Goal: Book appointment/travel/reservation

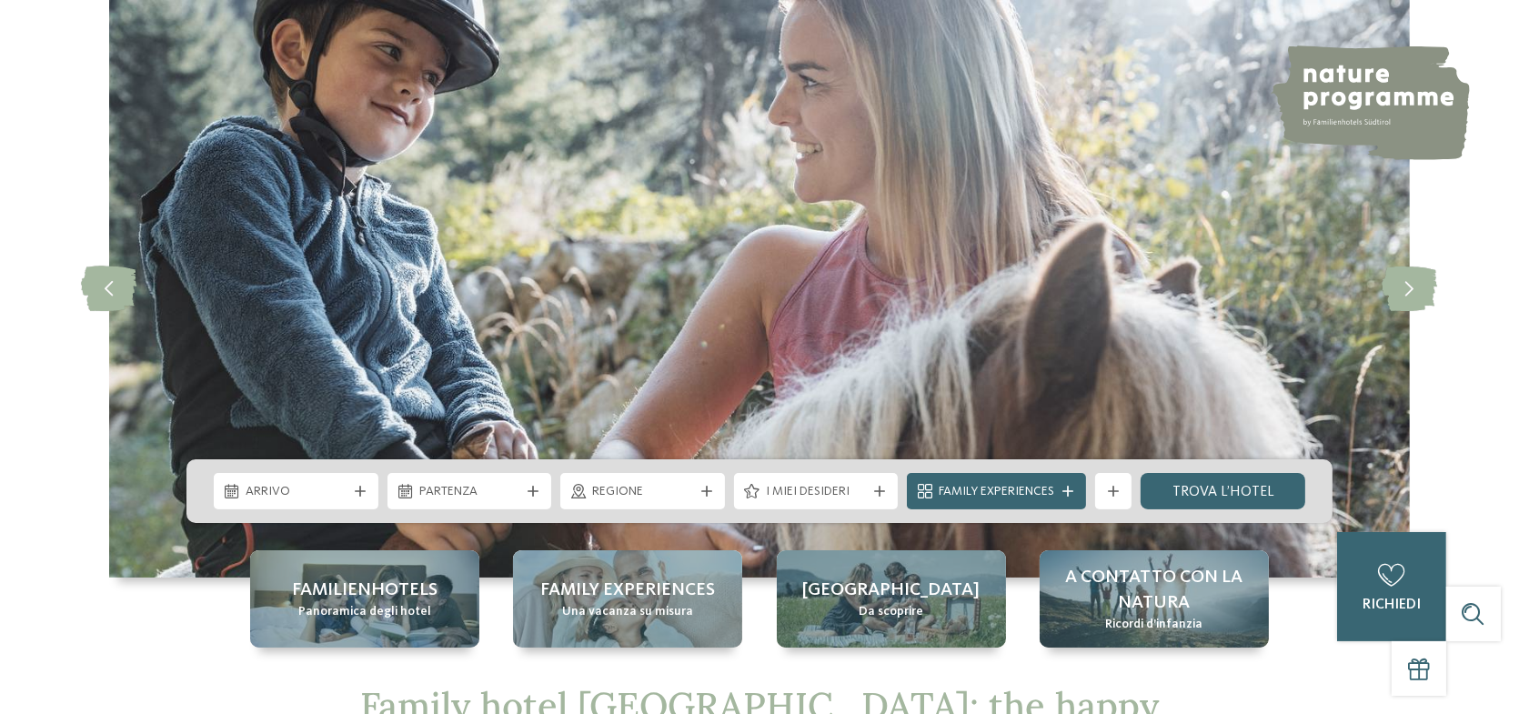
scroll to position [182, 0]
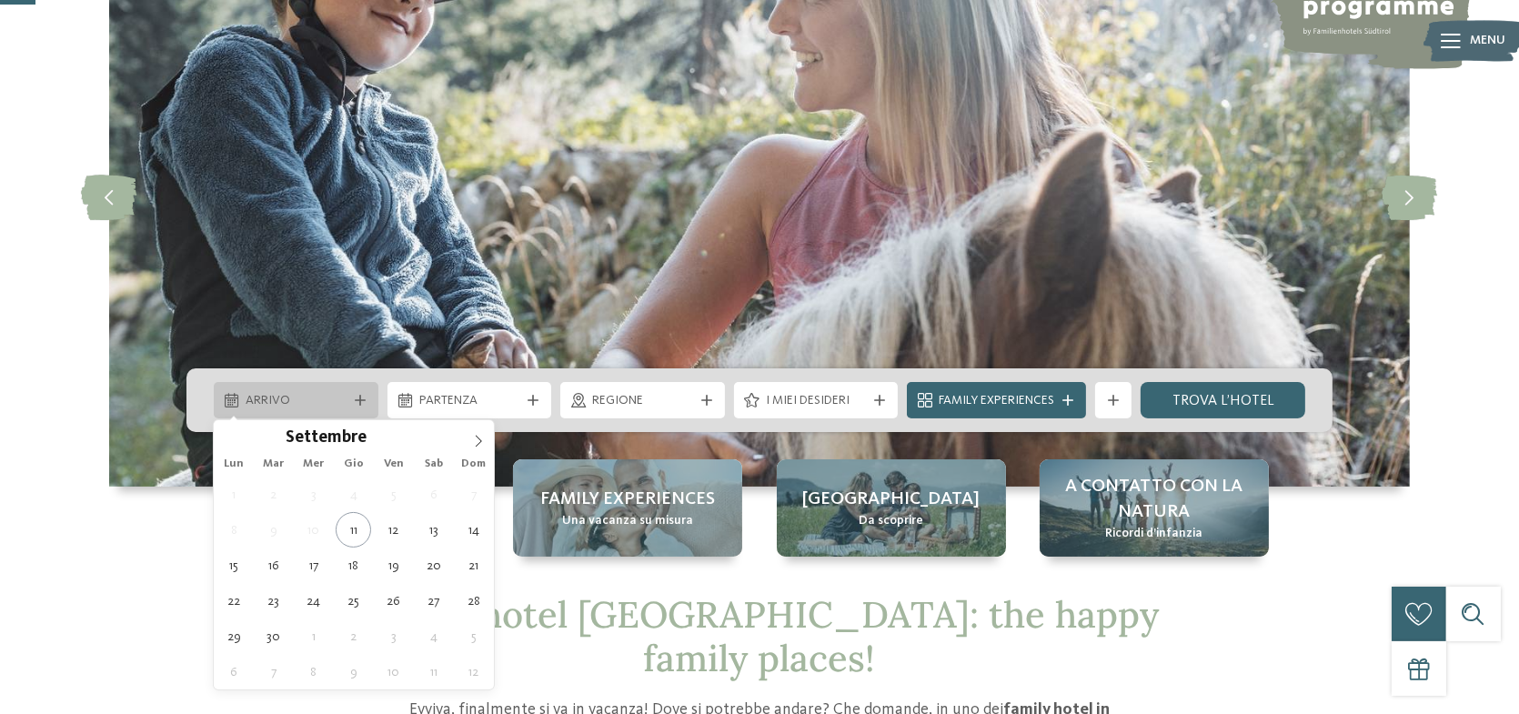
click at [357, 405] on icon at bounding box center [360, 400] width 11 height 11
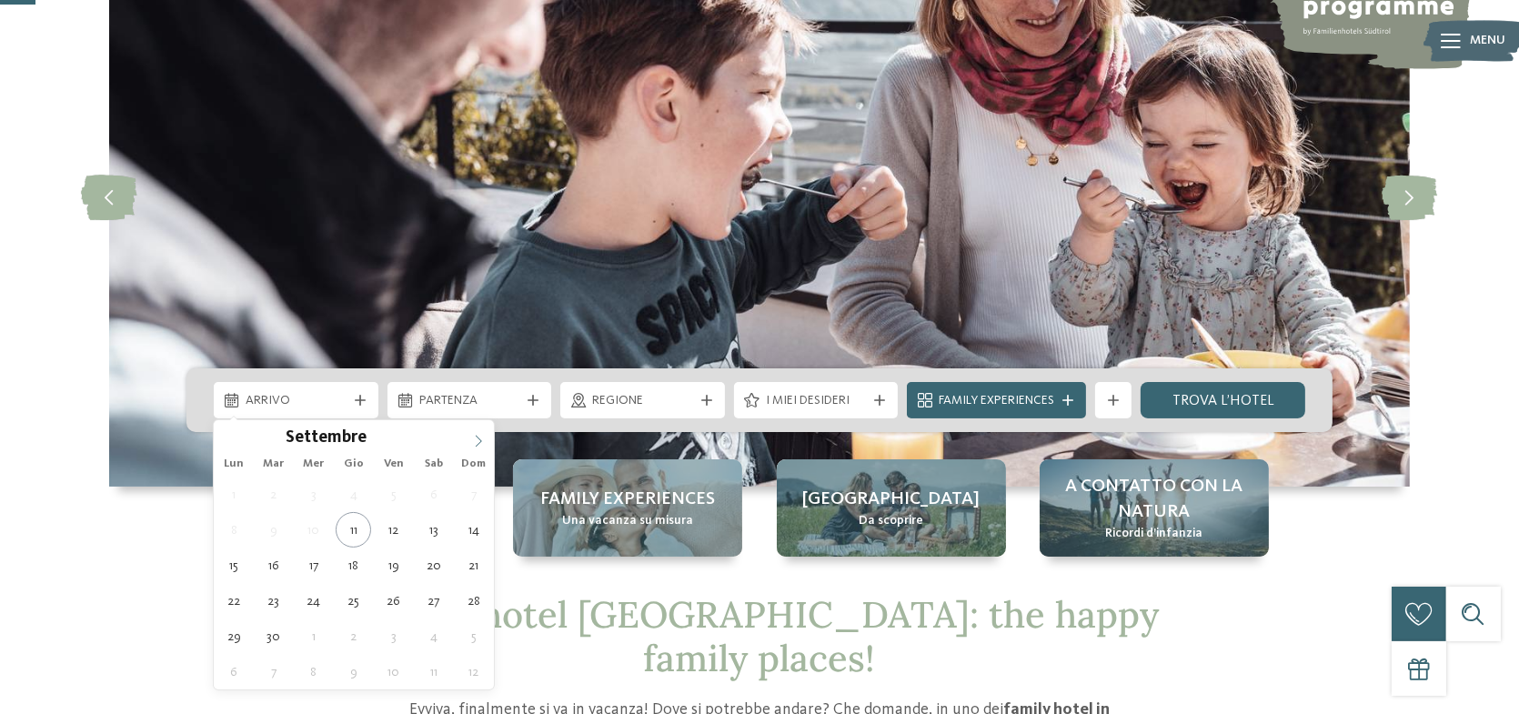
click at [481, 442] on icon at bounding box center [478, 441] width 13 height 13
type div "25.10.2025"
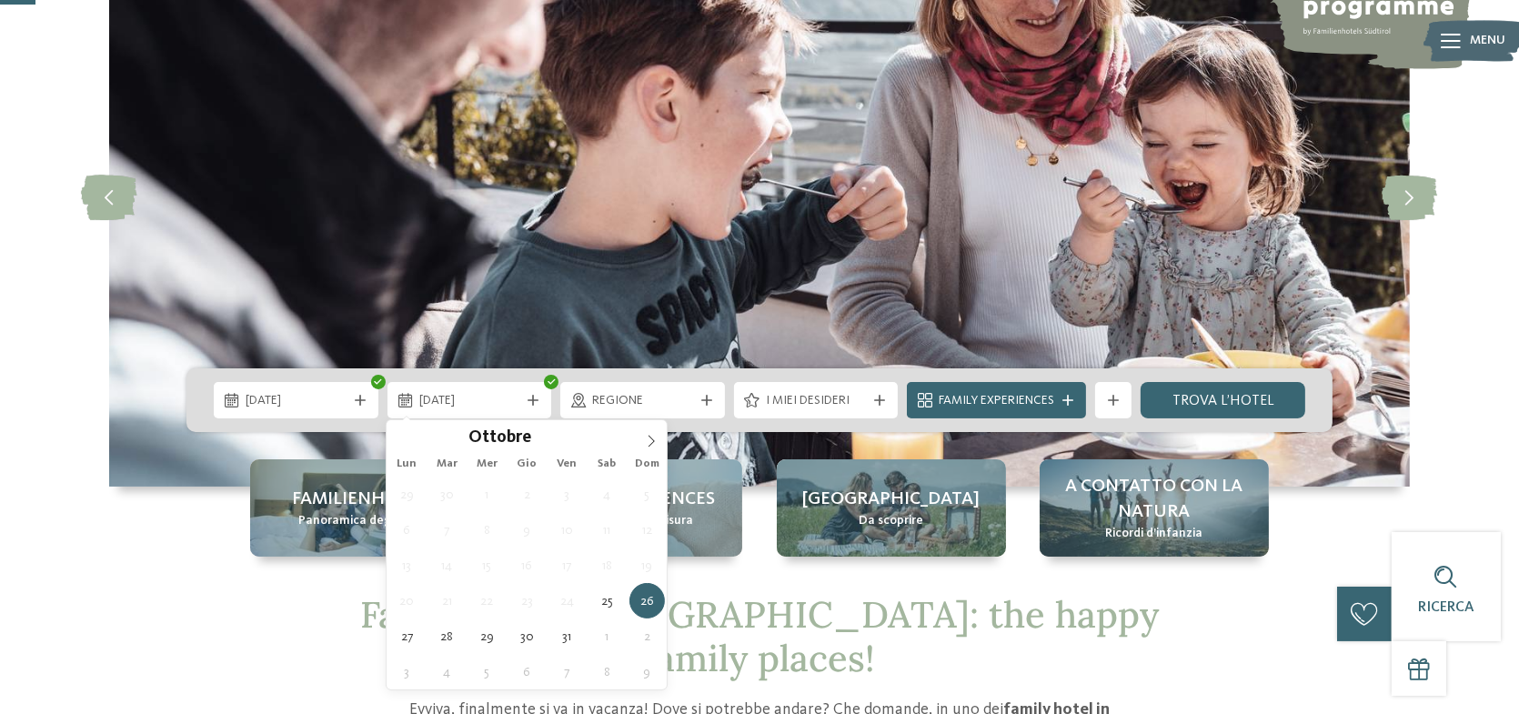
type div "26.10.2025"
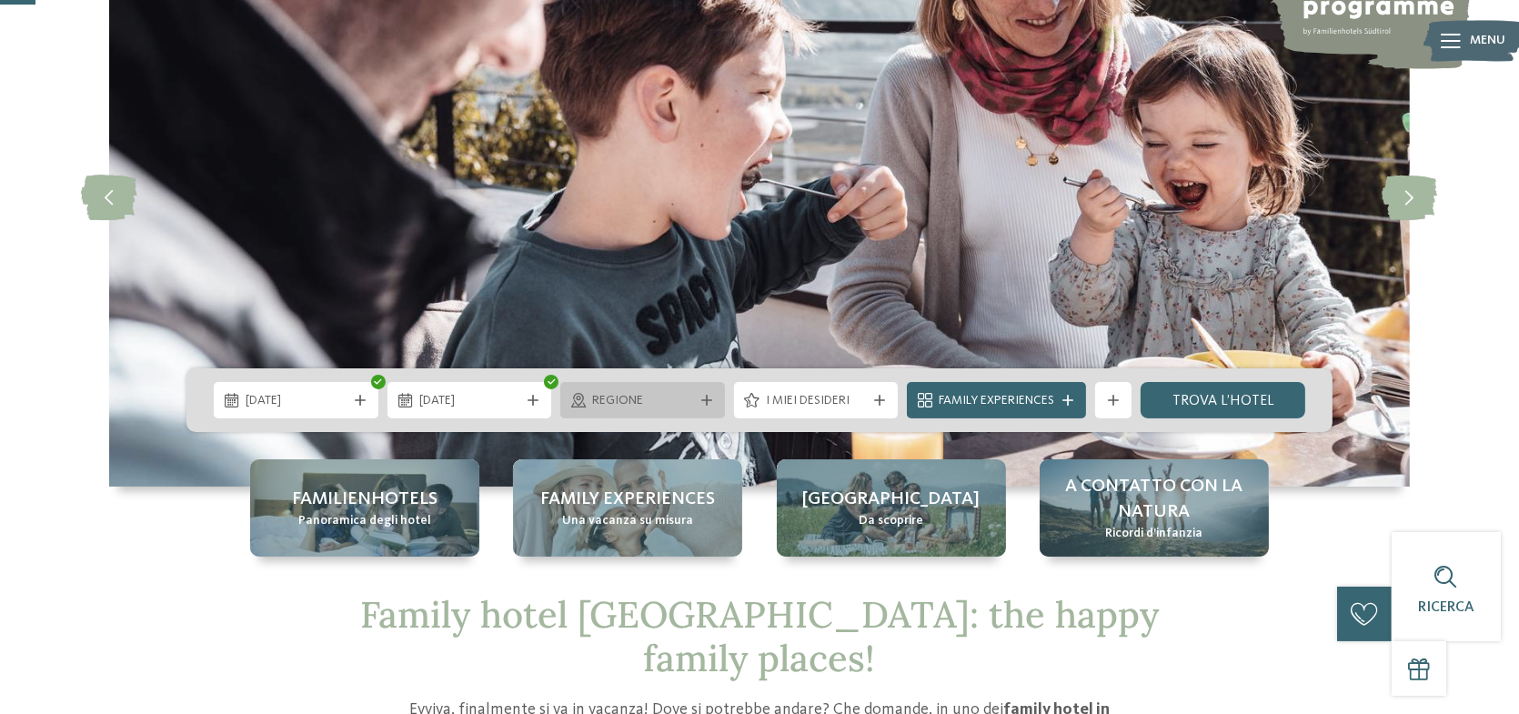
click at [708, 403] on icon at bounding box center [706, 400] width 11 height 11
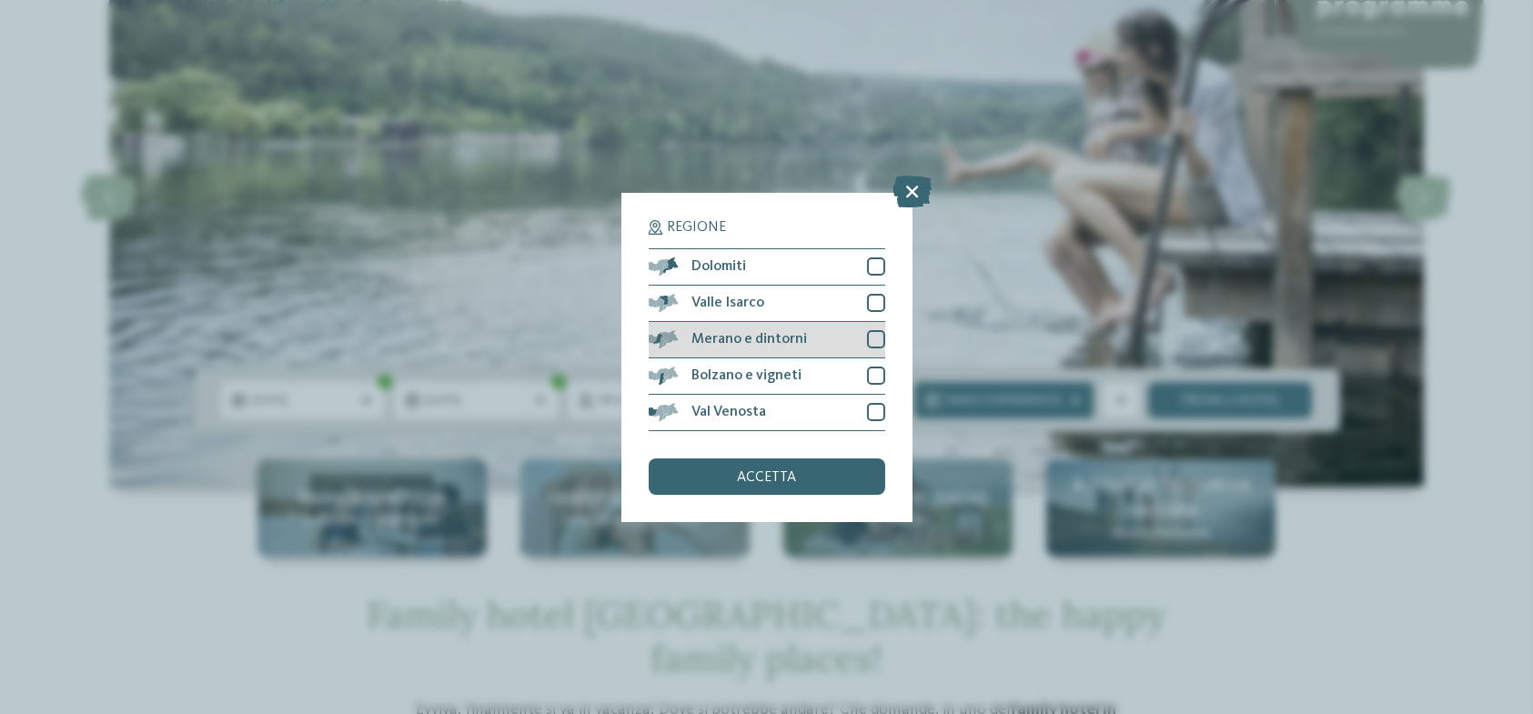
click at [875, 338] on div at bounding box center [876, 339] width 18 height 18
click at [875, 372] on div at bounding box center [876, 376] width 18 height 18
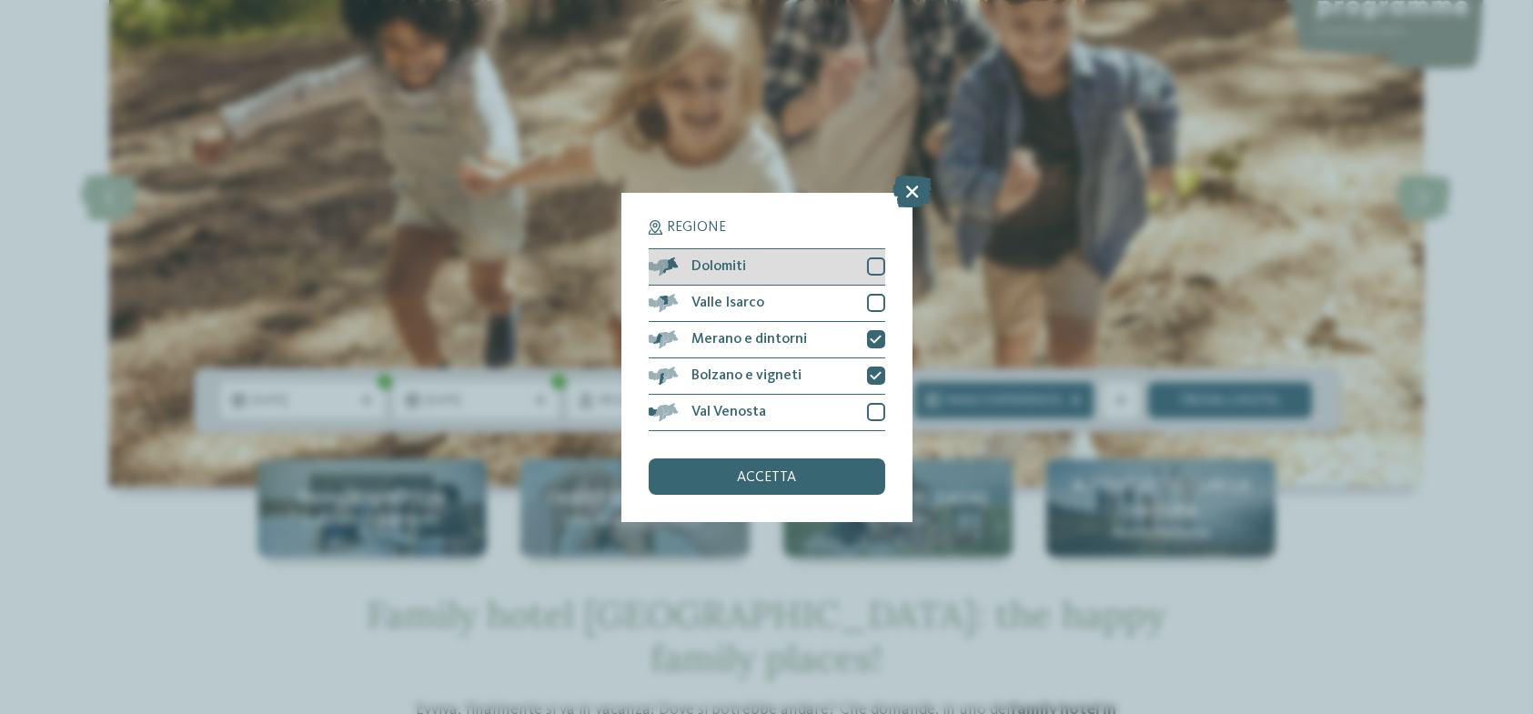
click at [875, 267] on div at bounding box center [876, 266] width 18 height 18
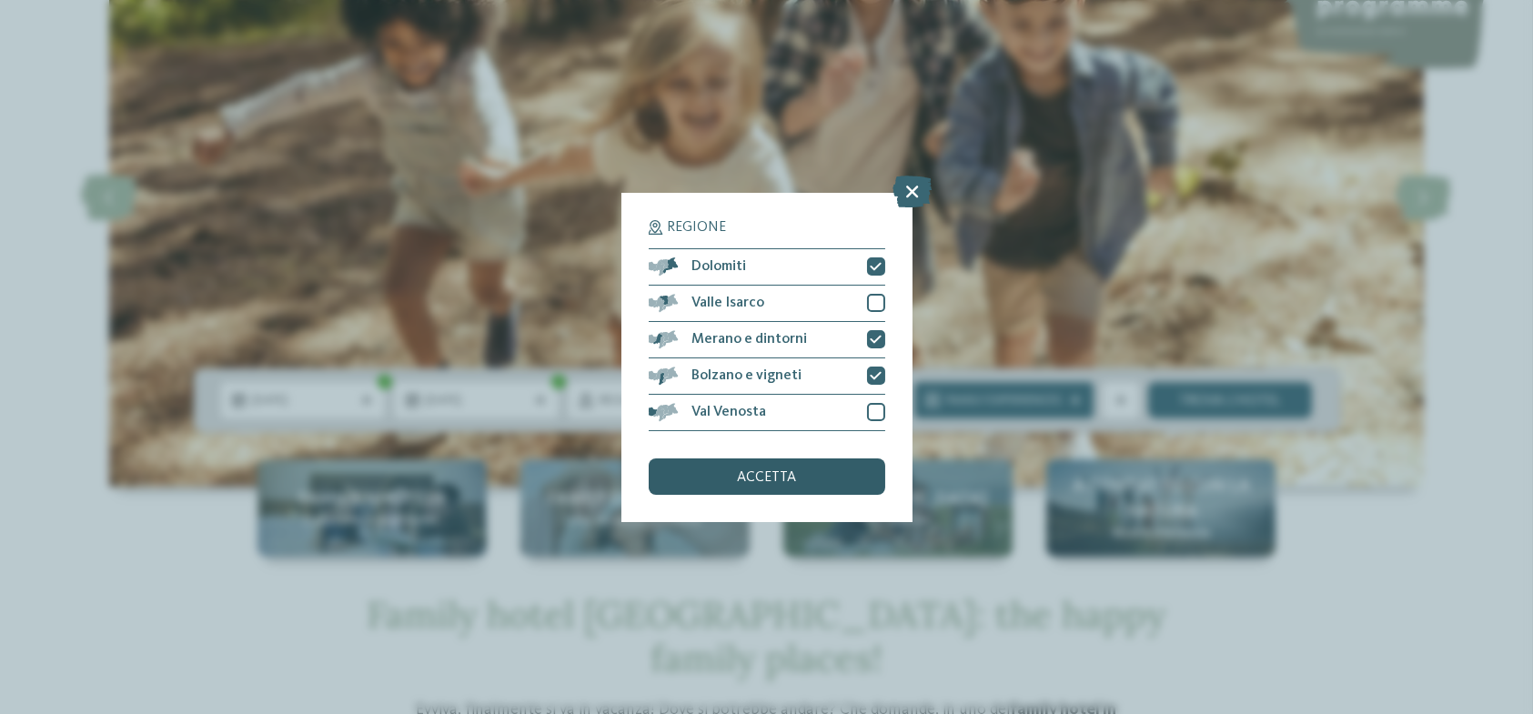
click at [774, 476] on span "accetta" at bounding box center [766, 477] width 59 height 15
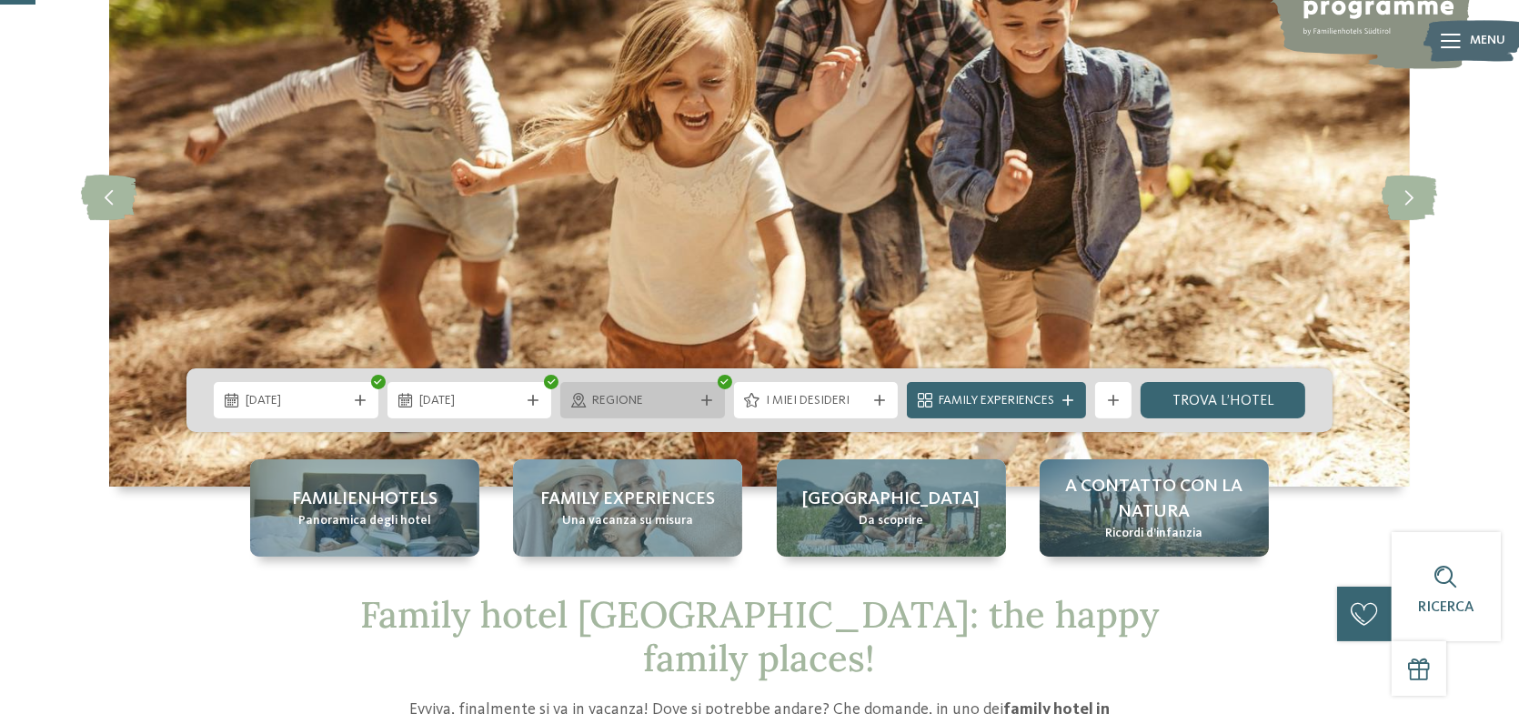
click at [706, 398] on icon at bounding box center [706, 400] width 11 height 11
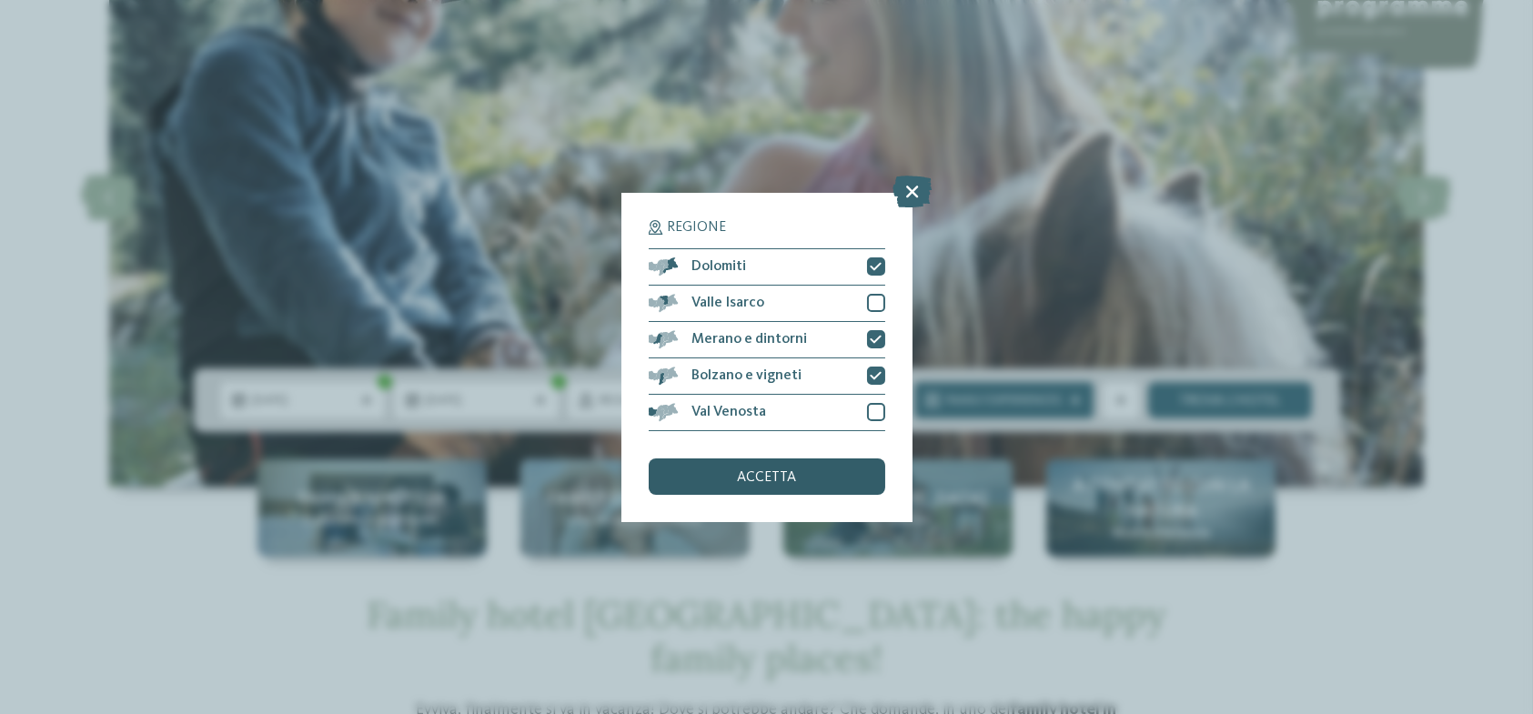
click at [773, 470] on span "accetta" at bounding box center [766, 477] width 59 height 15
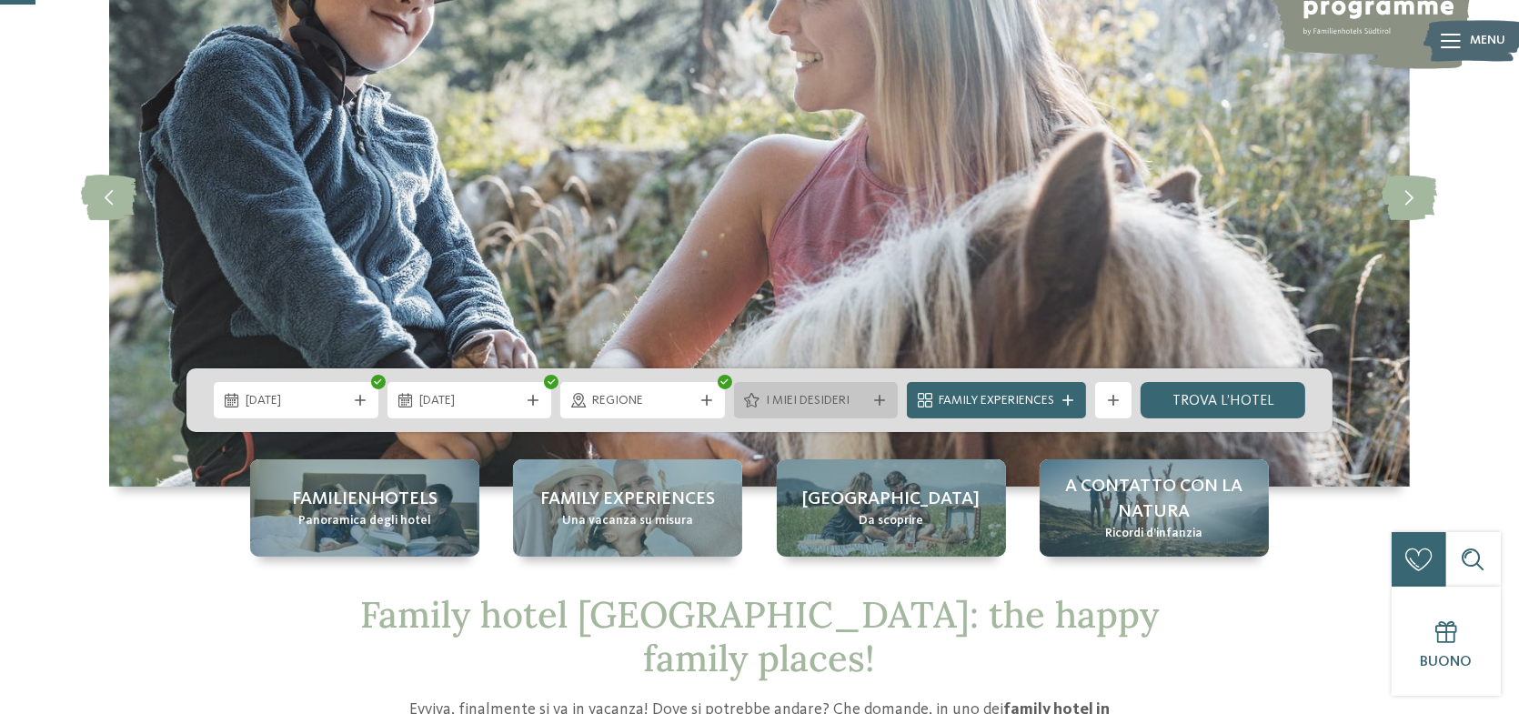
click at [866, 395] on div "I miei desideri" at bounding box center [816, 400] width 110 height 20
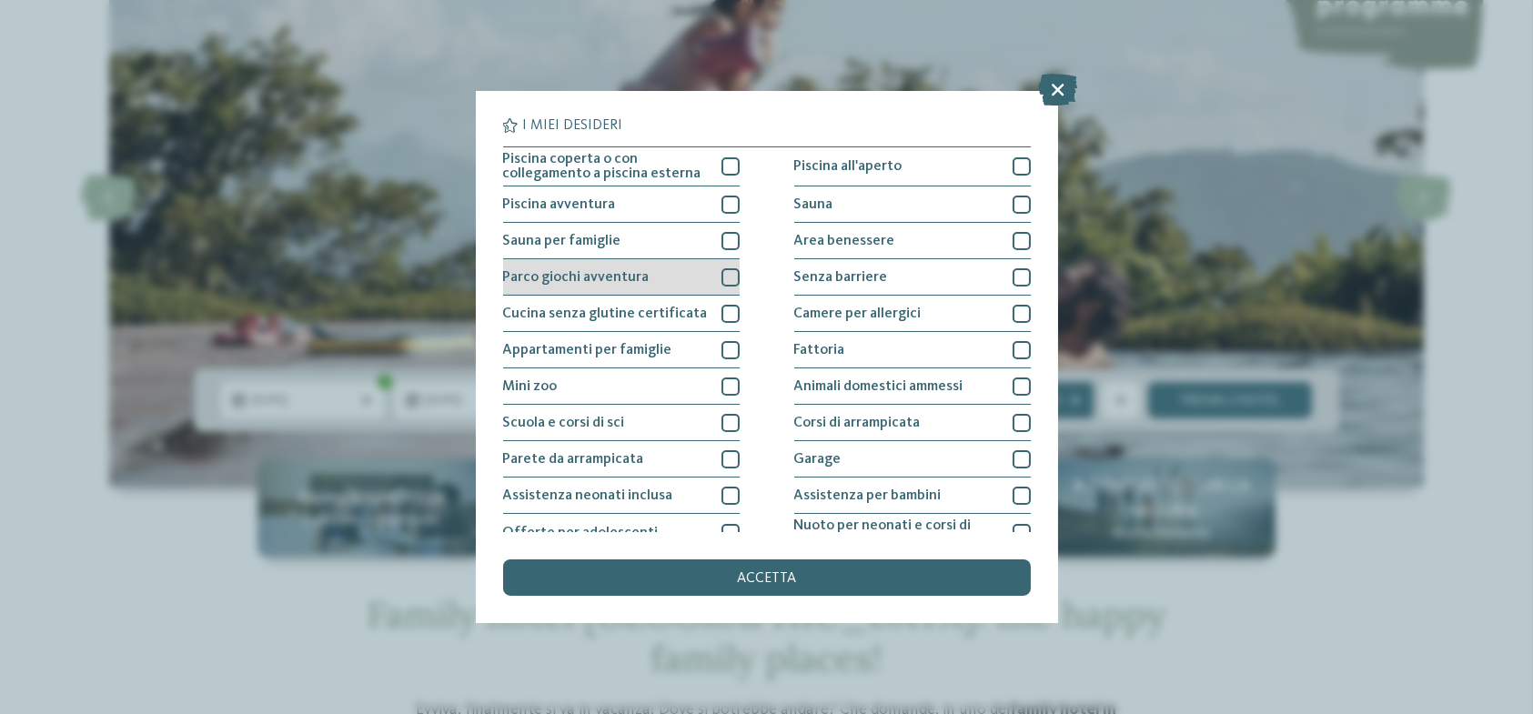
click at [729, 275] on div at bounding box center [730, 277] width 18 height 18
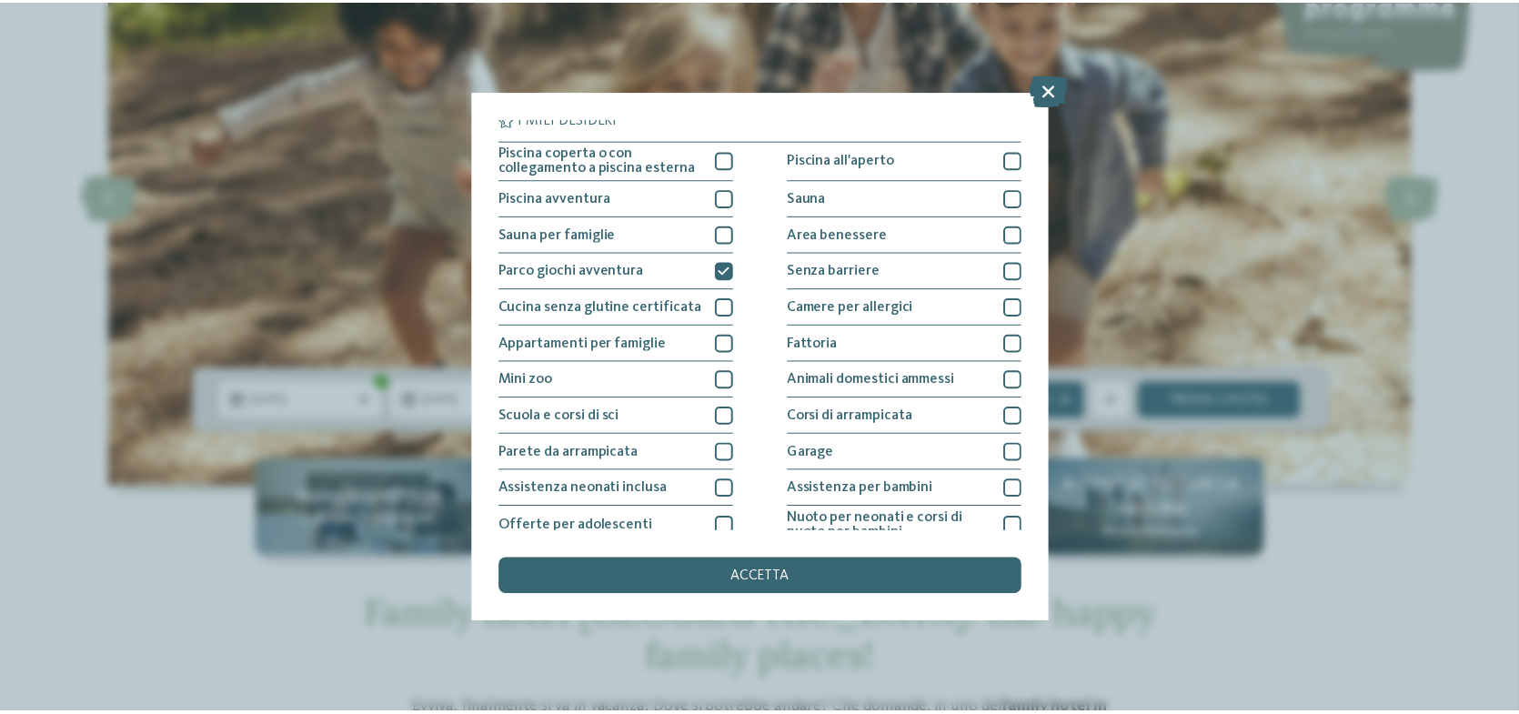
scroll to position [0, 0]
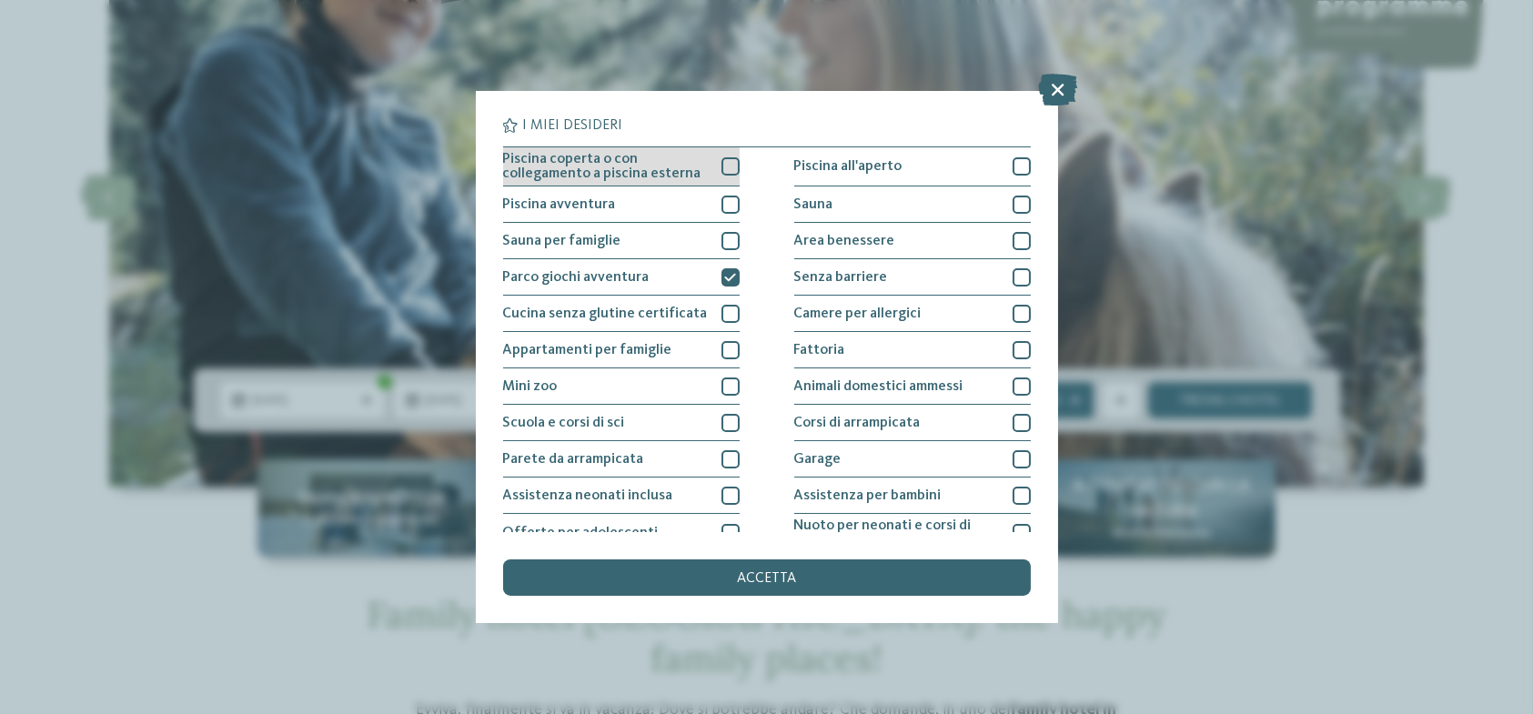
click at [730, 169] on div at bounding box center [730, 166] width 18 height 18
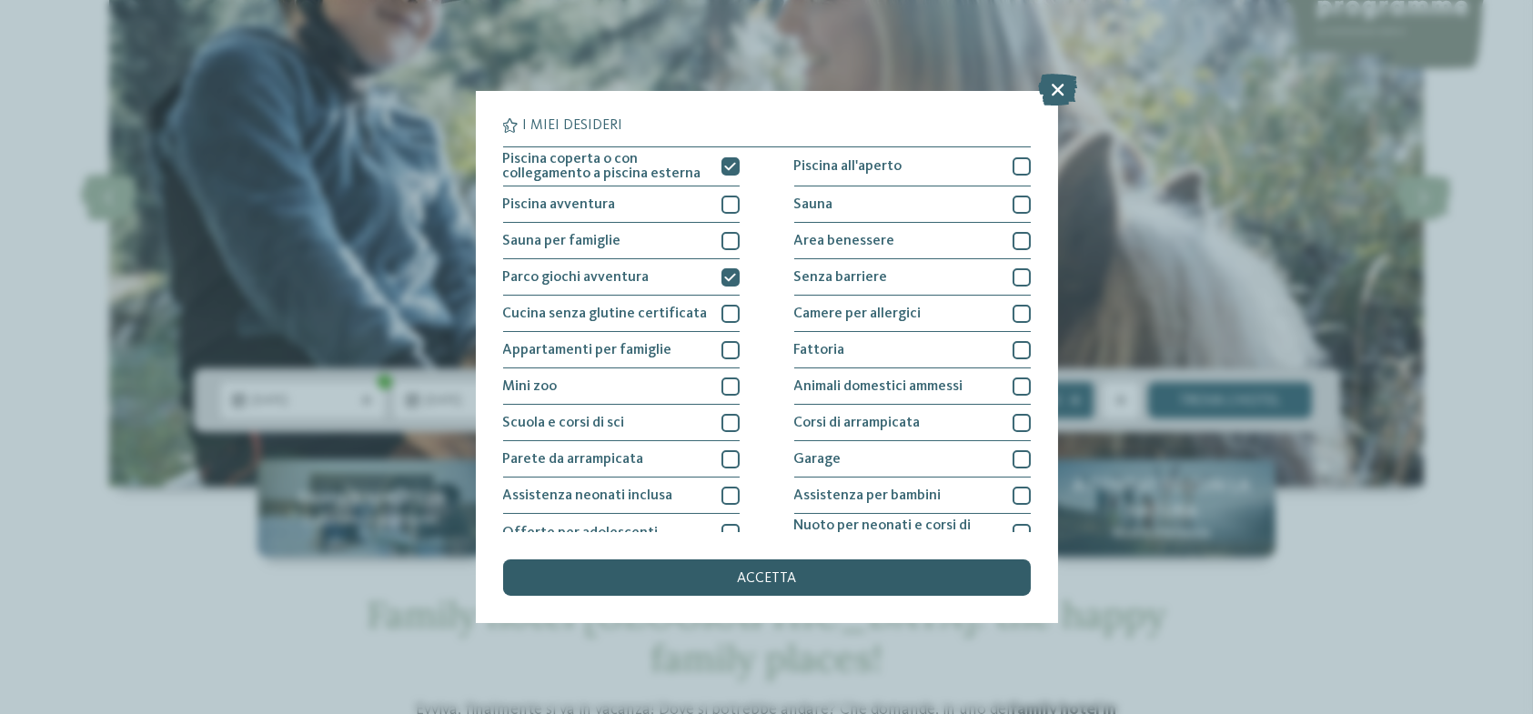
click at [769, 575] on span "accetta" at bounding box center [766, 578] width 59 height 15
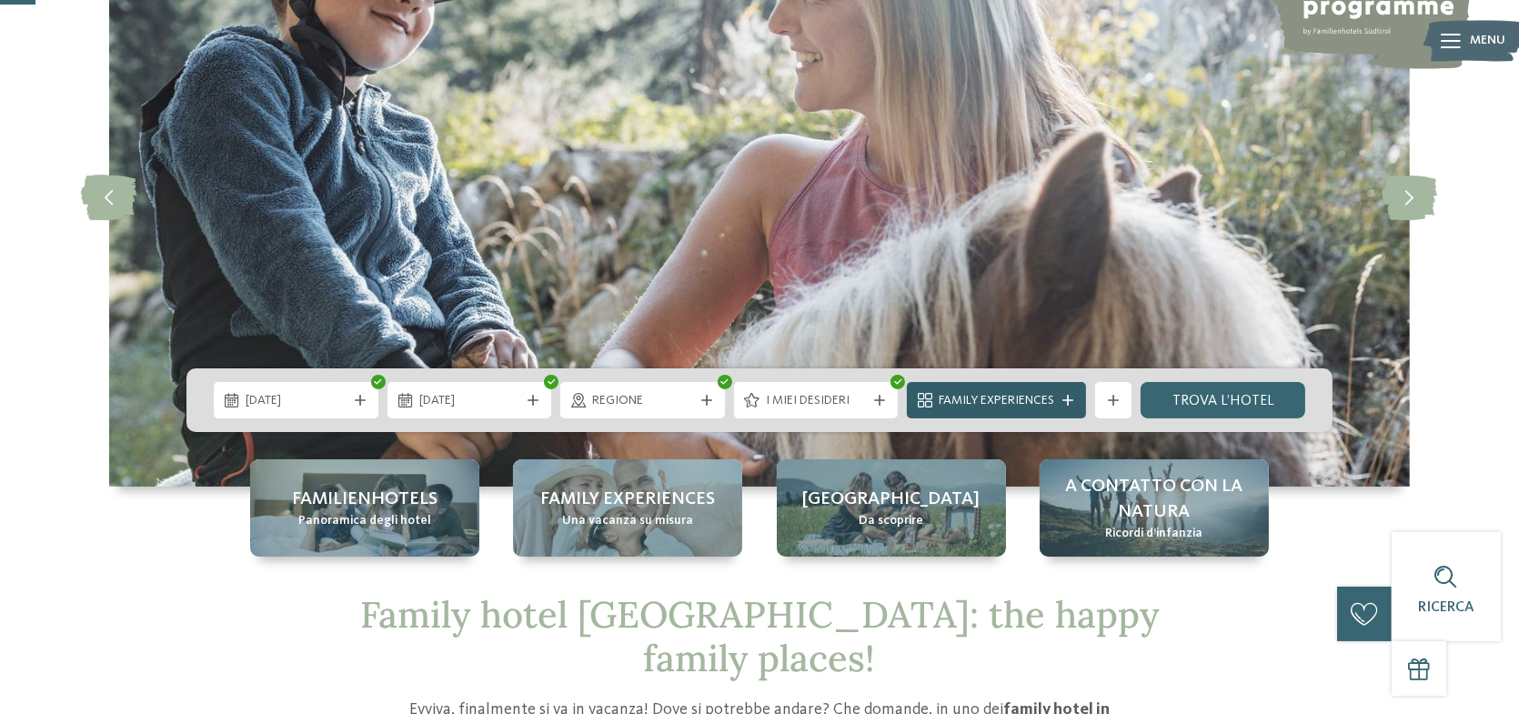
click at [1046, 392] on span "Family Experiences" at bounding box center [997, 401] width 116 height 18
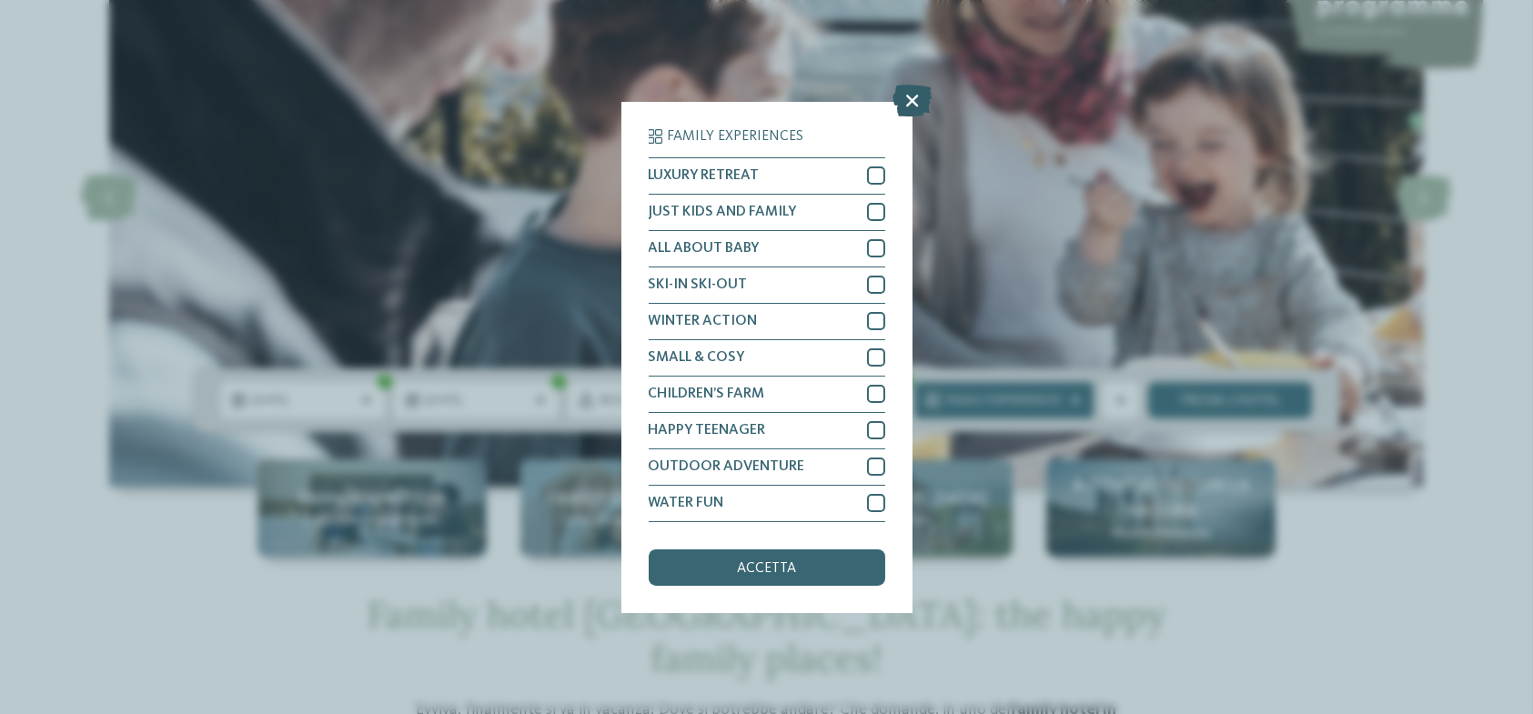
click at [908, 106] on icon at bounding box center [911, 101] width 39 height 32
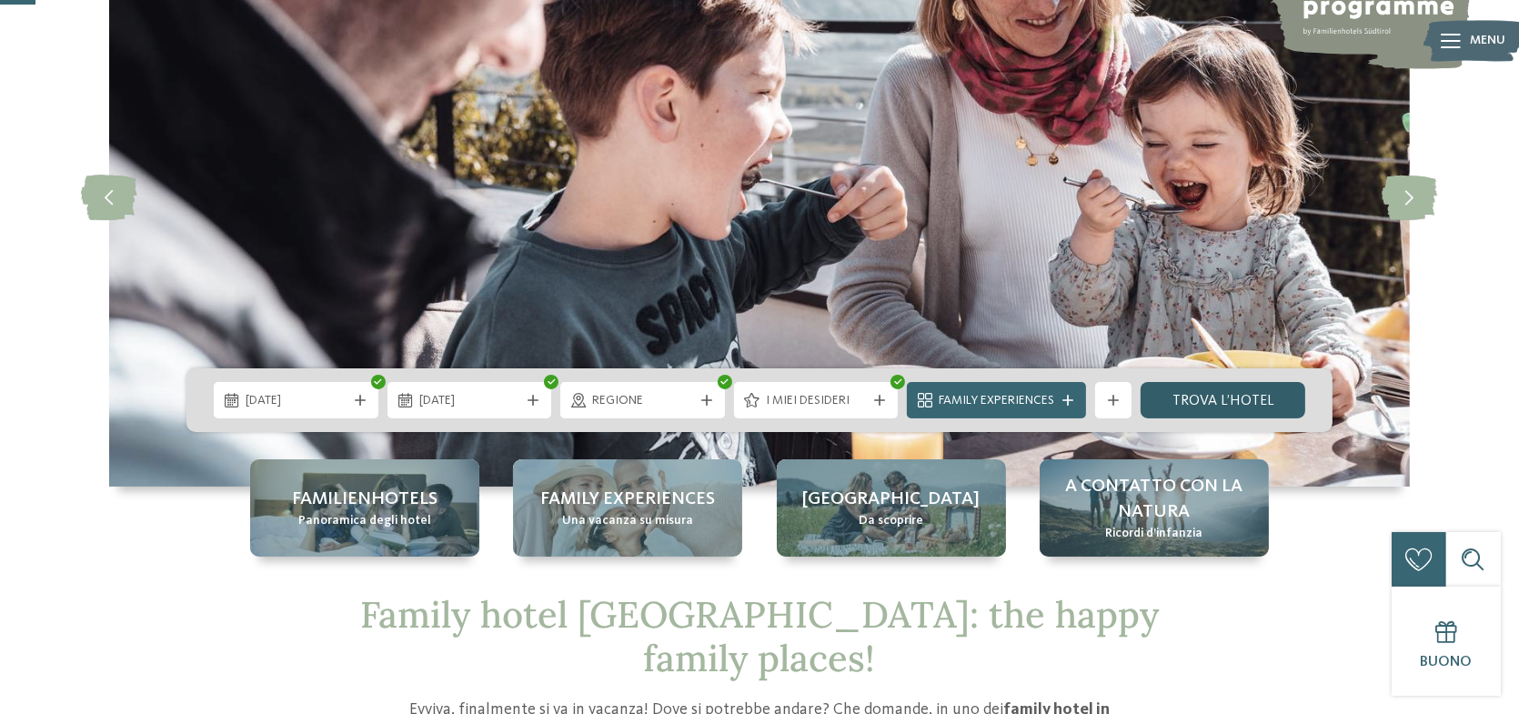
click at [1228, 403] on link "trova l’hotel" at bounding box center [1223, 400] width 165 height 36
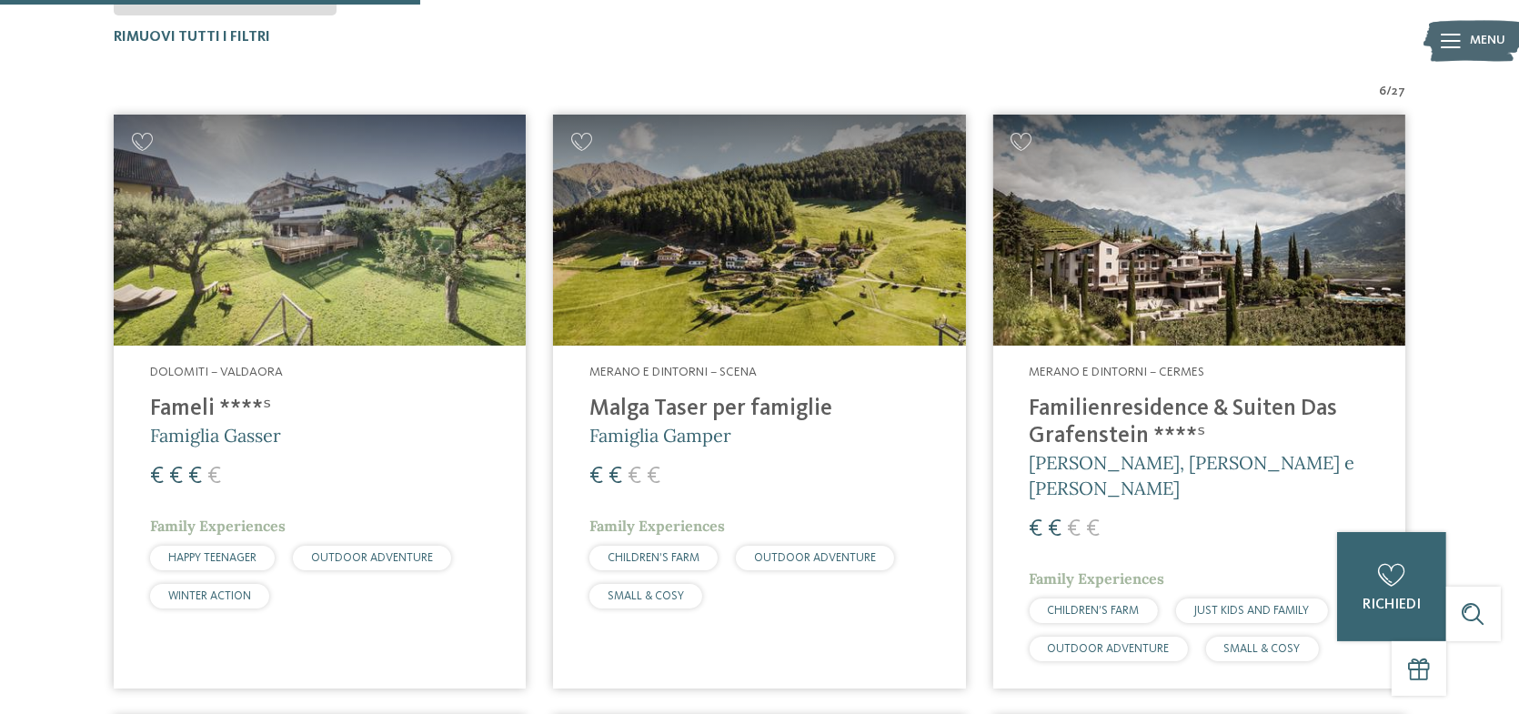
click at [703, 398] on h4 "Malga Taser per famiglie" at bounding box center [759, 409] width 339 height 27
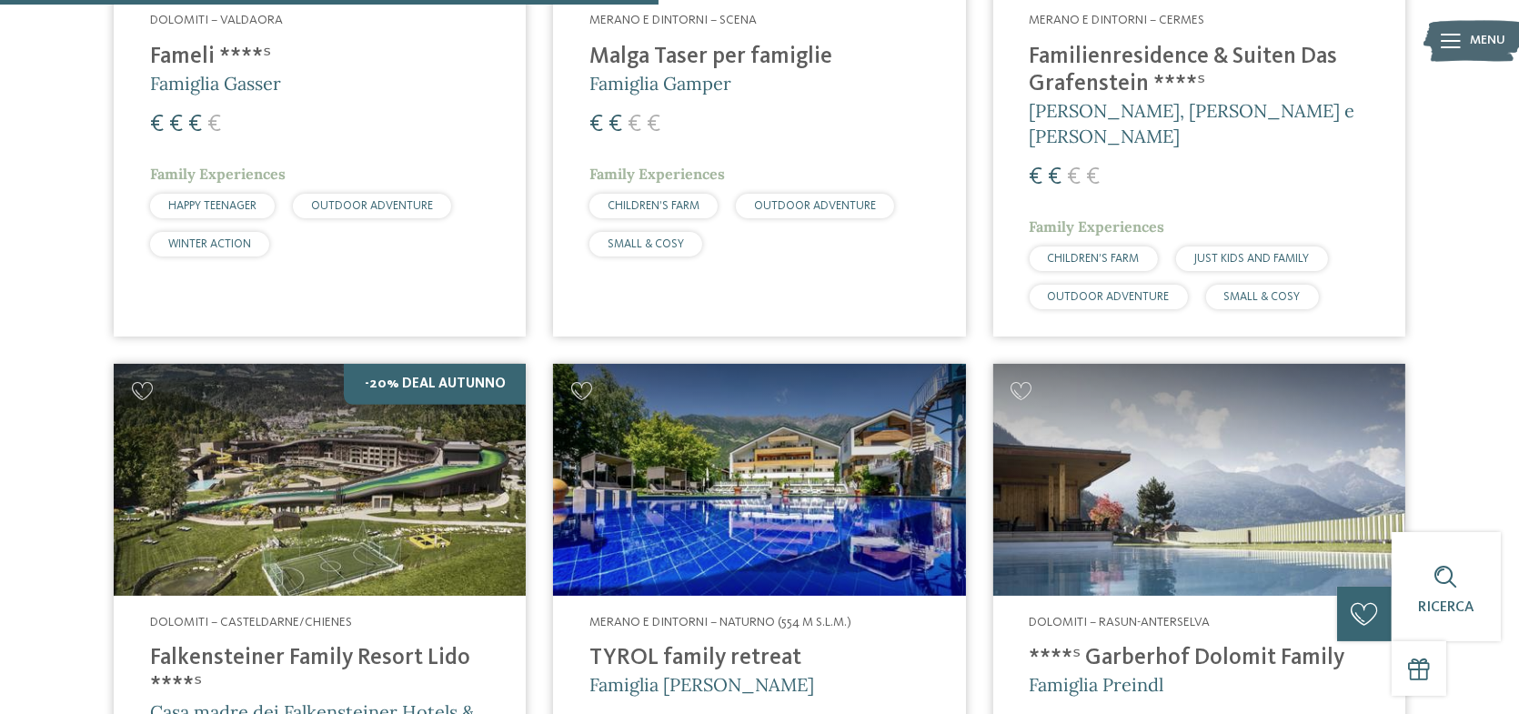
scroll to position [1005, 0]
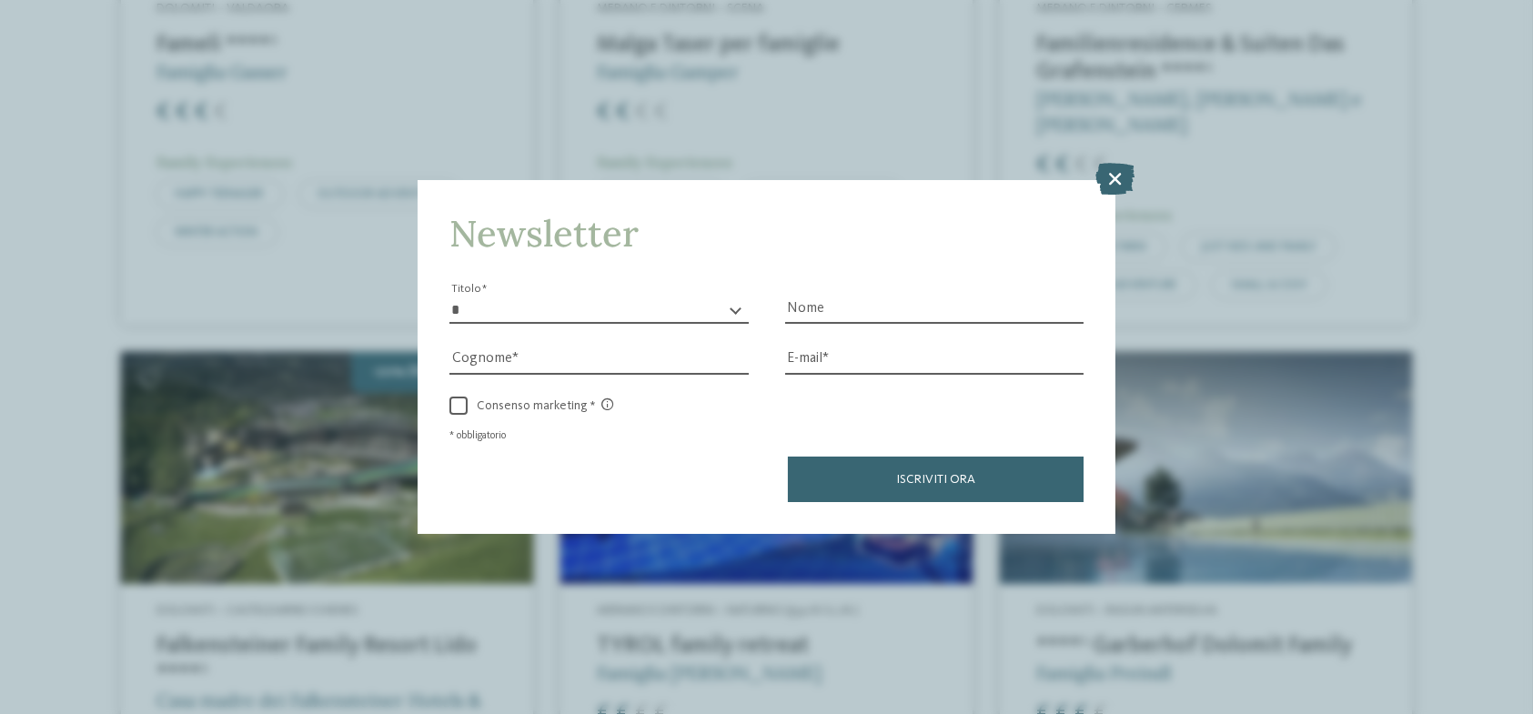
drag, startPoint x: 1118, startPoint y: 175, endPoint x: 613, endPoint y: 214, distance: 506.4
click at [1117, 175] on icon at bounding box center [1115, 180] width 39 height 32
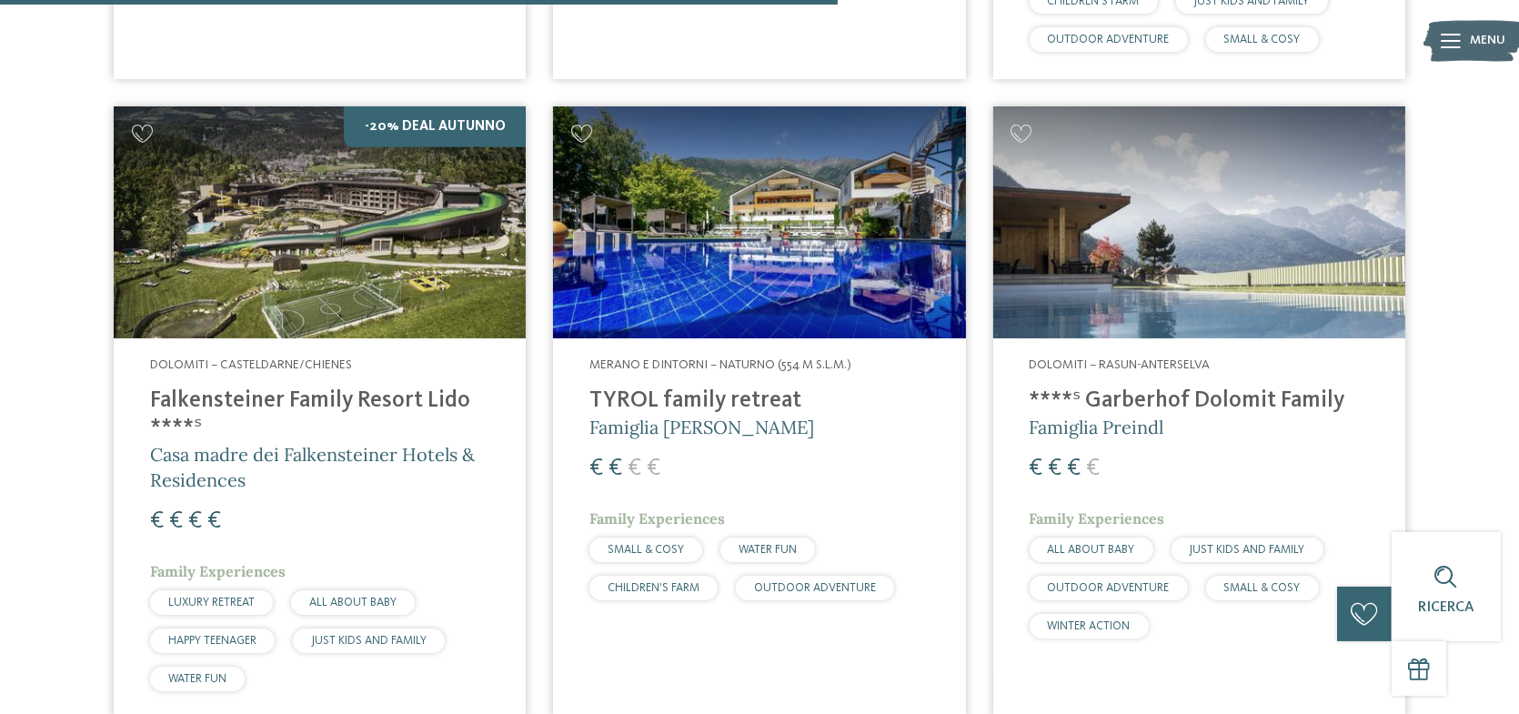
scroll to position [1278, 0]
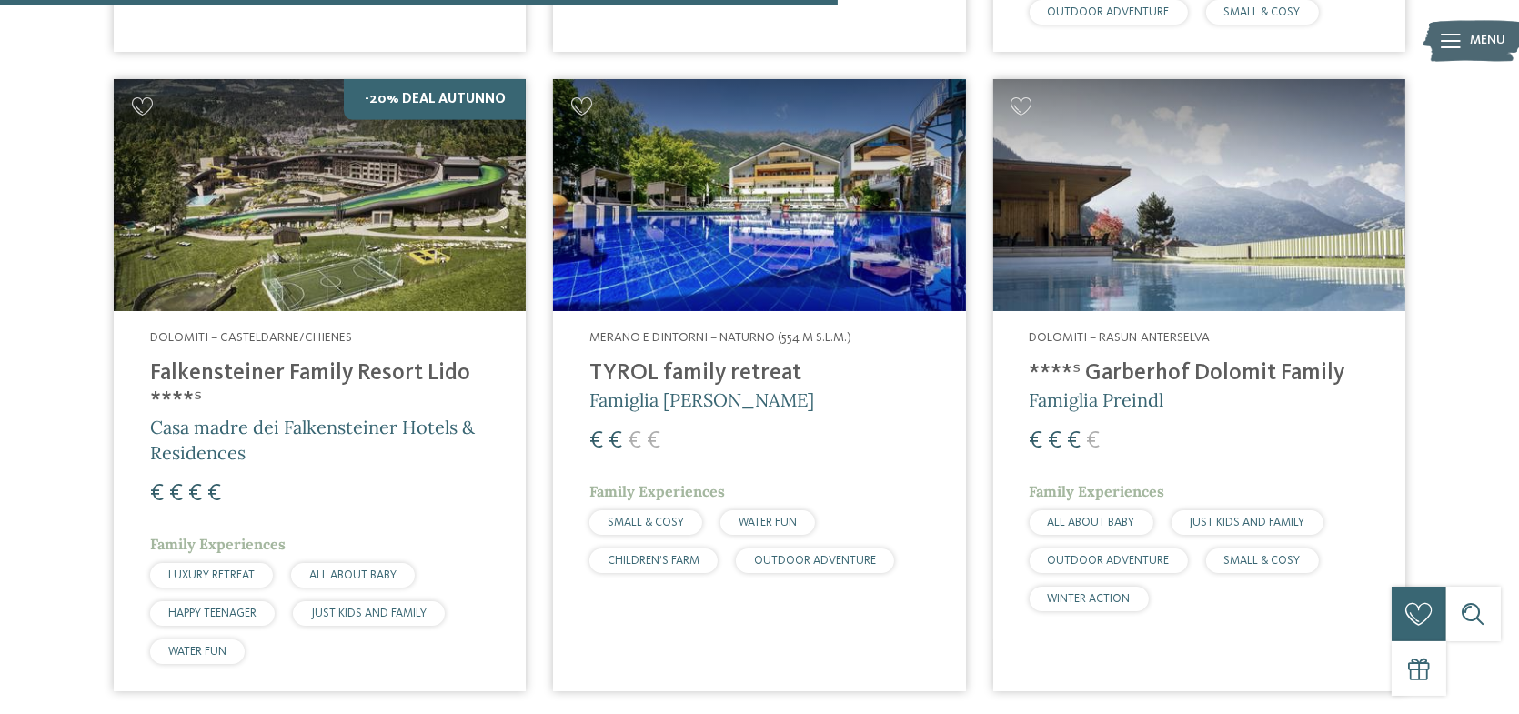
click at [666, 360] on h4 "TYROL family retreat" at bounding box center [759, 373] width 339 height 27
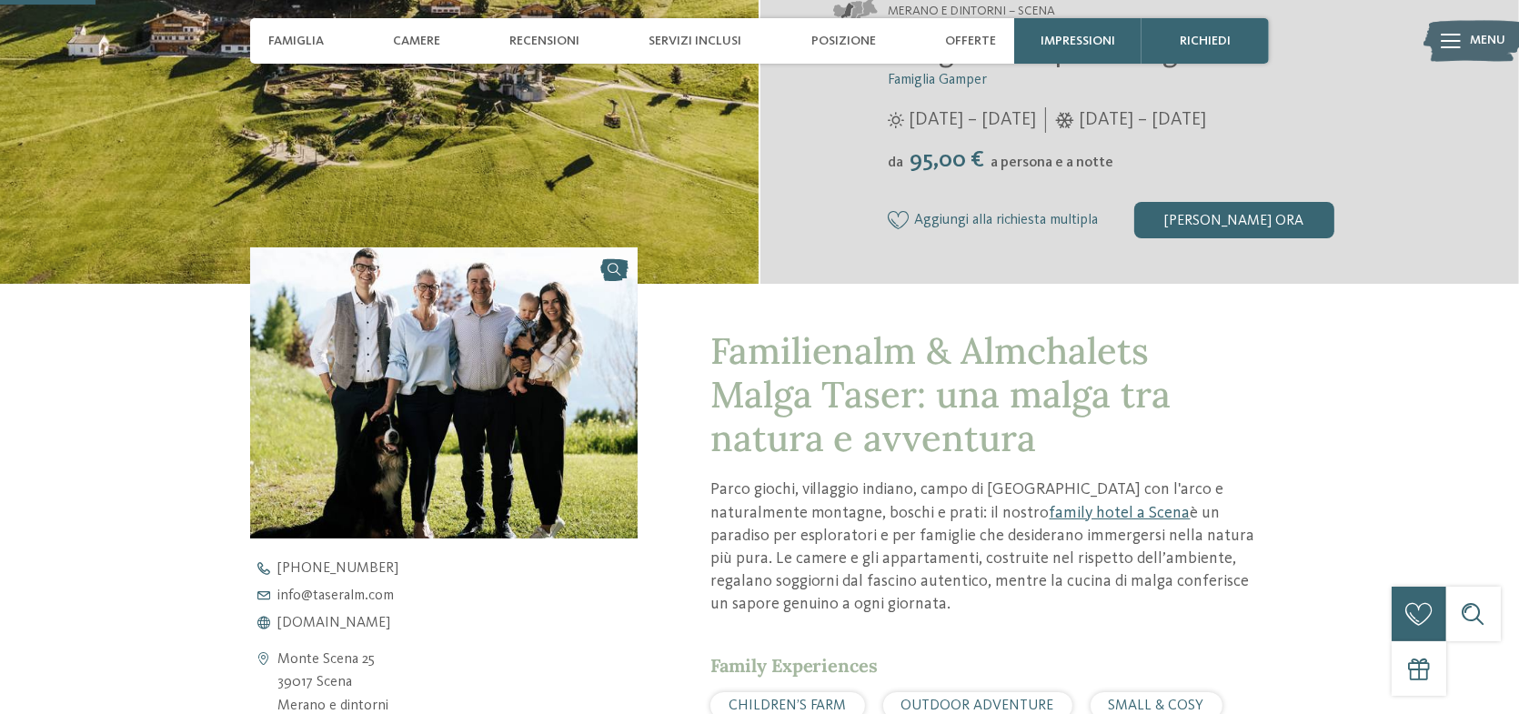
scroll to position [455, 0]
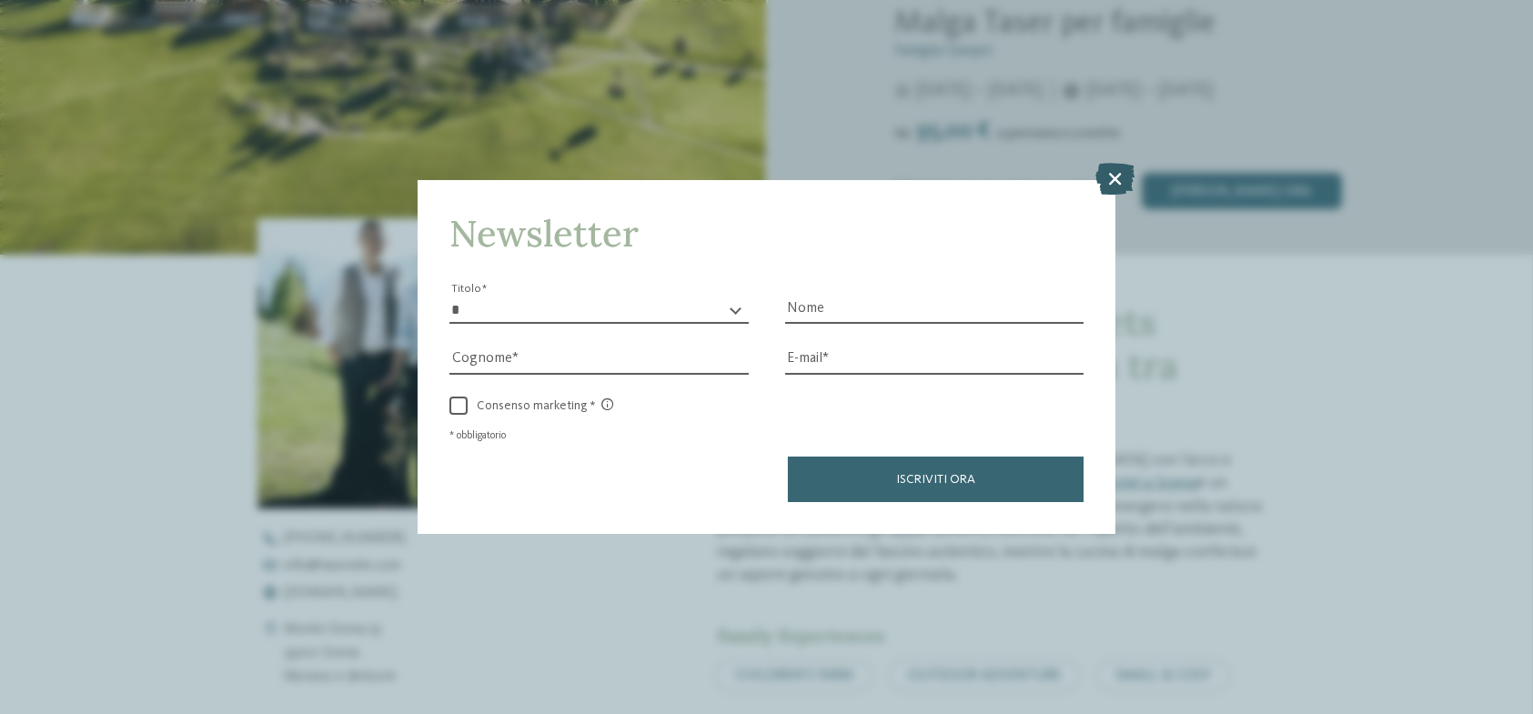
click at [1113, 180] on icon at bounding box center [1115, 180] width 39 height 32
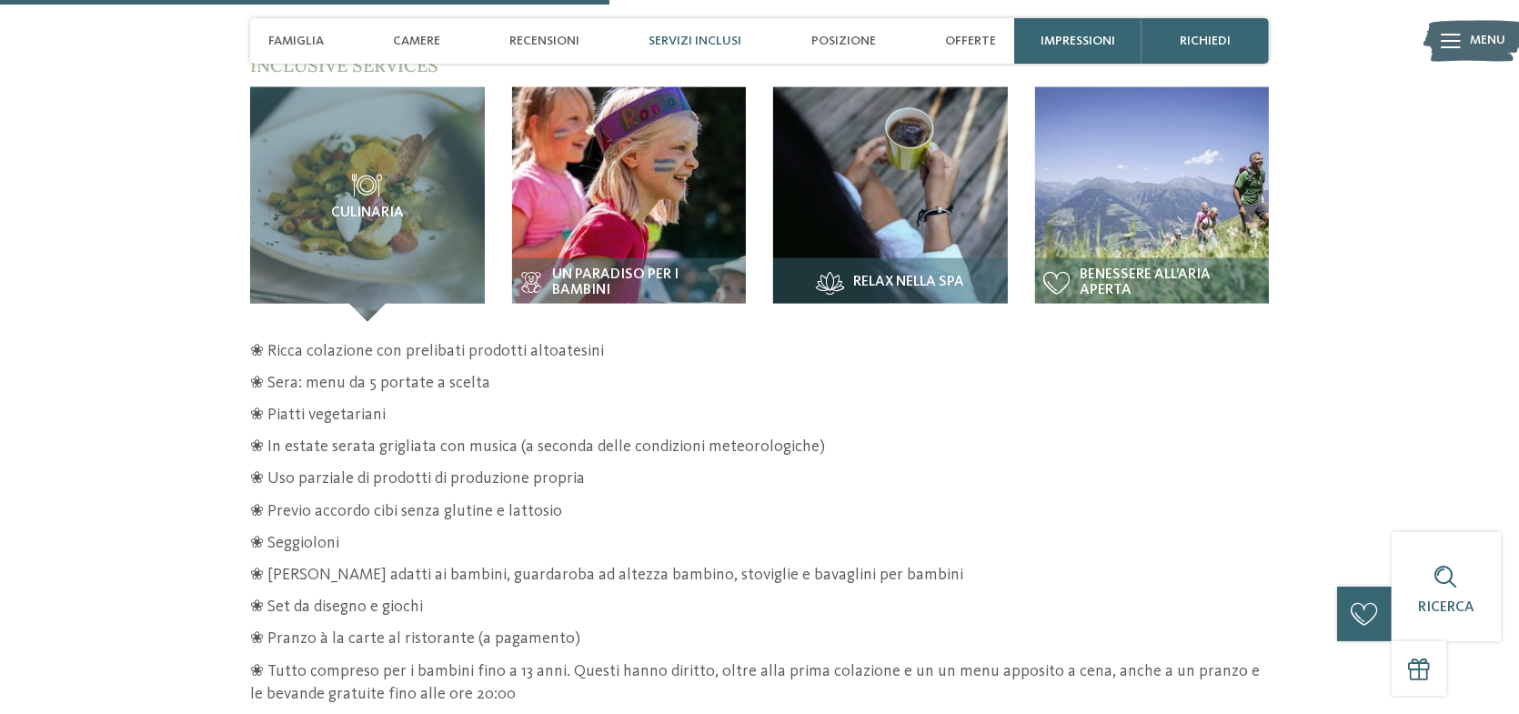
scroll to position [2911, 0]
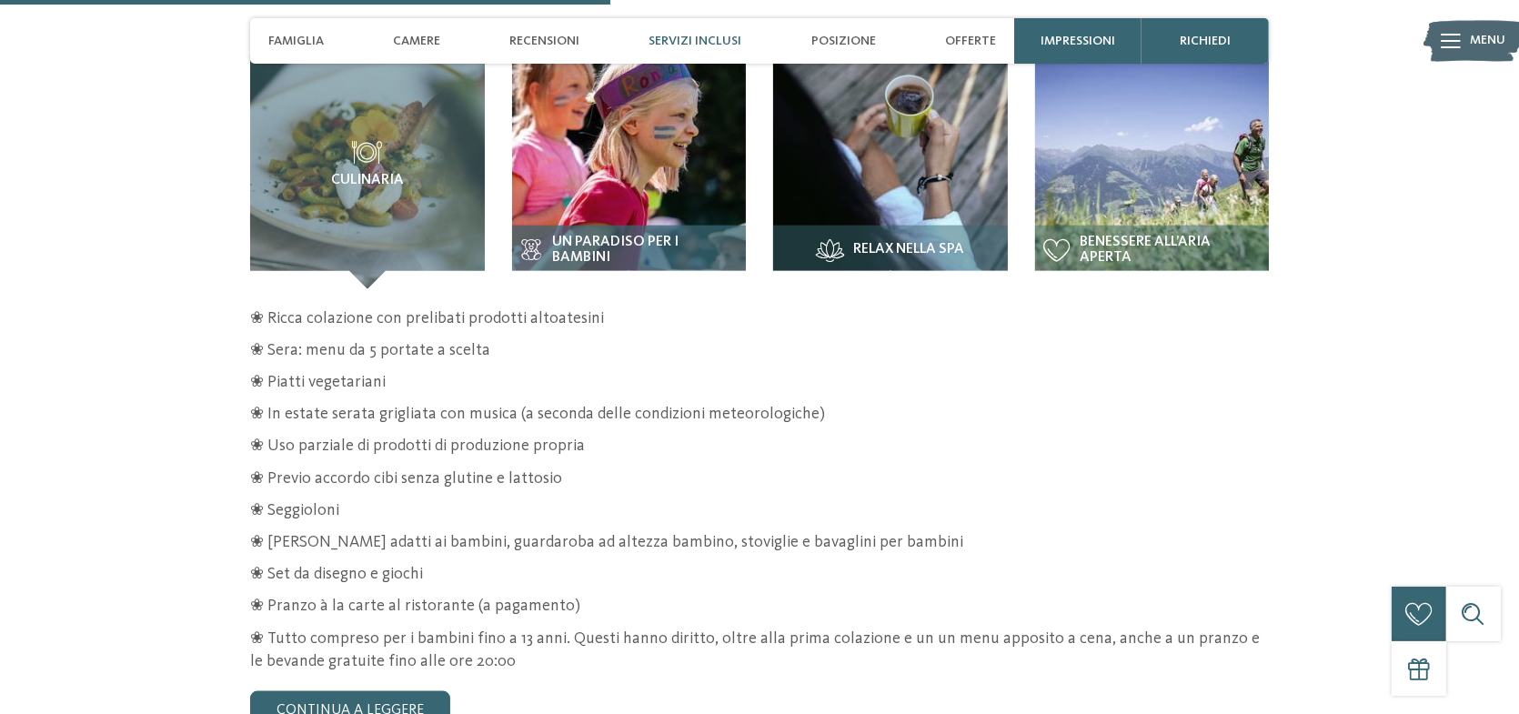
click at [597, 235] on span "Un paradiso per i bambini" at bounding box center [645, 251] width 185 height 32
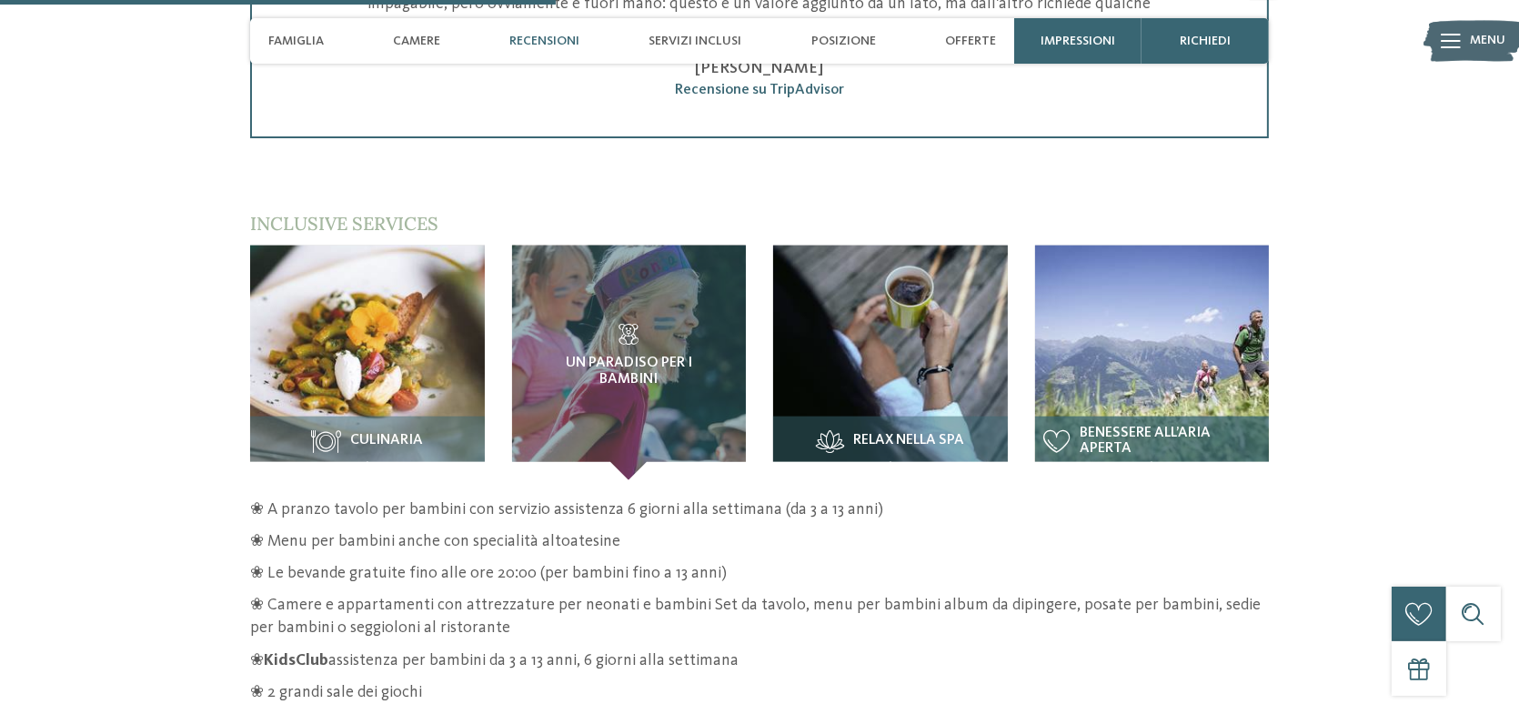
scroll to position [2729, 0]
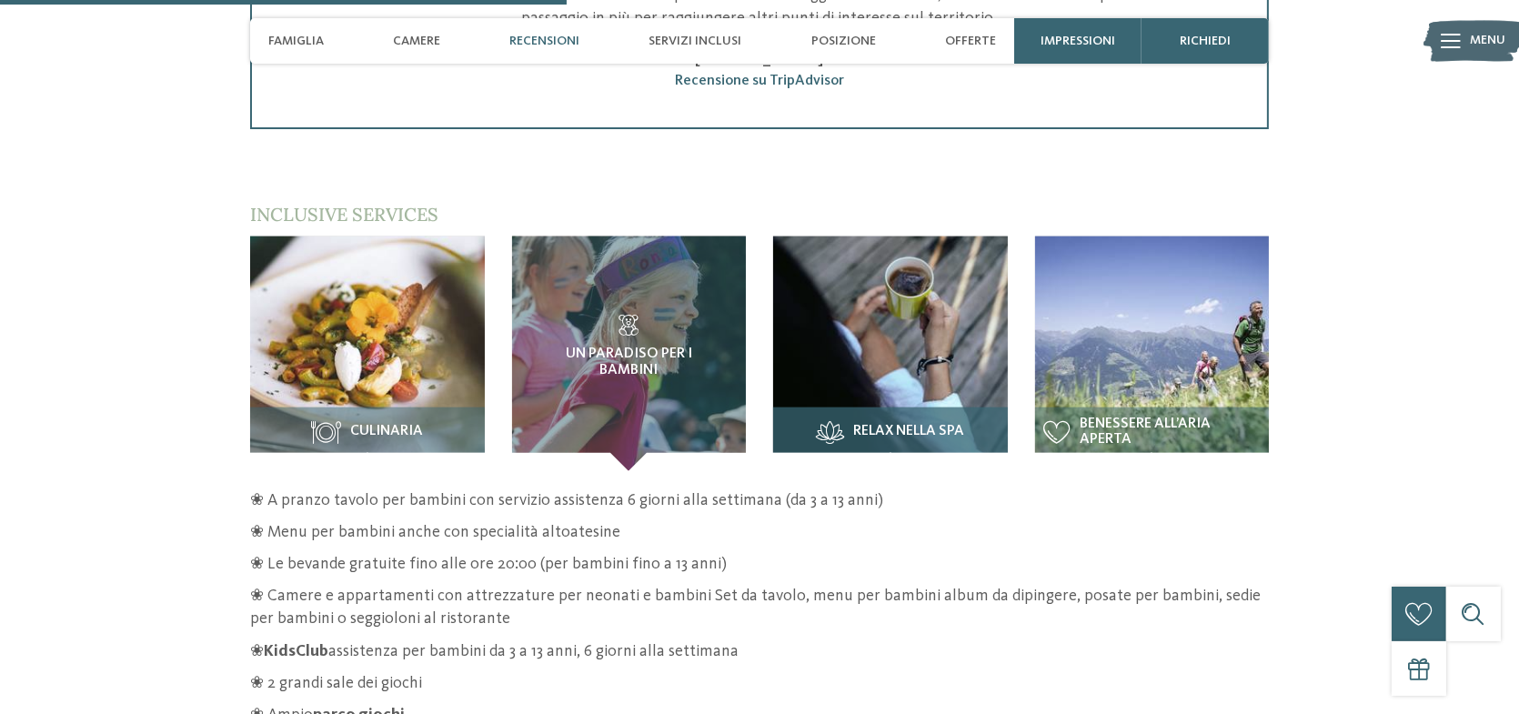
click at [907, 424] on span "Relax nella spa" at bounding box center [908, 432] width 111 height 16
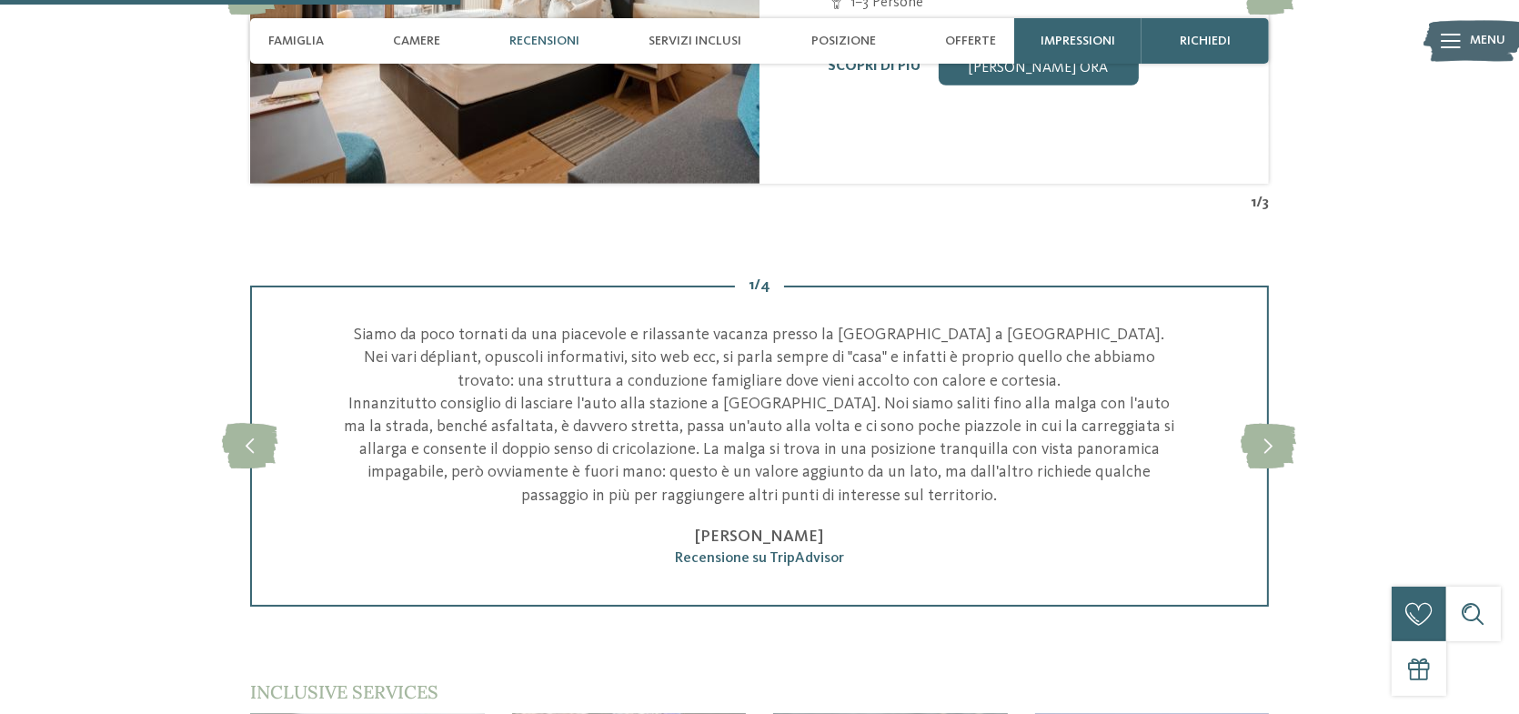
scroll to position [2274, 0]
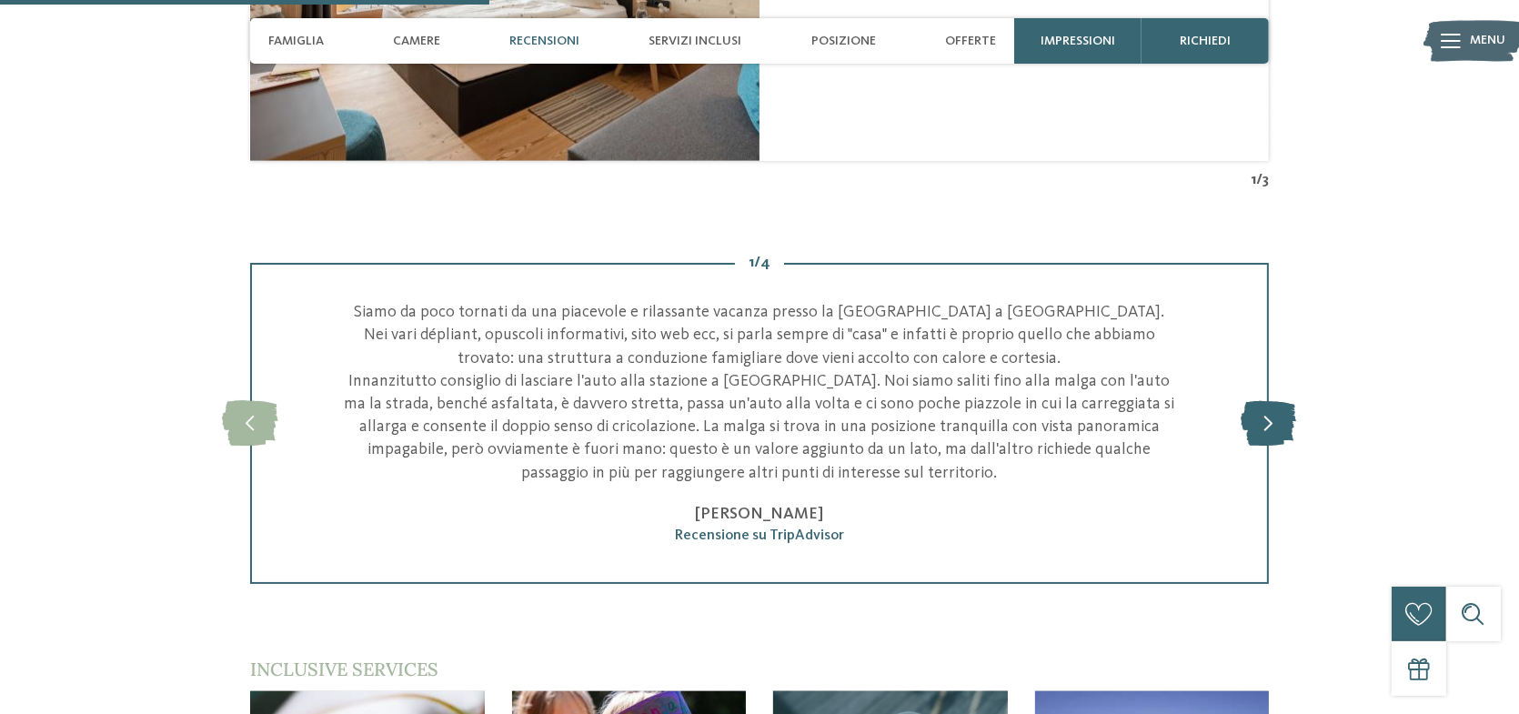
click at [1275, 407] on icon at bounding box center [1269, 423] width 55 height 45
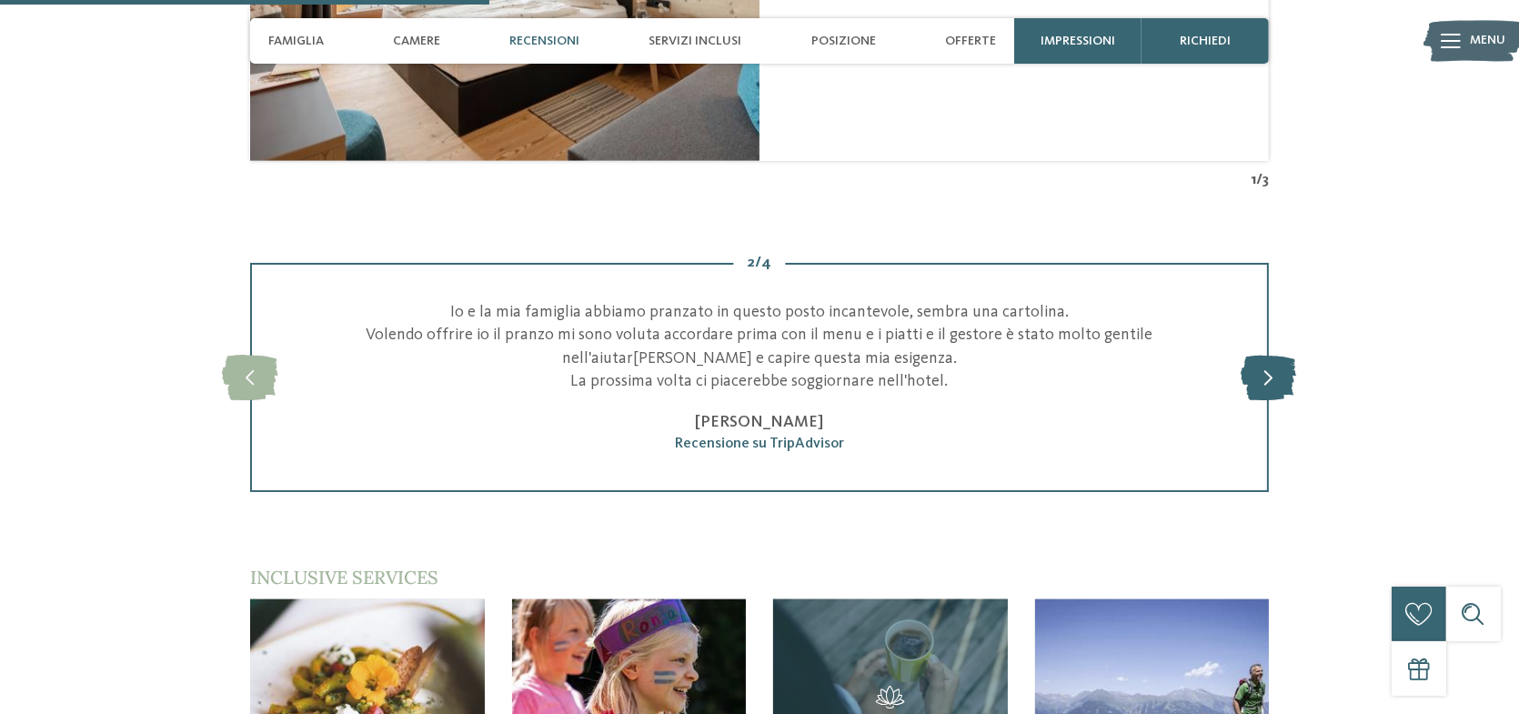
click at [1280, 358] on icon at bounding box center [1269, 377] width 55 height 45
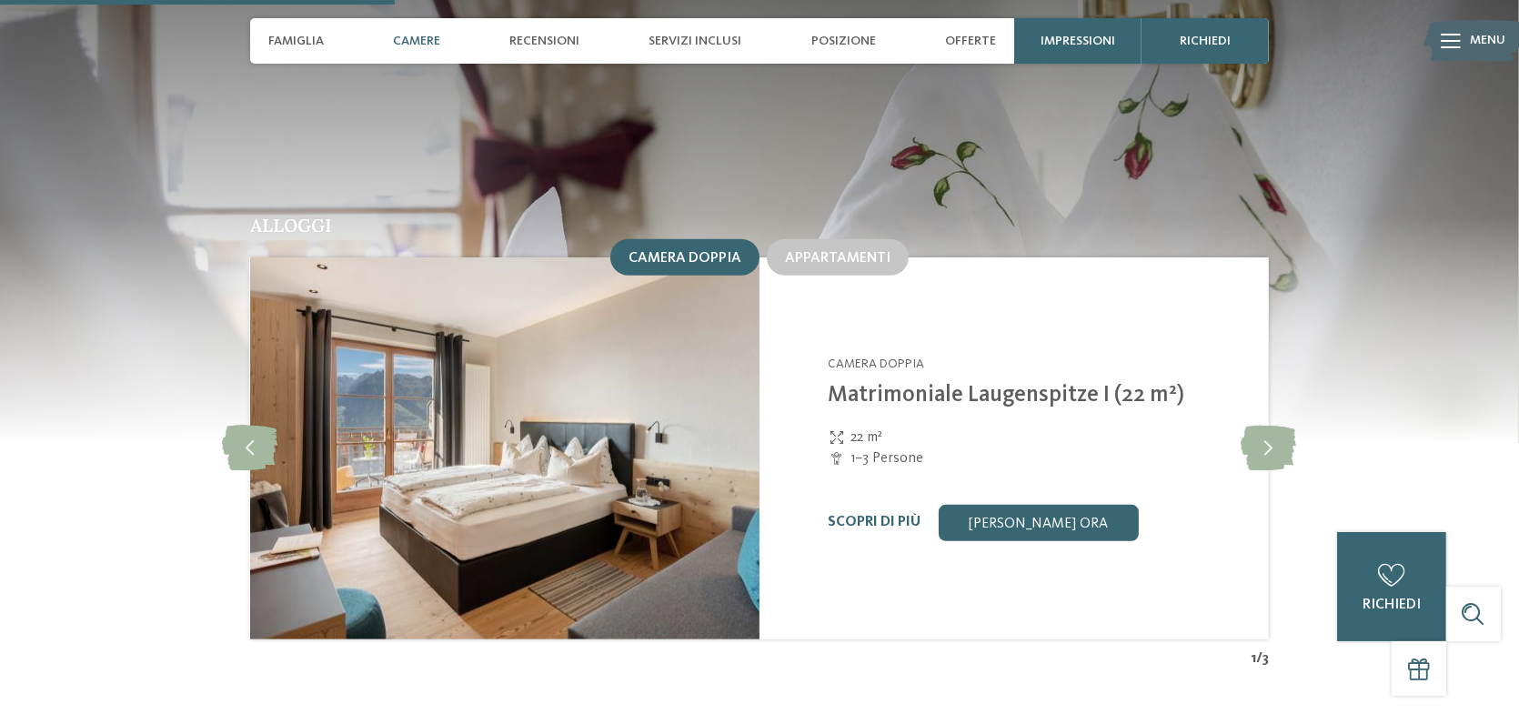
scroll to position [1819, 0]
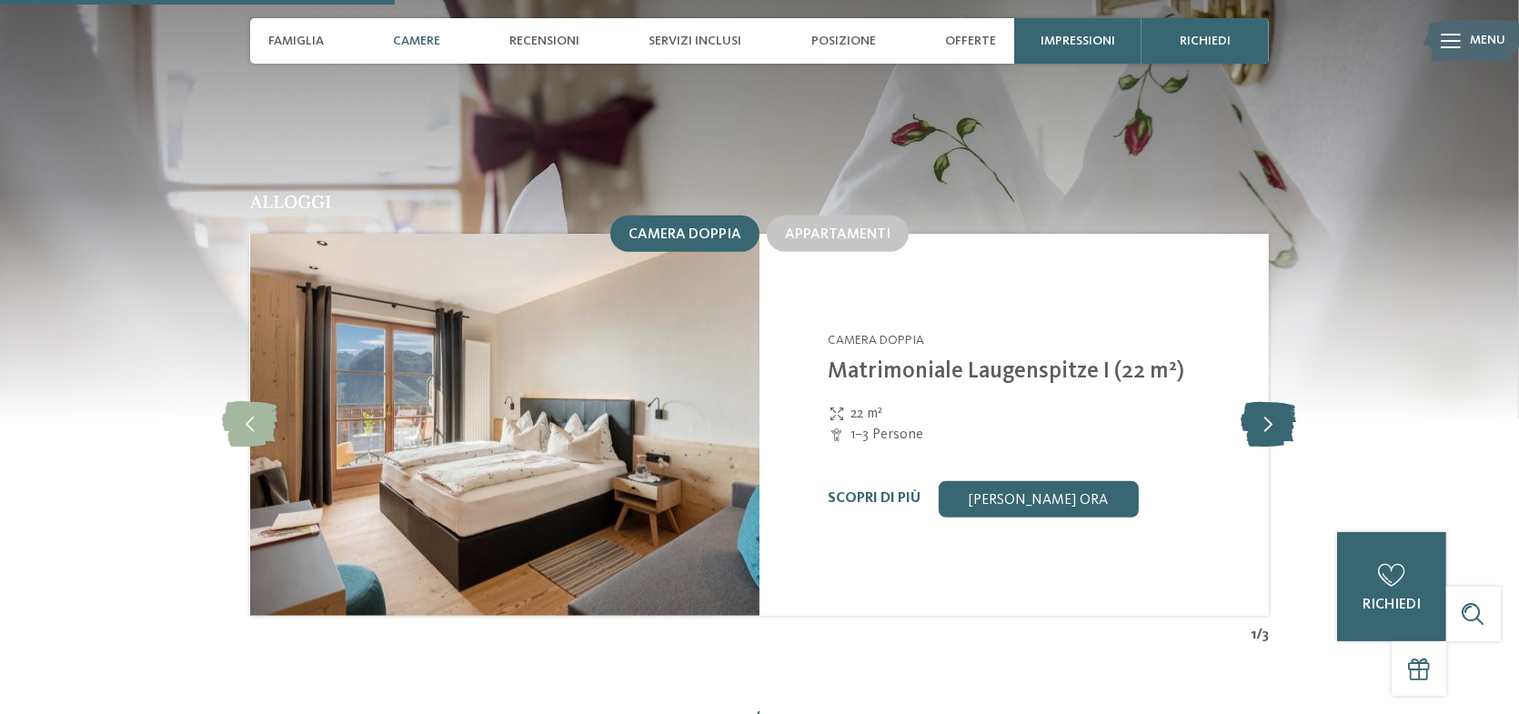
click at [1278, 402] on icon at bounding box center [1269, 424] width 55 height 45
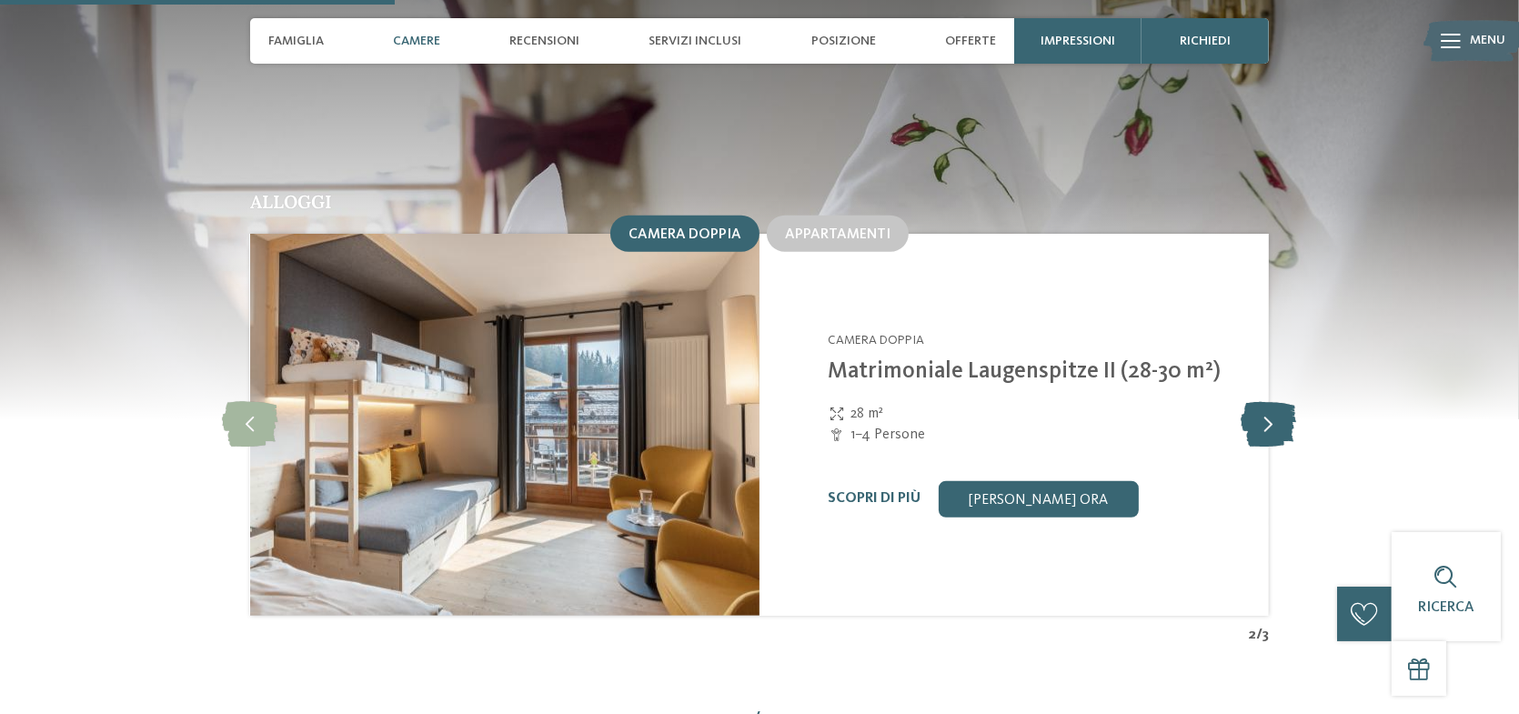
click at [1278, 402] on icon at bounding box center [1269, 424] width 55 height 45
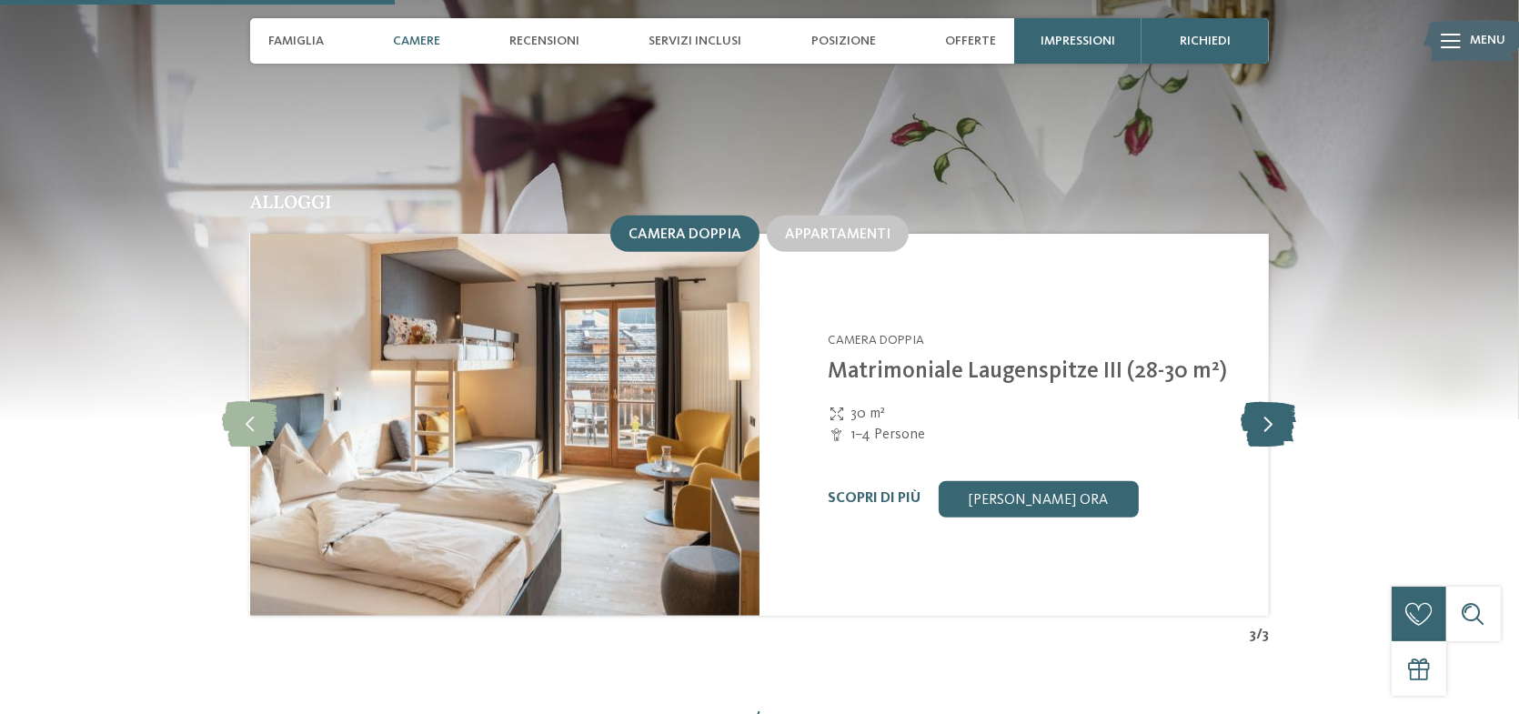
click at [1278, 402] on icon at bounding box center [1269, 424] width 55 height 45
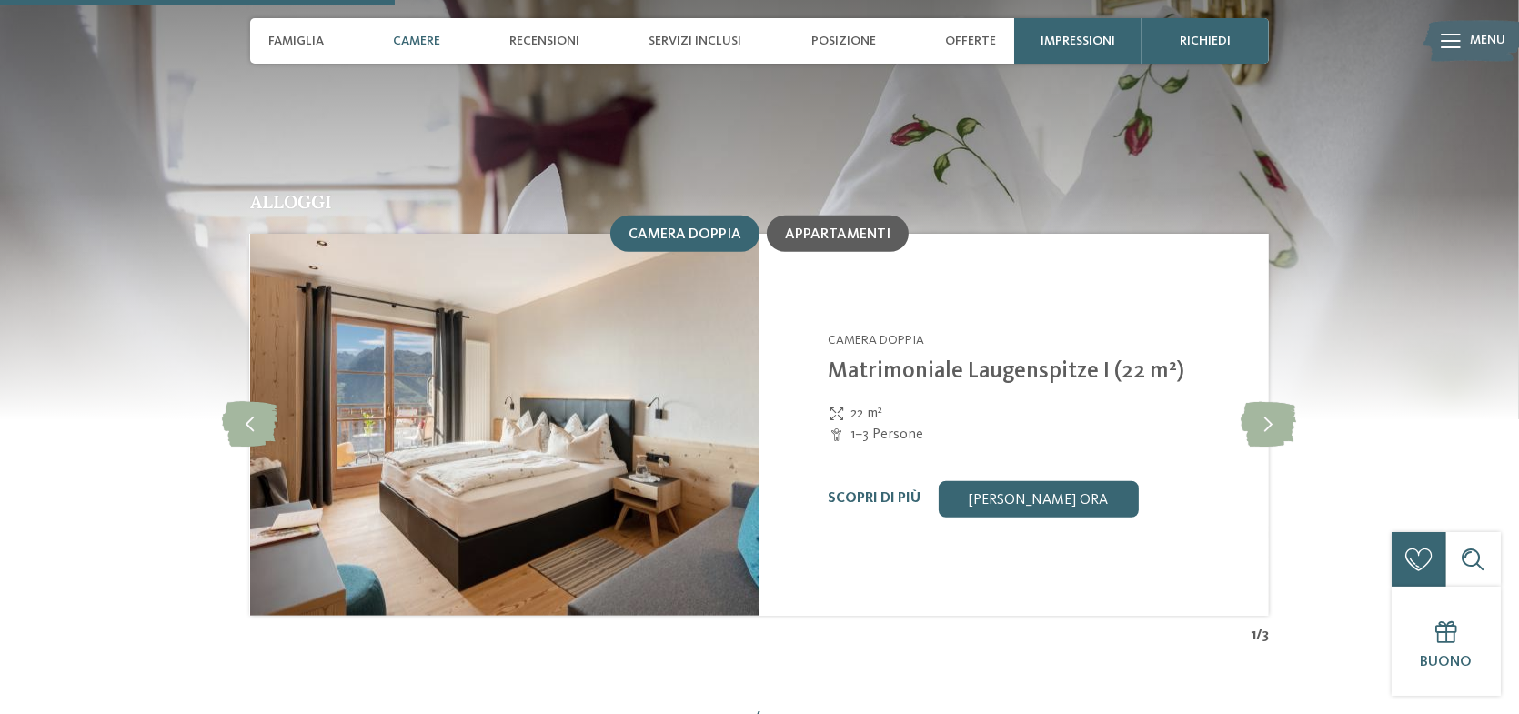
click at [830, 221] on div "Appartamenti" at bounding box center [838, 234] width 142 height 36
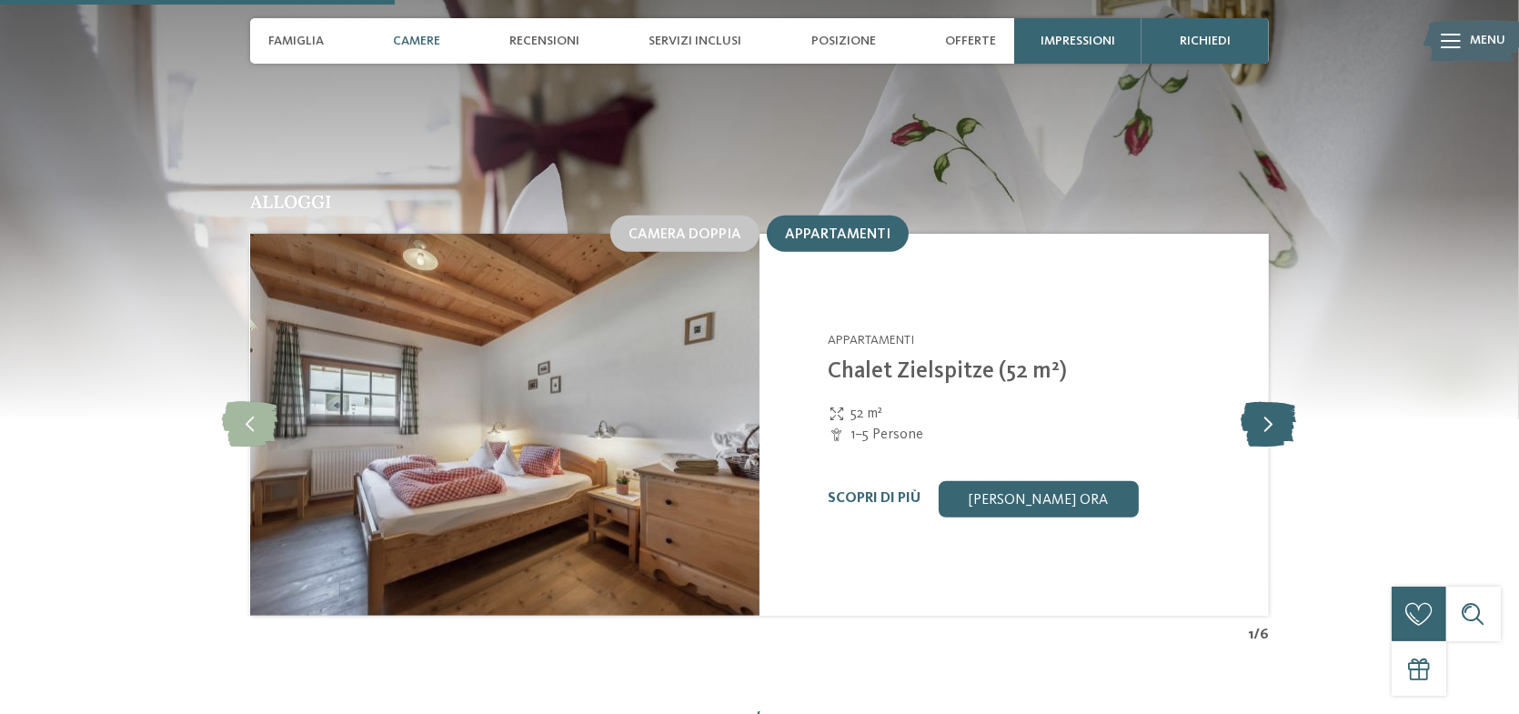
click at [1273, 403] on icon at bounding box center [1269, 424] width 55 height 45
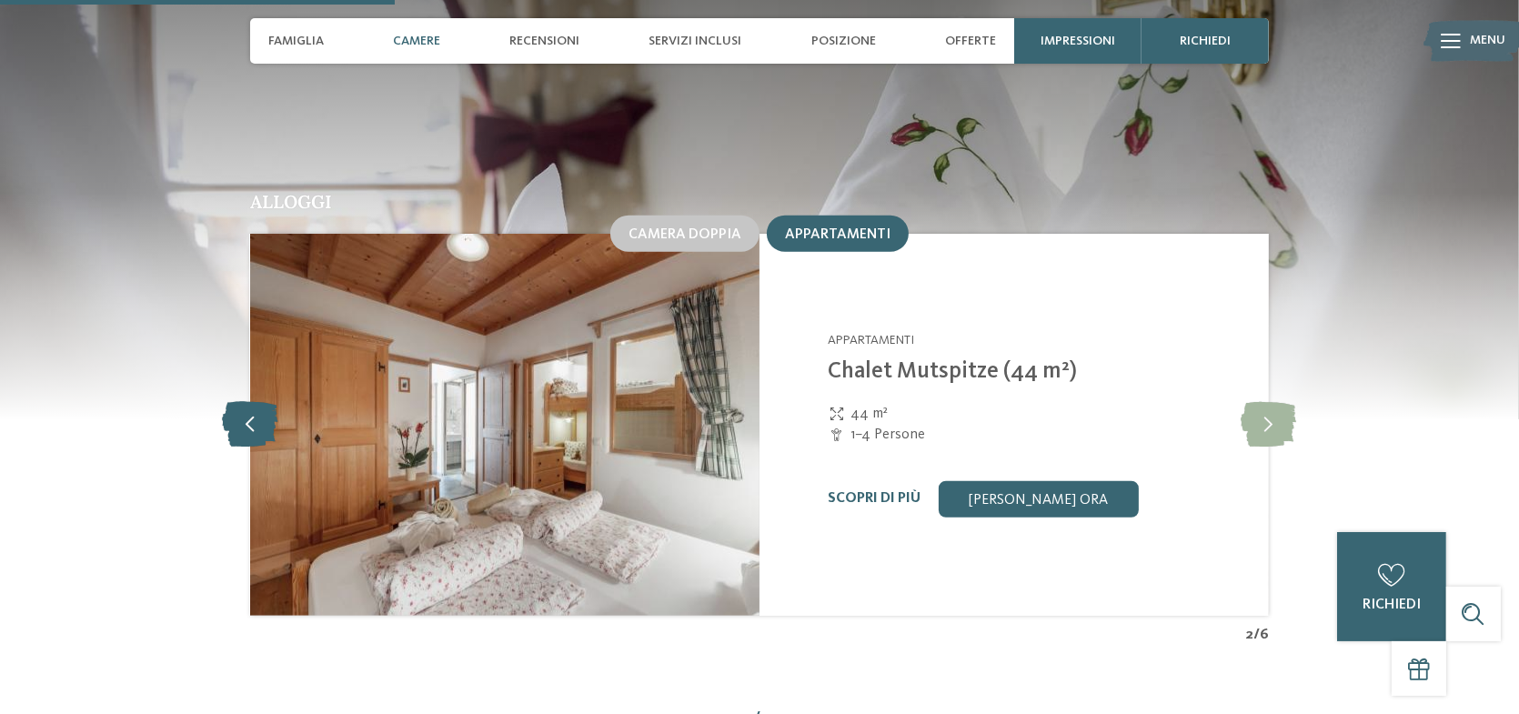
click at [262, 403] on icon at bounding box center [250, 424] width 55 height 45
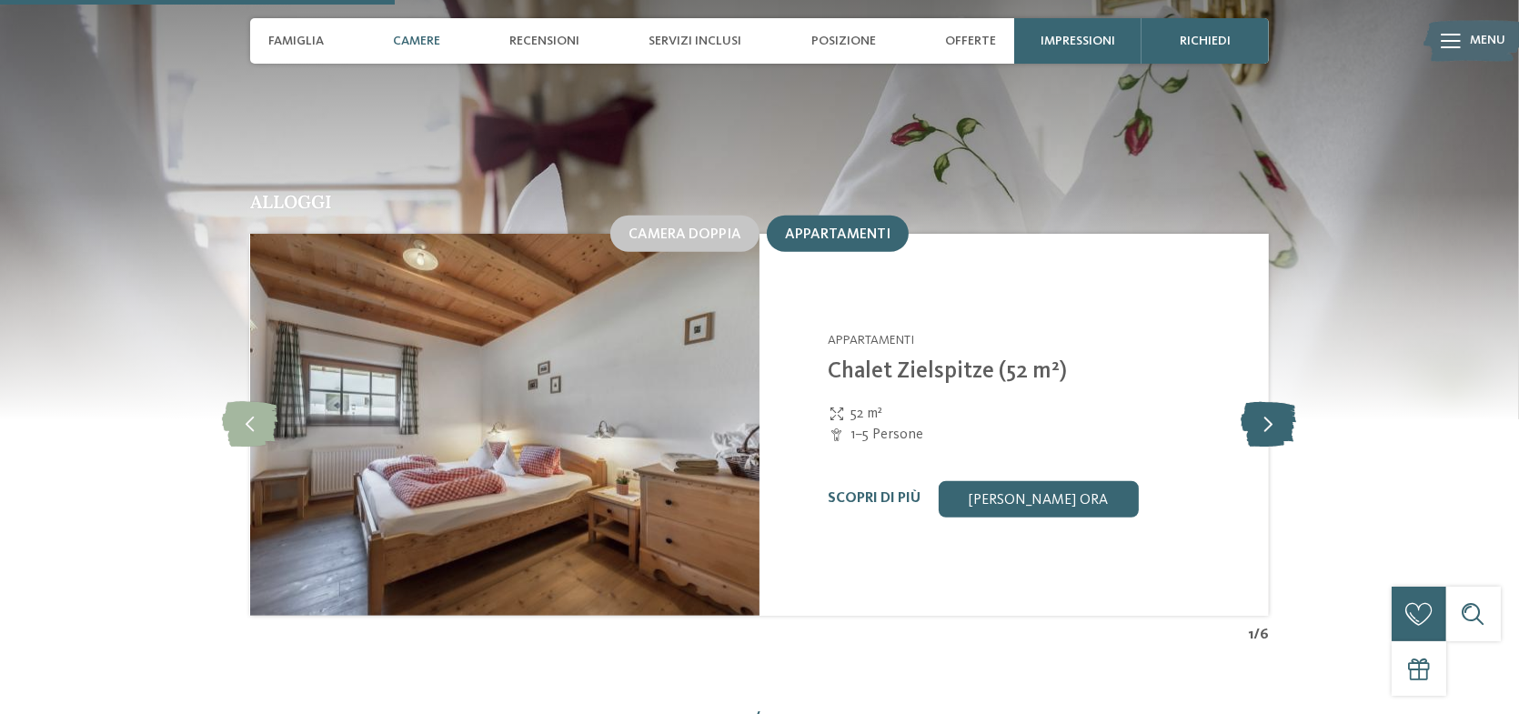
click at [1271, 404] on icon at bounding box center [1269, 424] width 55 height 45
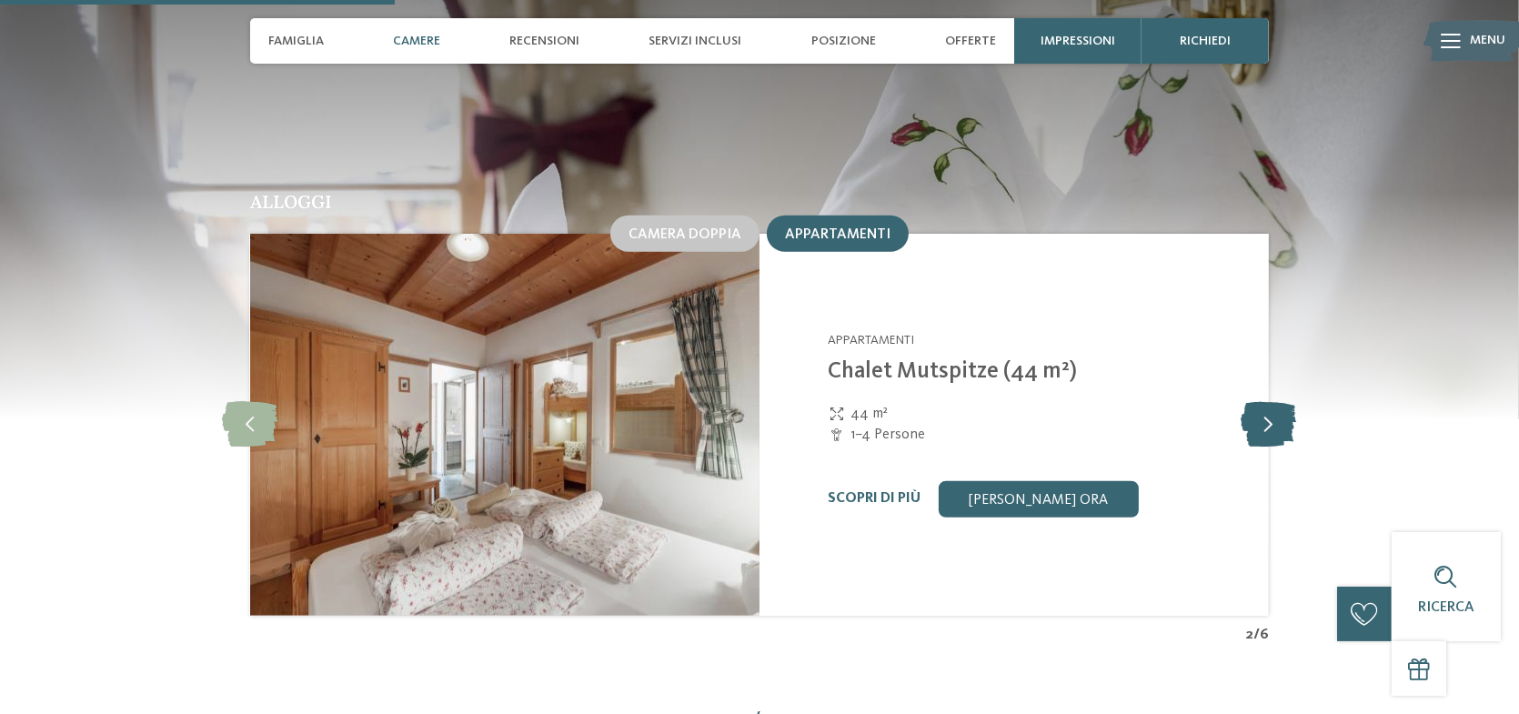
click at [1266, 402] on icon at bounding box center [1269, 424] width 55 height 45
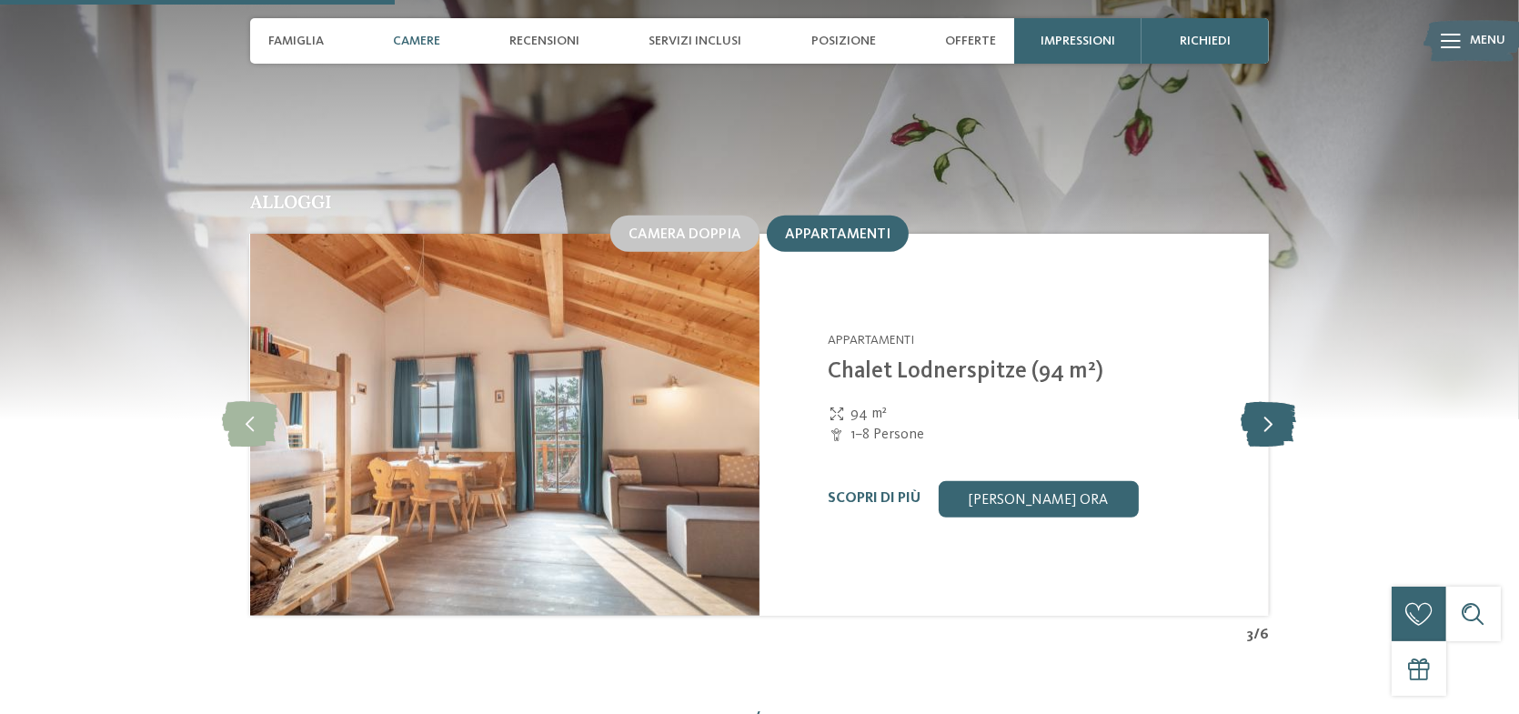
click at [1275, 402] on icon at bounding box center [1269, 424] width 55 height 45
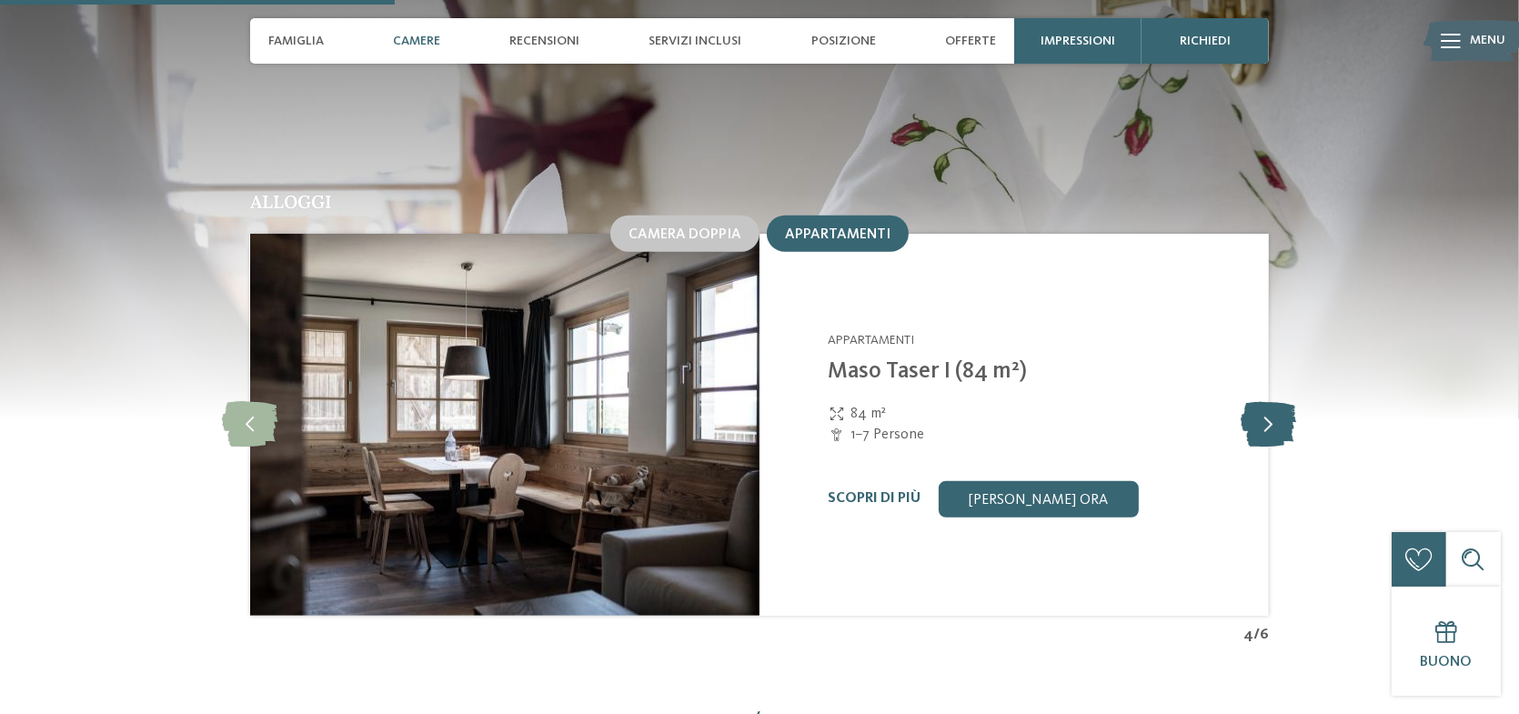
click at [1275, 402] on icon at bounding box center [1269, 424] width 55 height 45
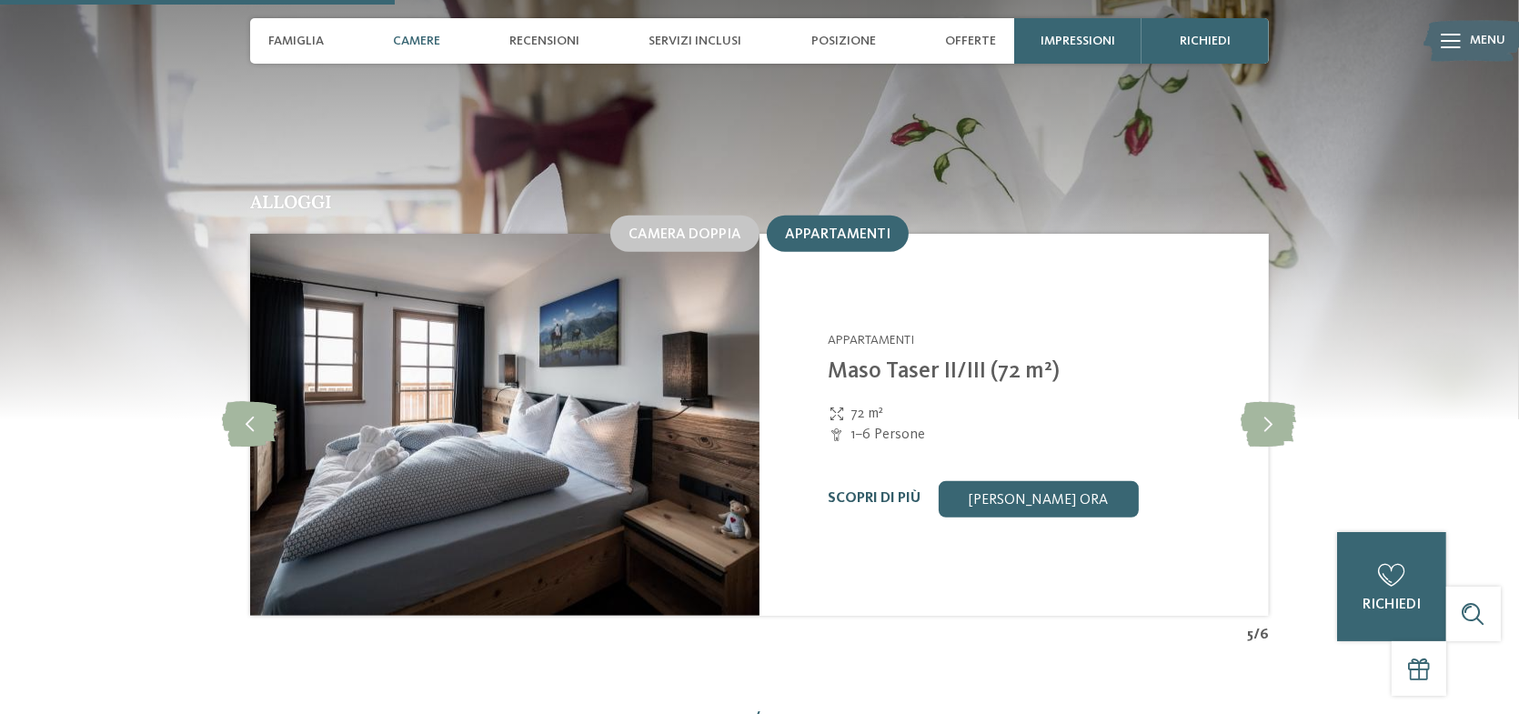
click at [862, 491] on link "Scopri di più" at bounding box center [874, 498] width 93 height 15
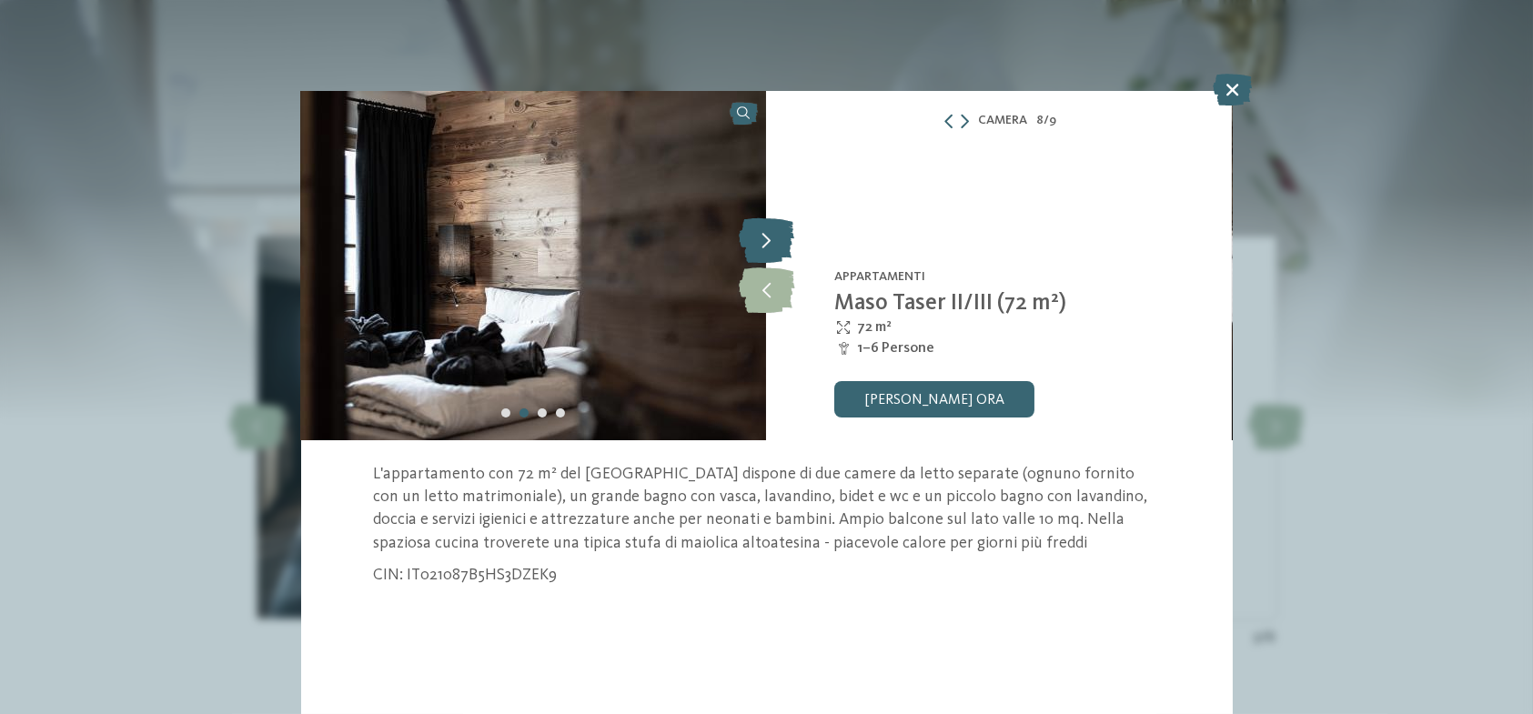
click at [773, 247] on icon at bounding box center [766, 239] width 55 height 45
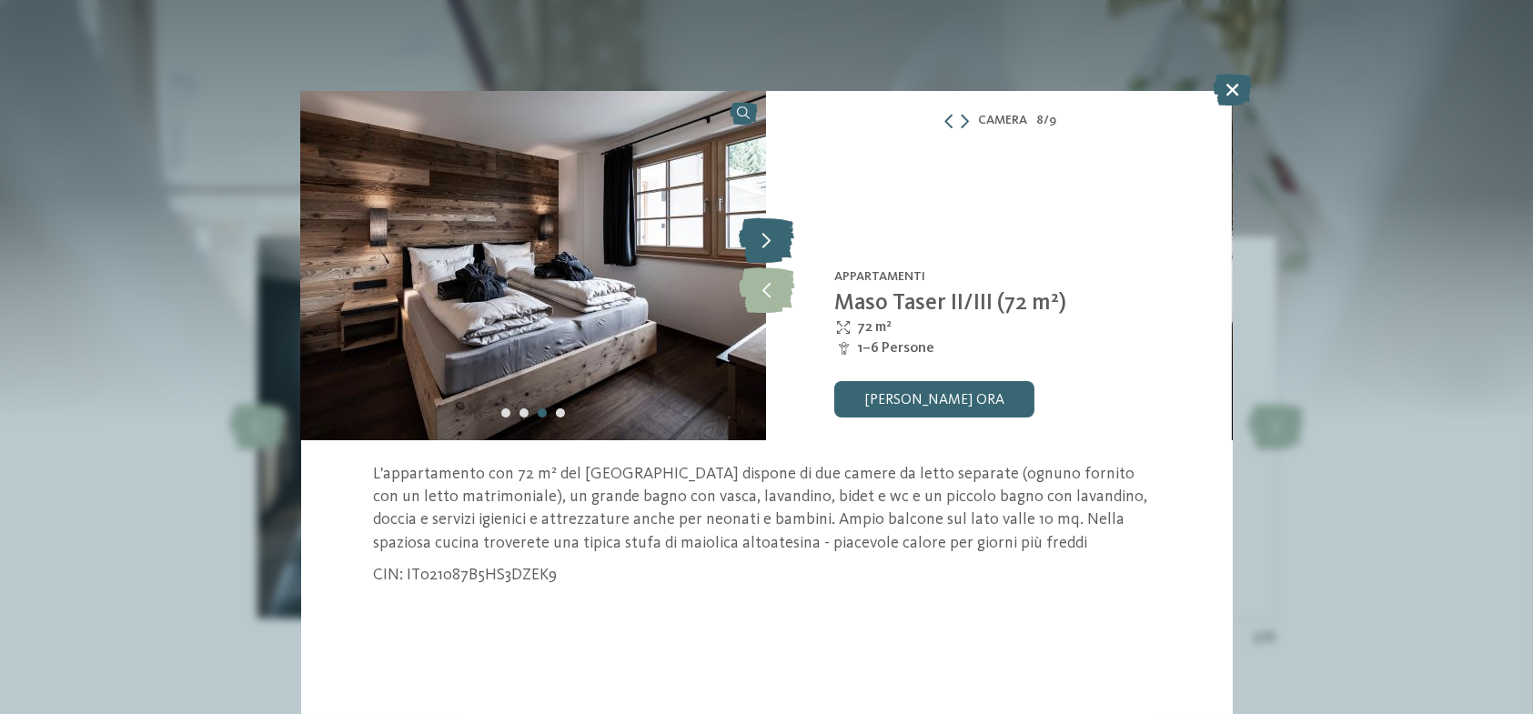
click at [773, 247] on icon at bounding box center [766, 239] width 55 height 45
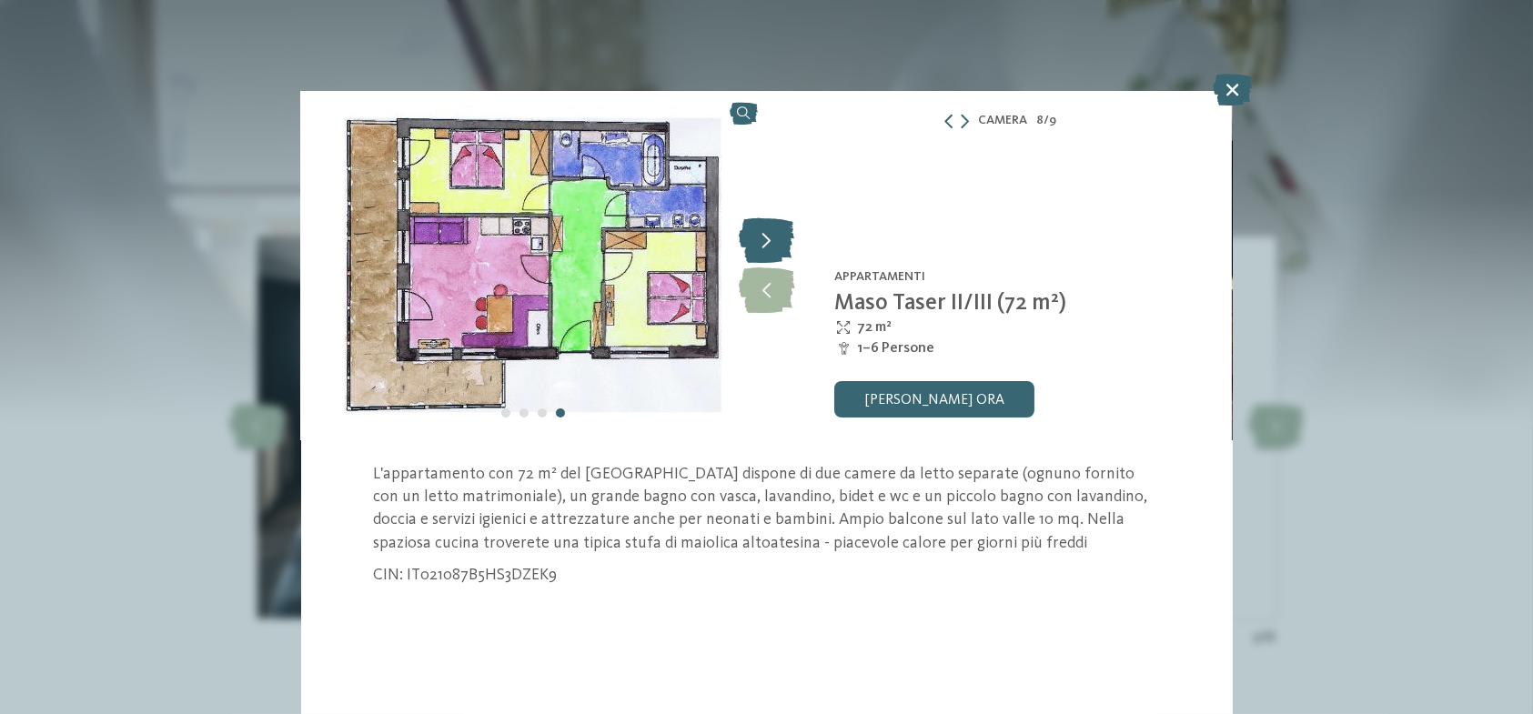
click at [787, 242] on icon at bounding box center [766, 239] width 55 height 45
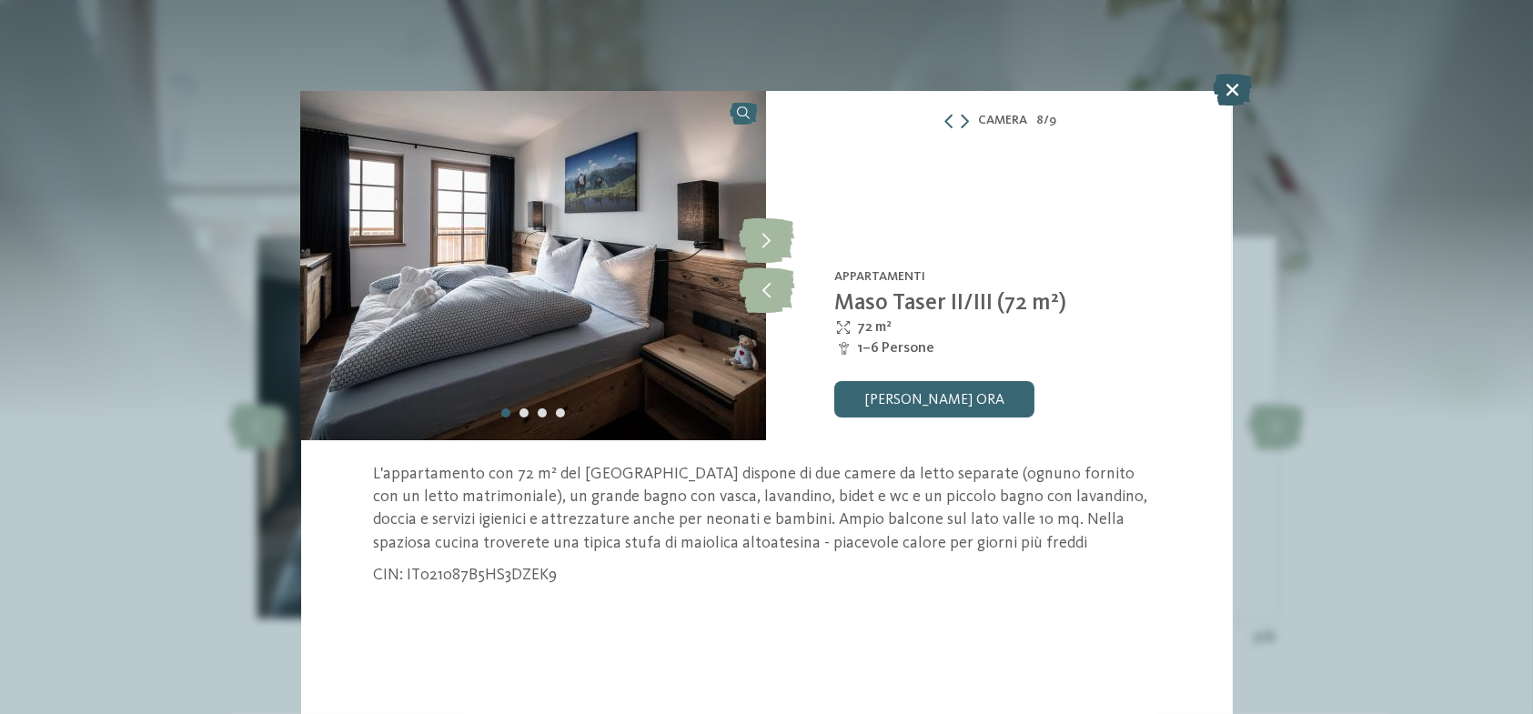
click at [1227, 90] on icon at bounding box center [1232, 91] width 39 height 32
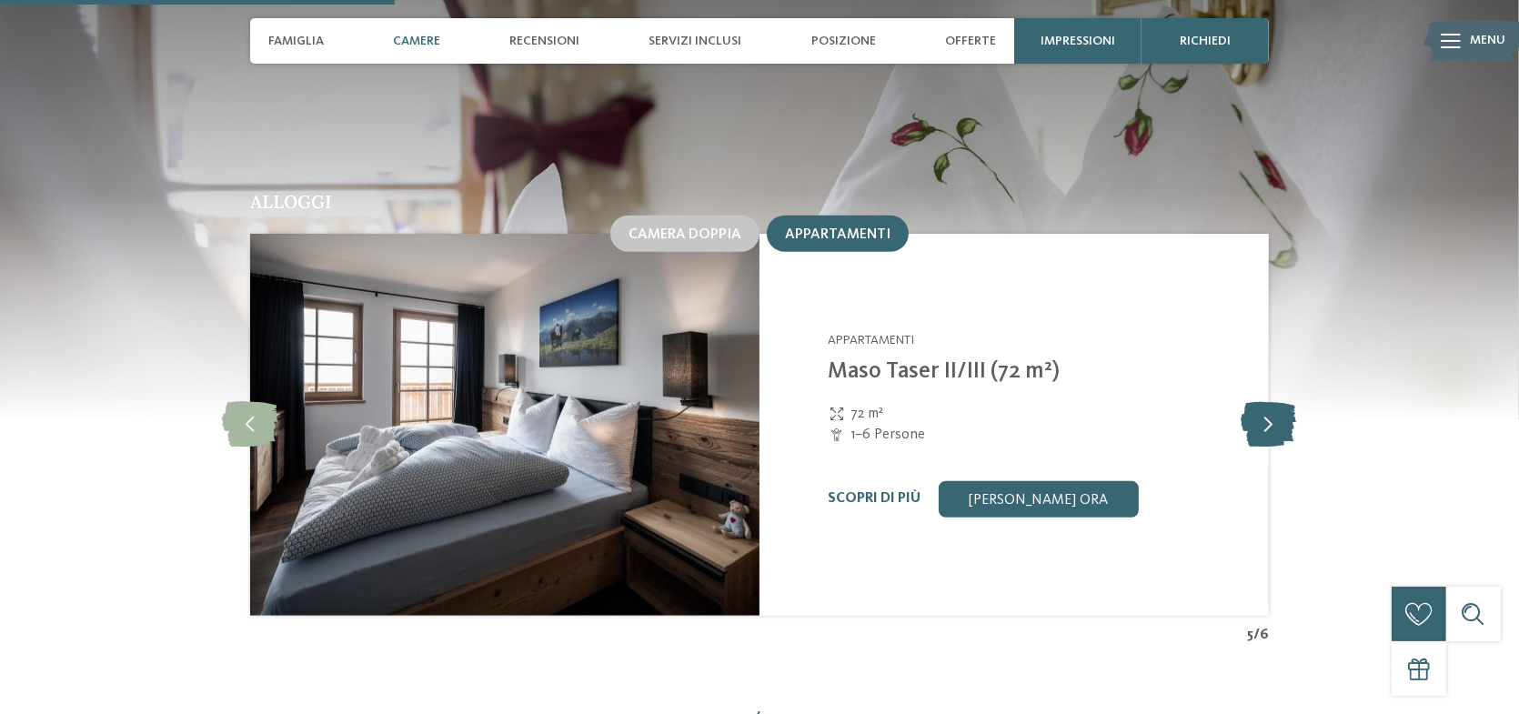
click at [1266, 402] on icon at bounding box center [1269, 424] width 55 height 45
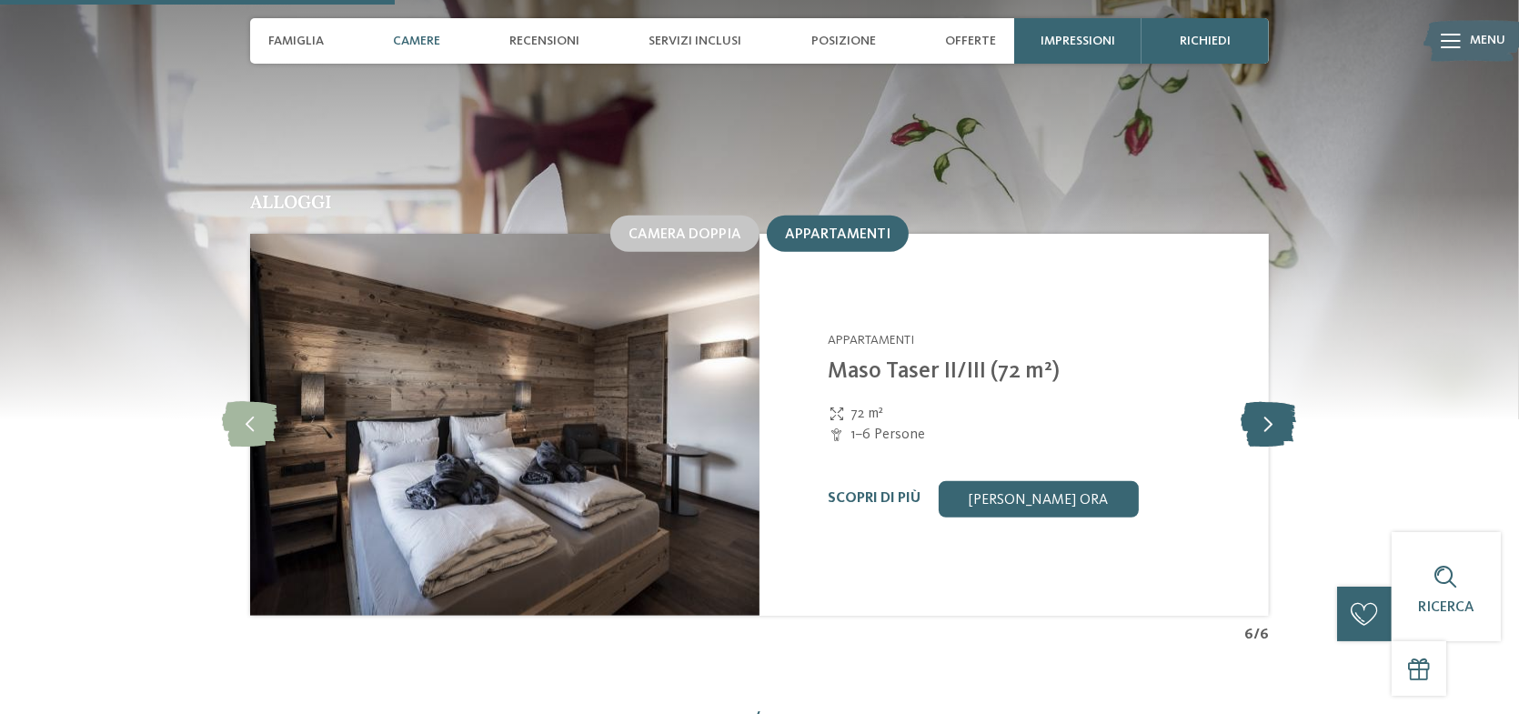
click at [1270, 402] on icon at bounding box center [1269, 424] width 55 height 45
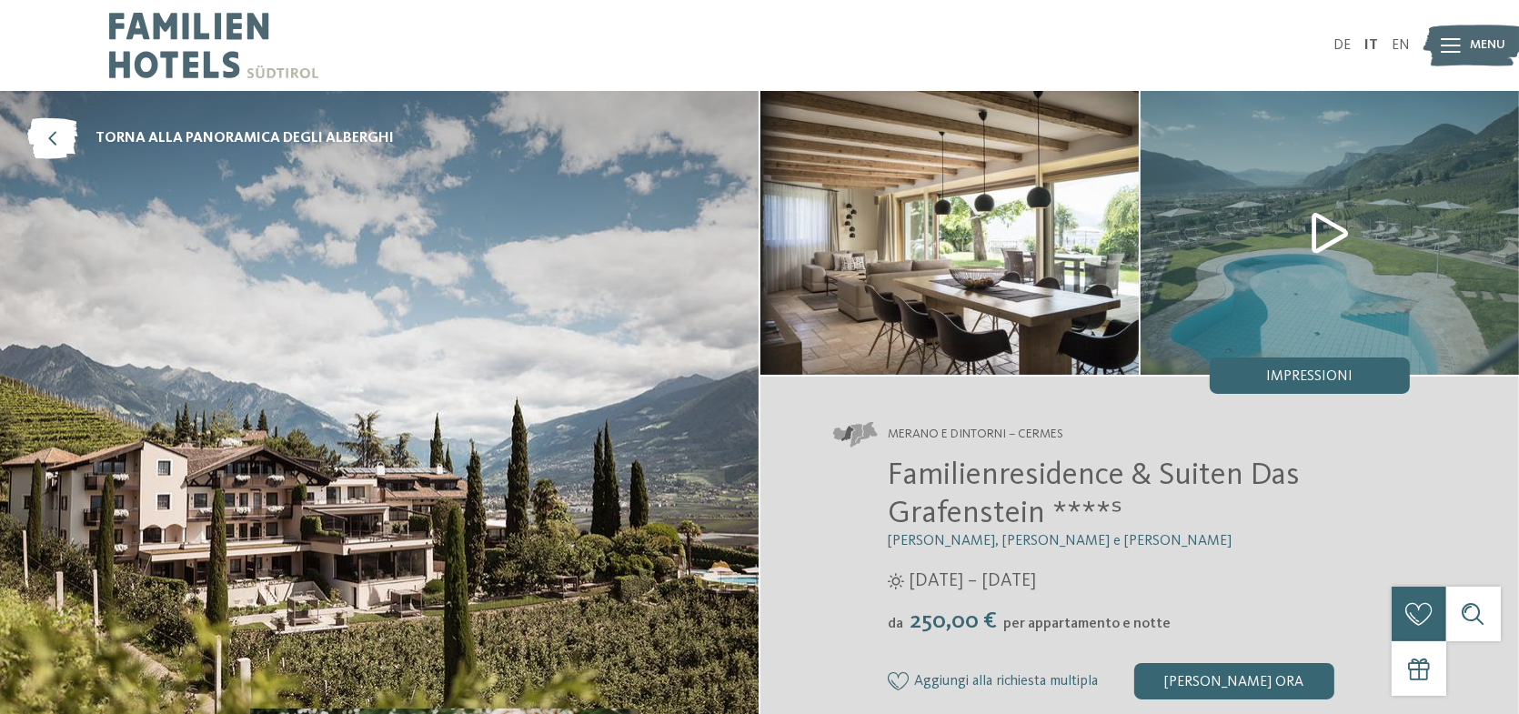
click at [1315, 233] on img at bounding box center [1330, 233] width 378 height 284
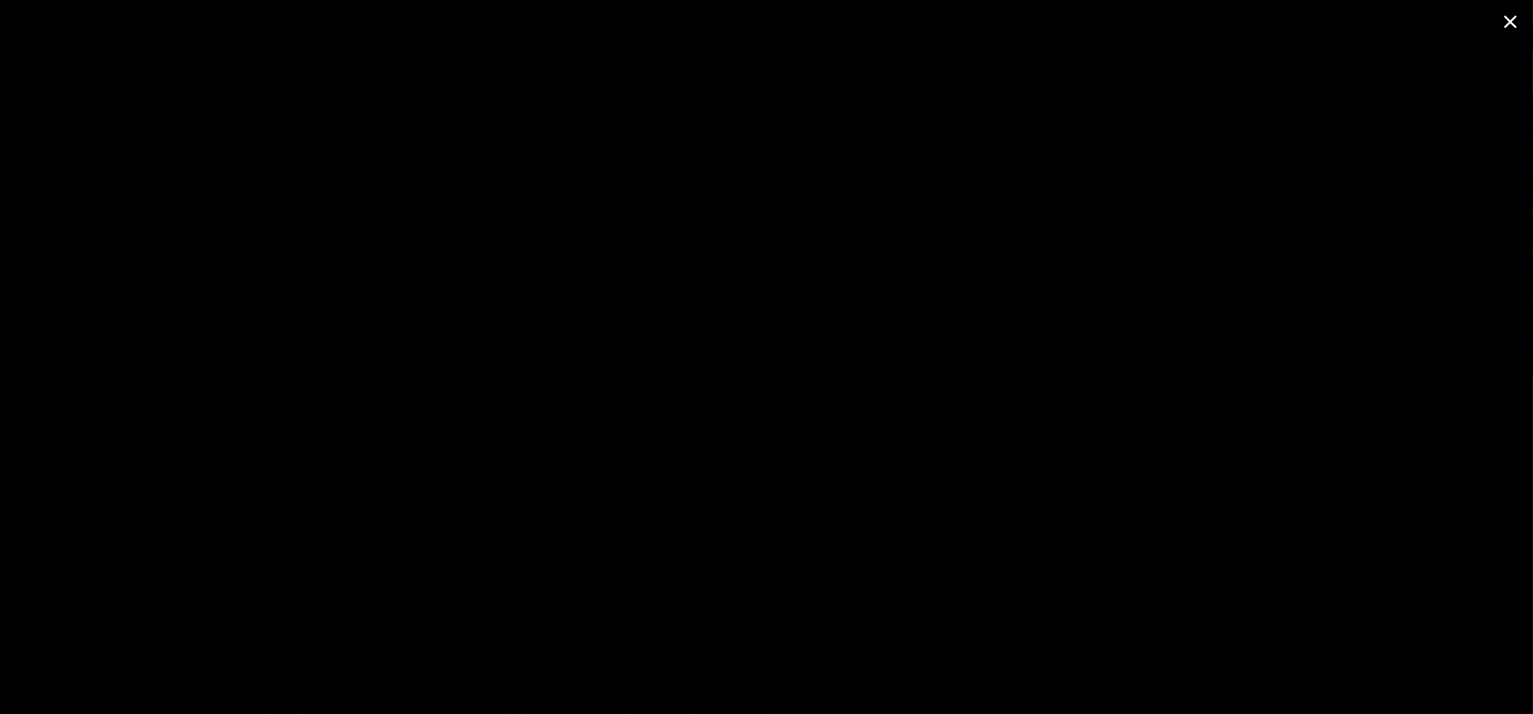
click at [1507, 23] on span at bounding box center [1509, 21] width 45 height 43
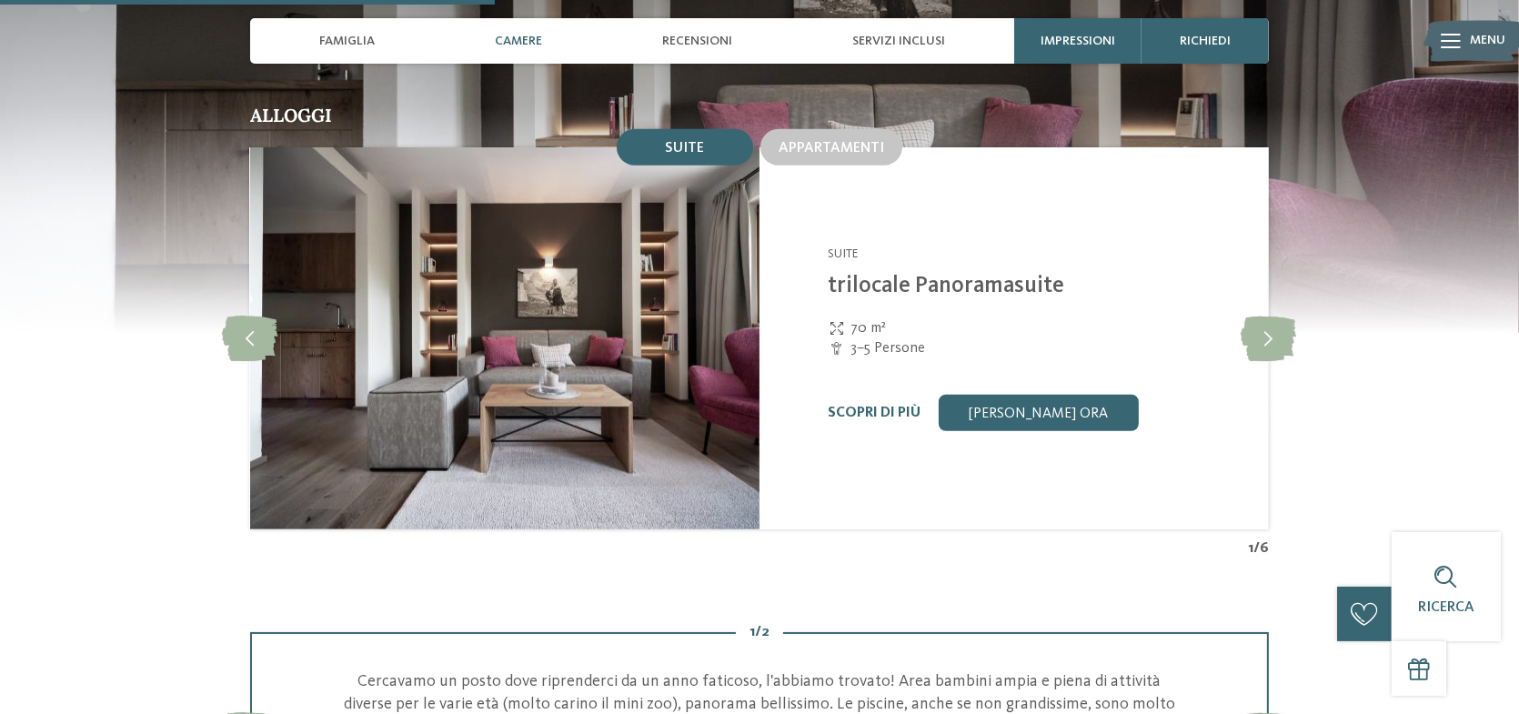
scroll to position [1729, 0]
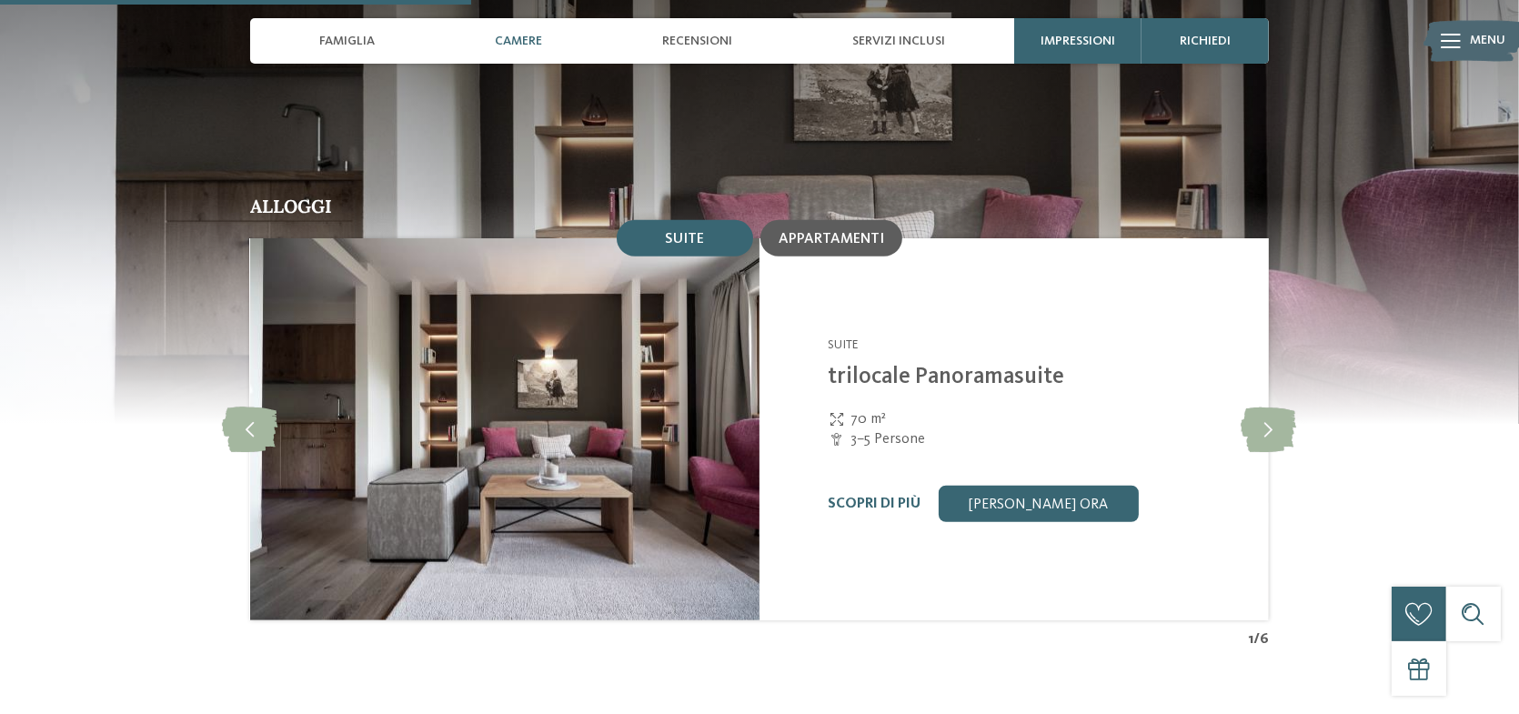
click at [840, 220] on div "Appartamenti" at bounding box center [832, 238] width 142 height 36
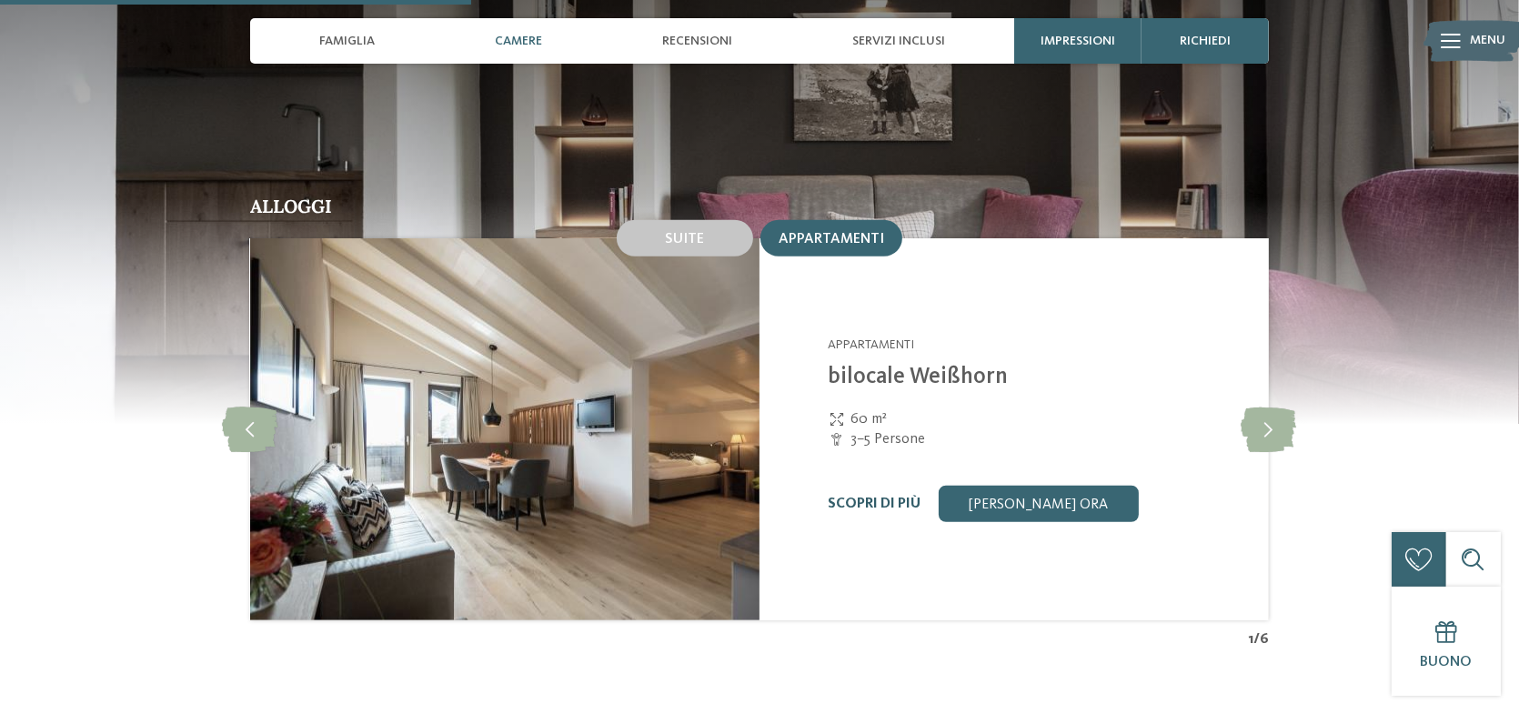
click at [885, 497] on link "Scopri di più" at bounding box center [874, 504] width 93 height 15
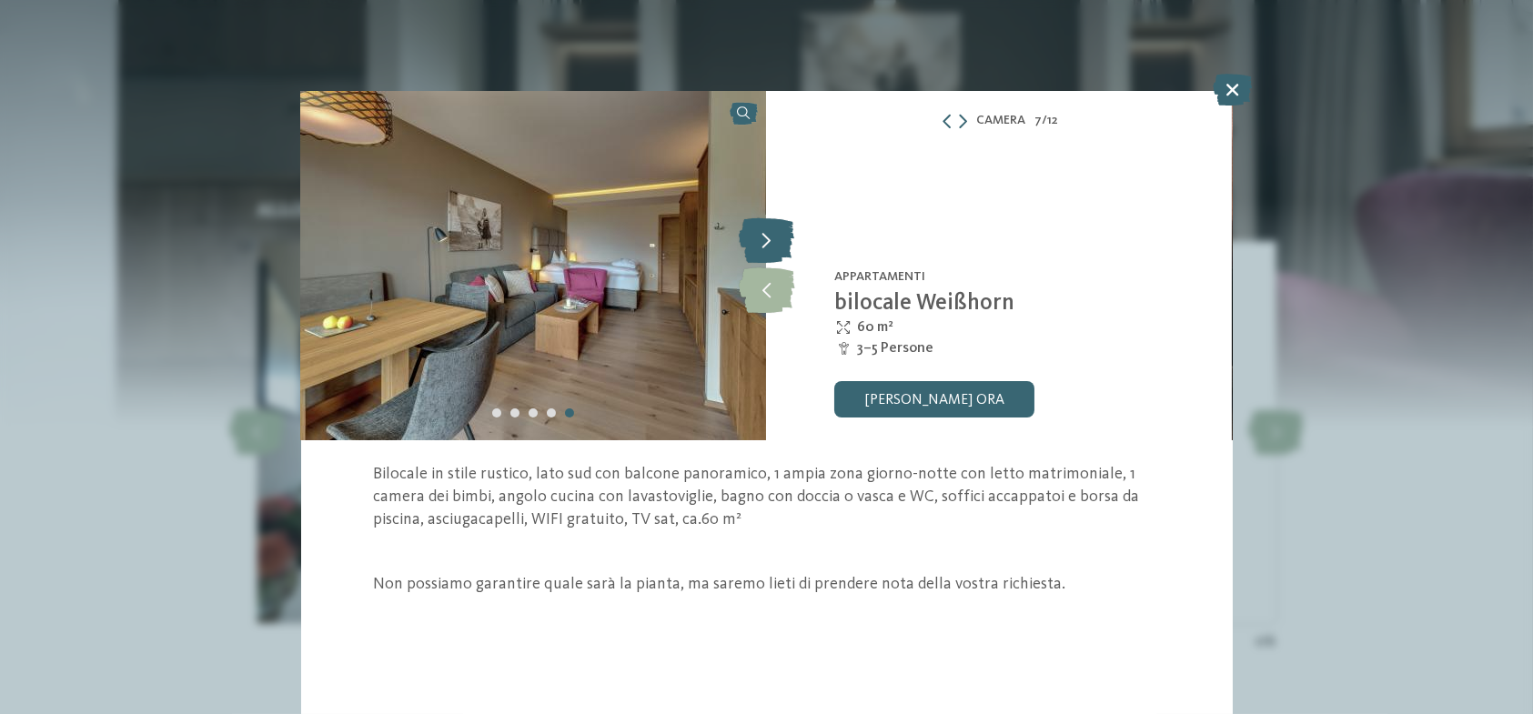
click at [775, 246] on icon at bounding box center [766, 239] width 55 height 45
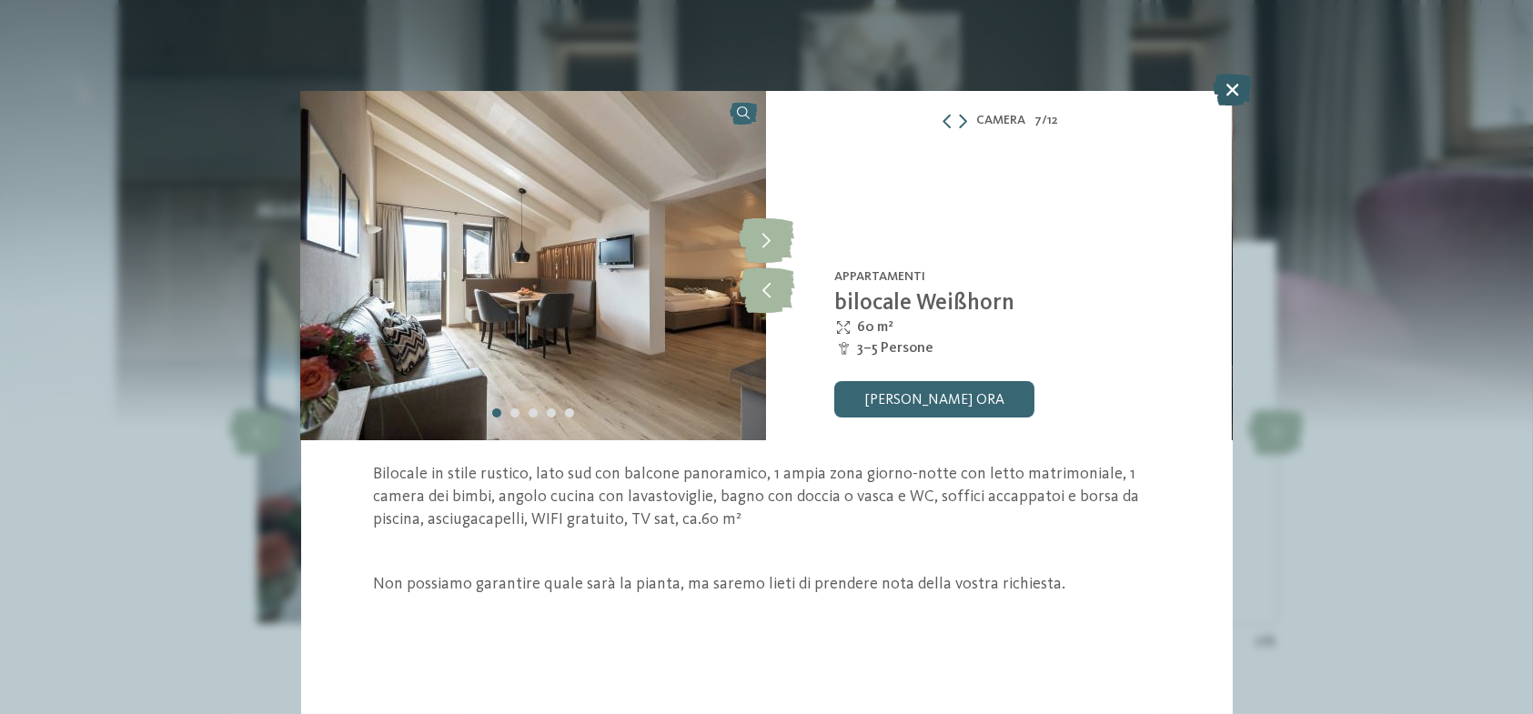
click at [1236, 83] on icon at bounding box center [1232, 91] width 39 height 32
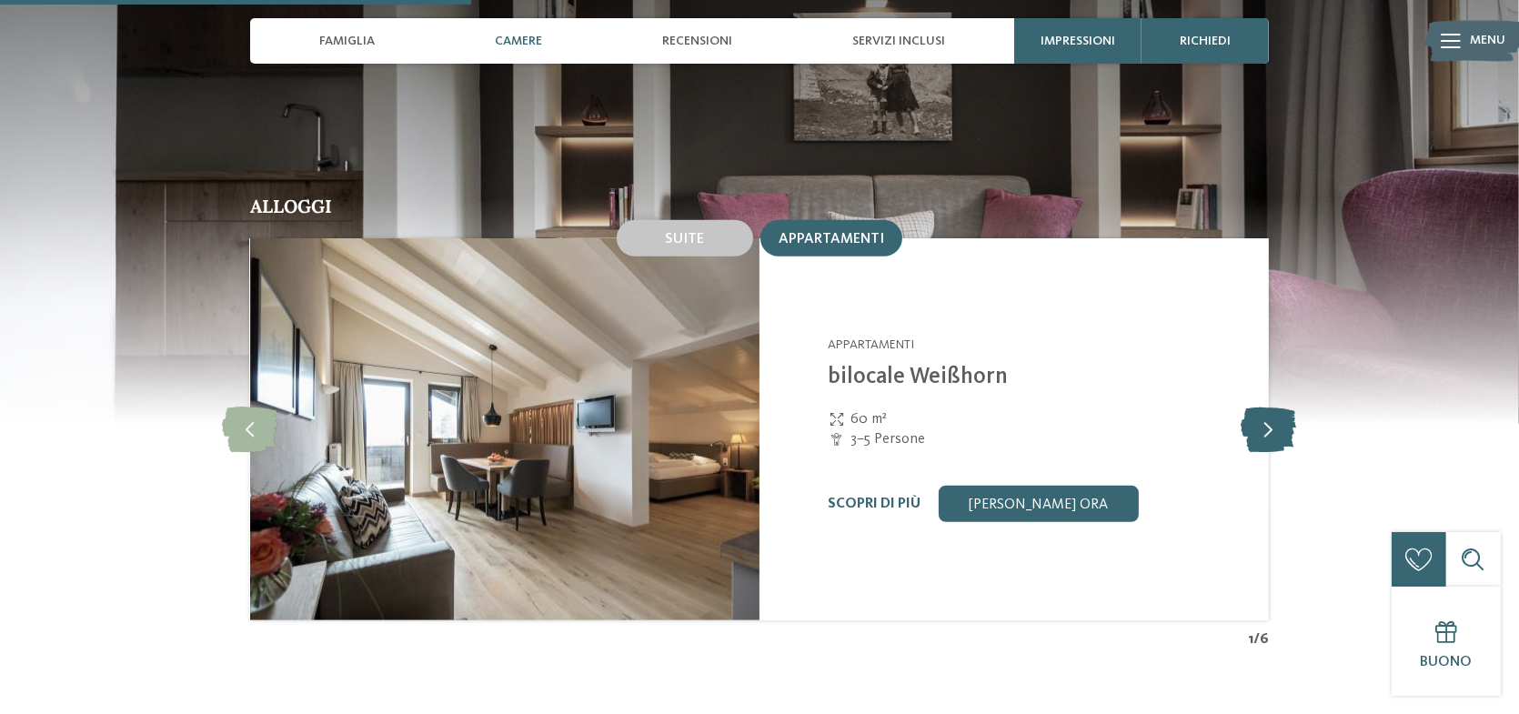
click at [1266, 407] on icon at bounding box center [1269, 429] width 55 height 45
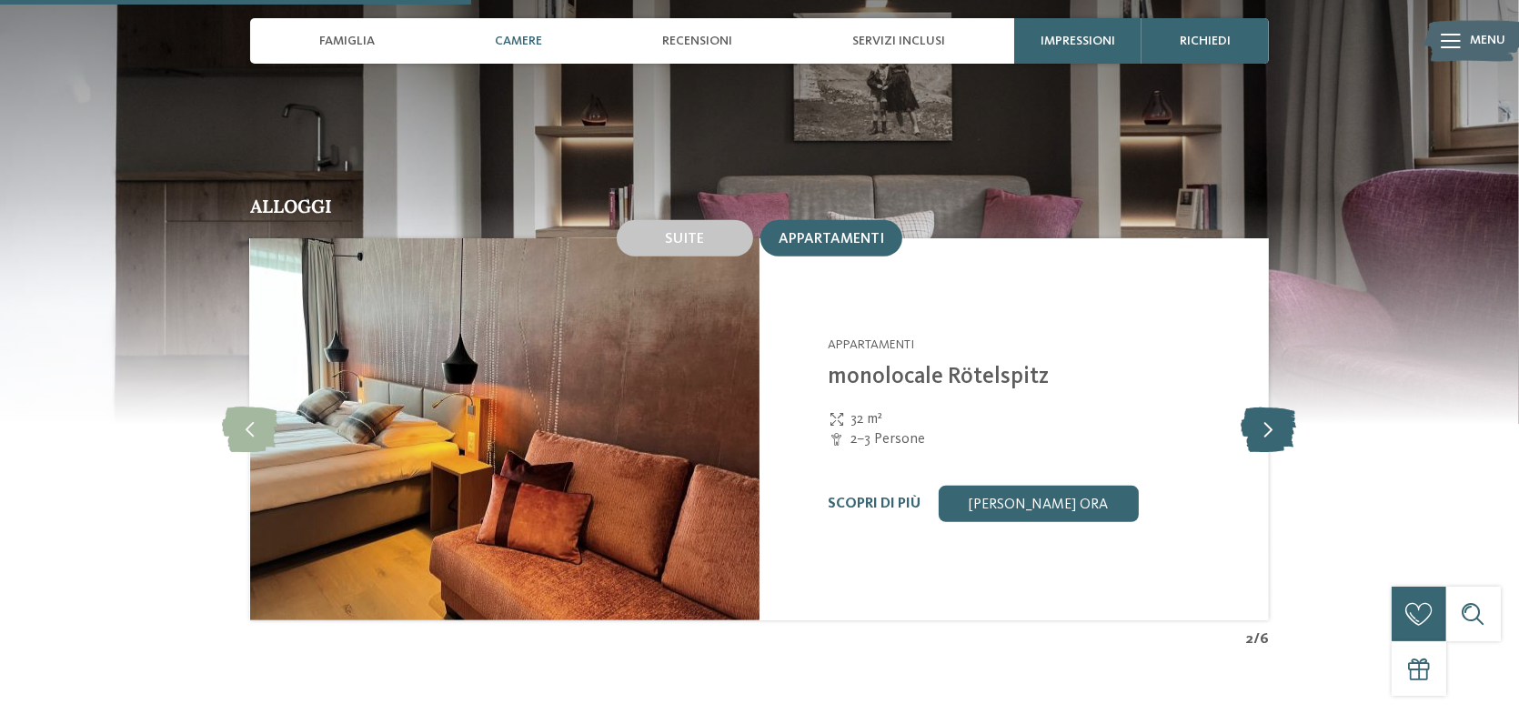
click at [1266, 407] on icon at bounding box center [1269, 429] width 55 height 45
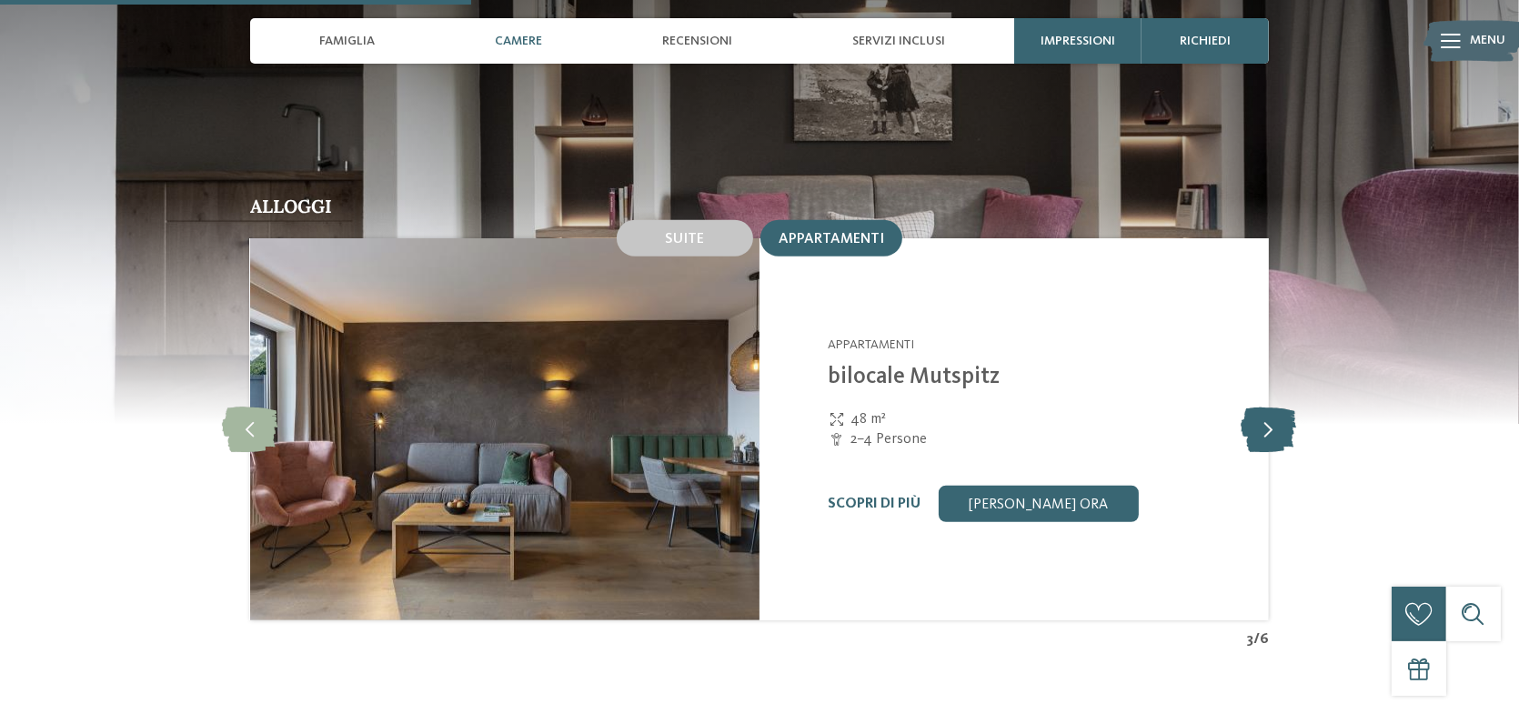
click at [1266, 407] on icon at bounding box center [1269, 429] width 55 height 45
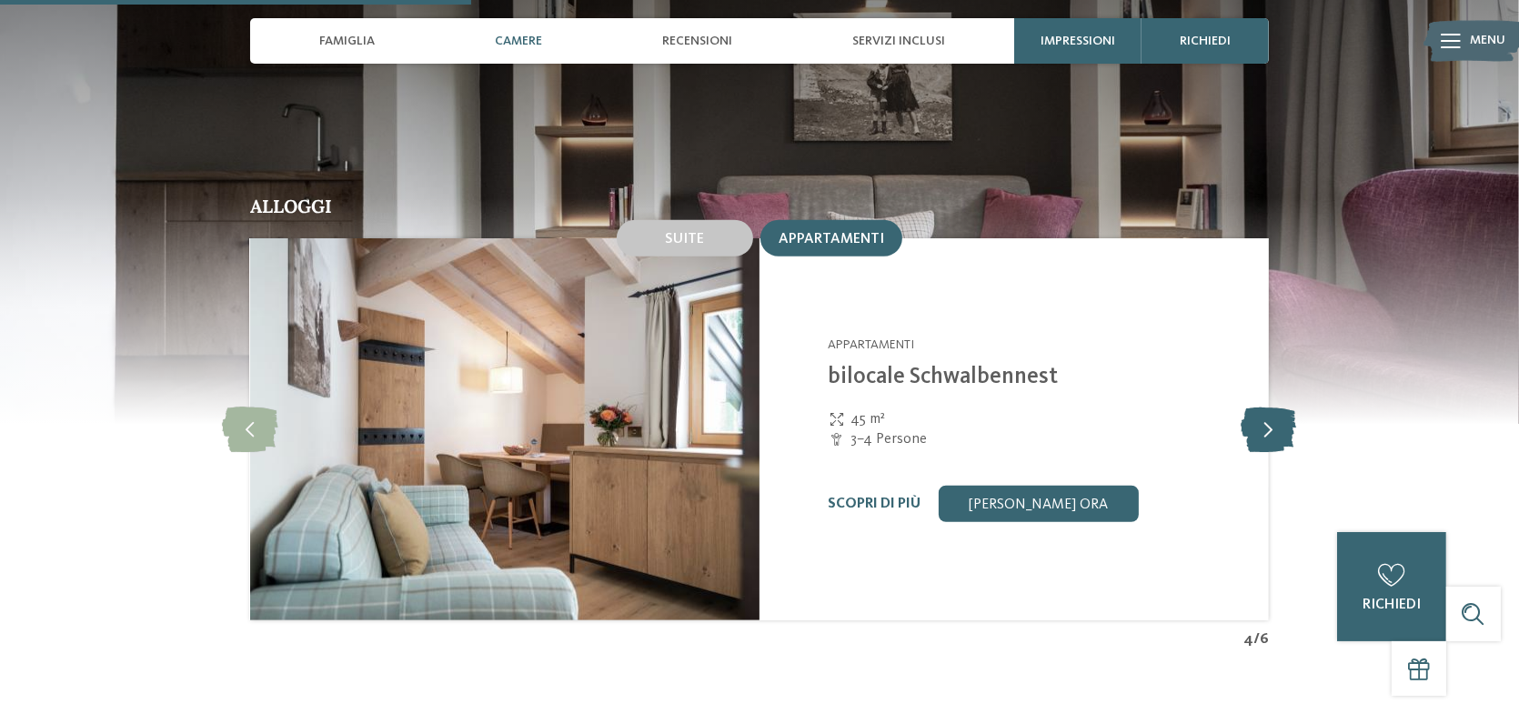
click at [1266, 407] on icon at bounding box center [1269, 429] width 55 height 45
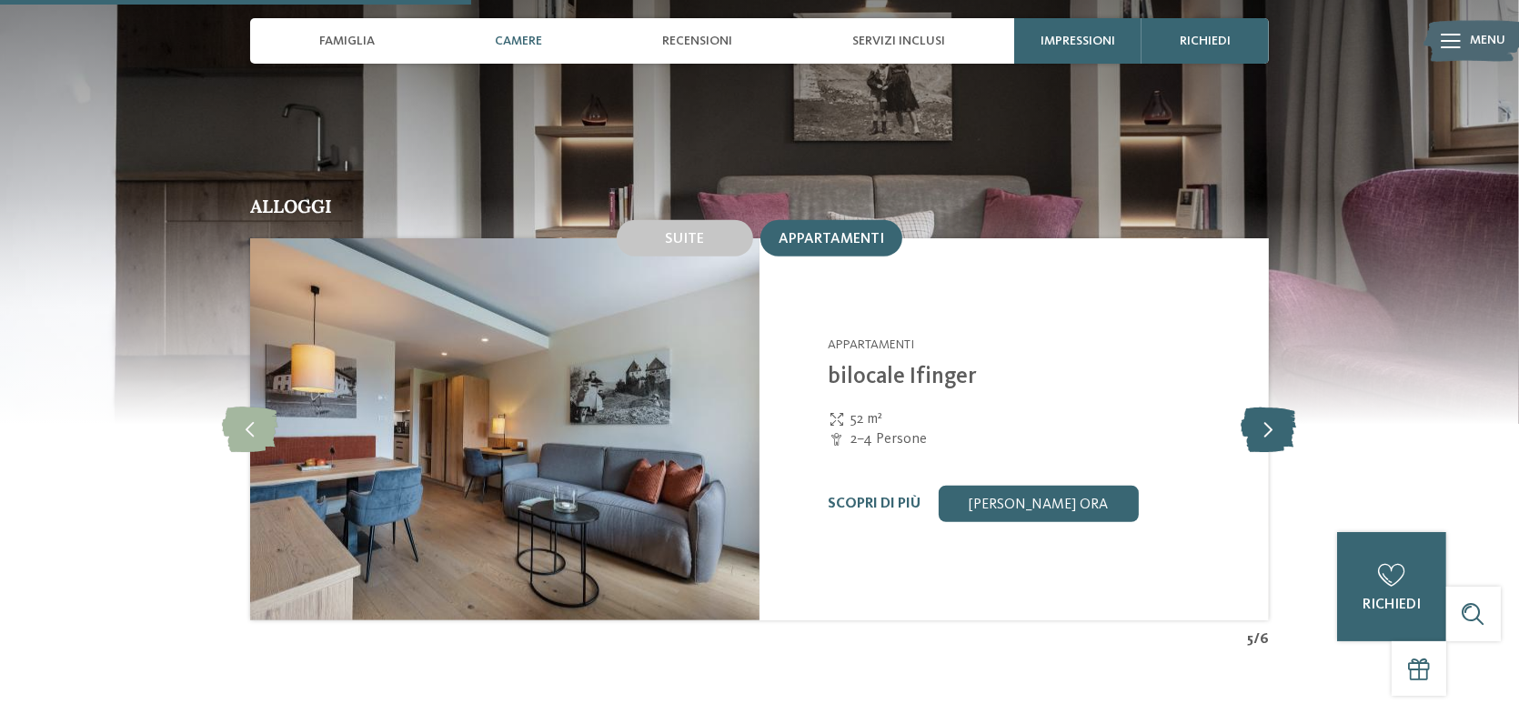
click at [1266, 407] on icon at bounding box center [1269, 429] width 55 height 45
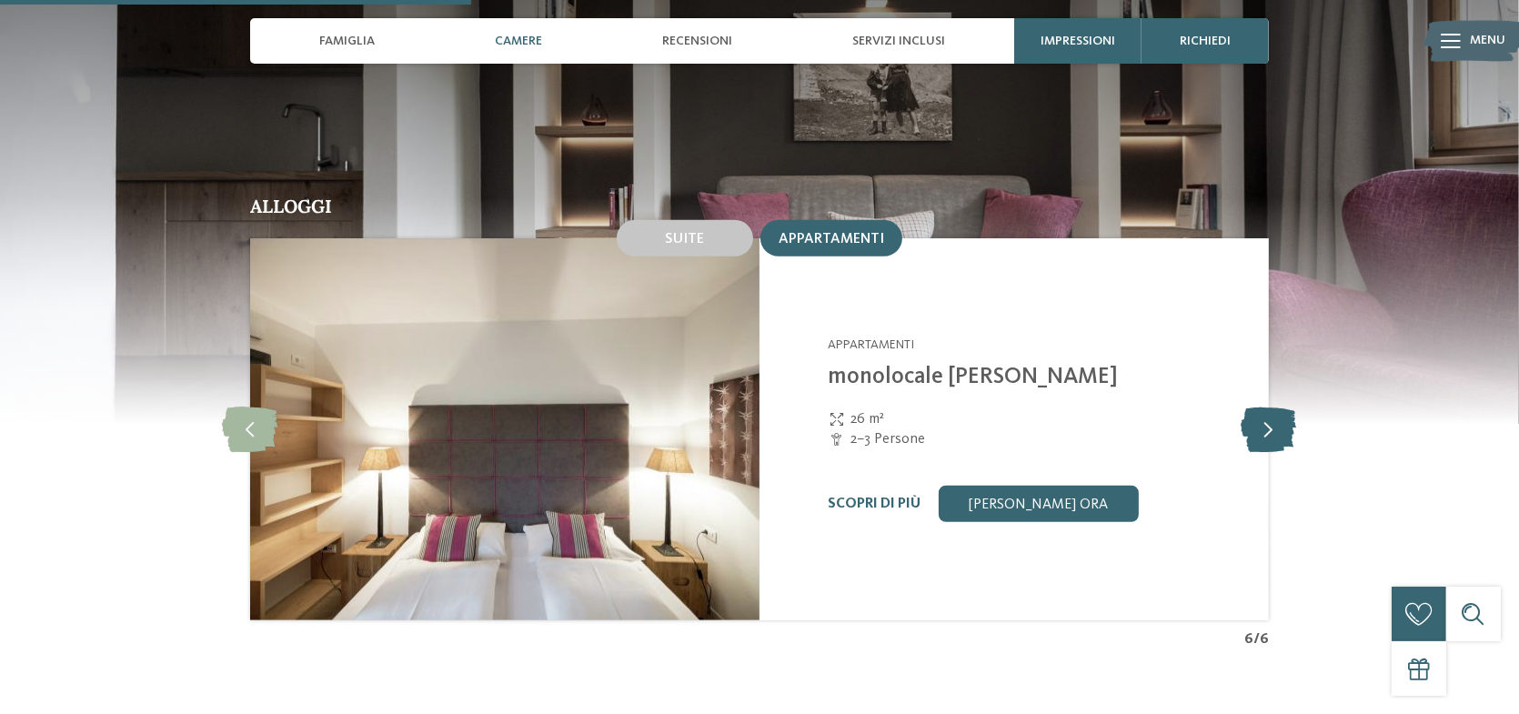
click at [1266, 407] on icon at bounding box center [1269, 429] width 55 height 45
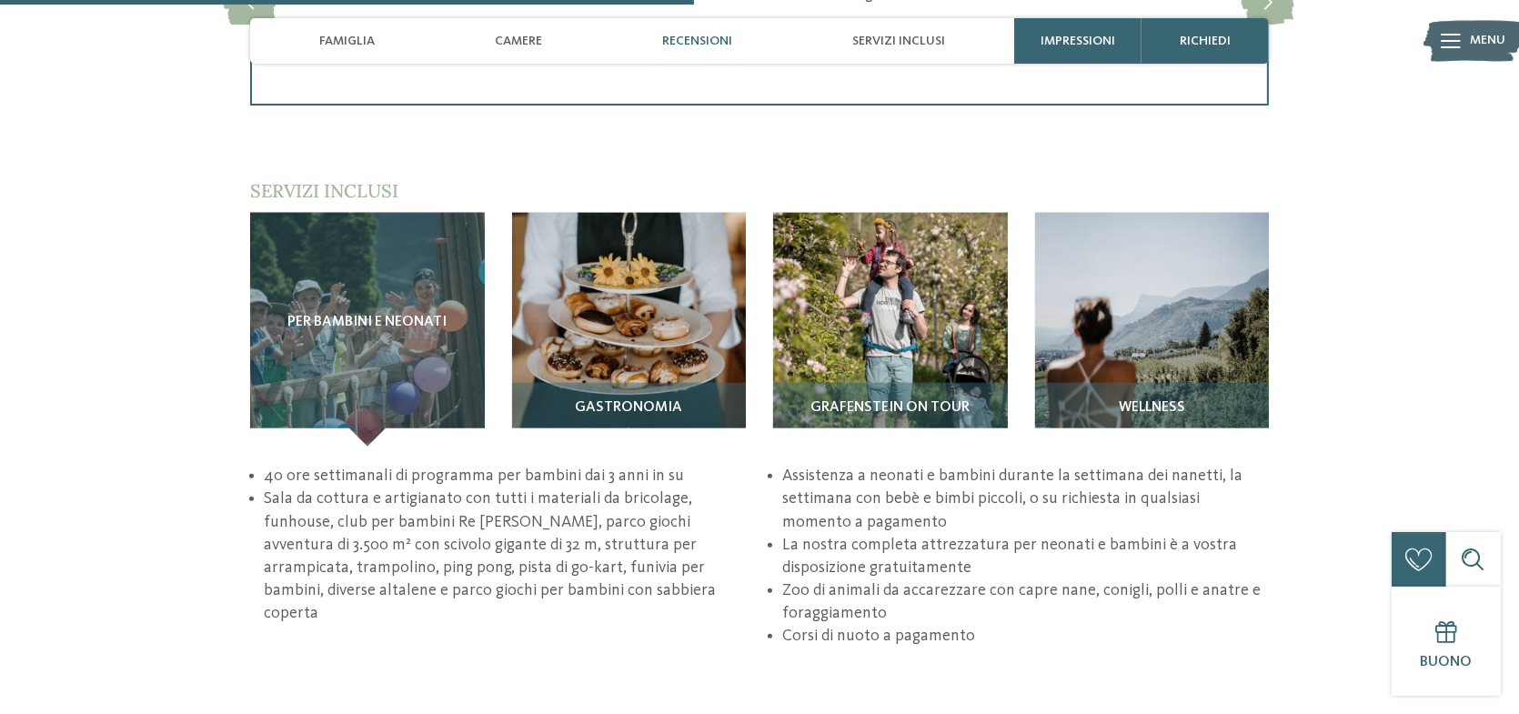
scroll to position [2547, 0]
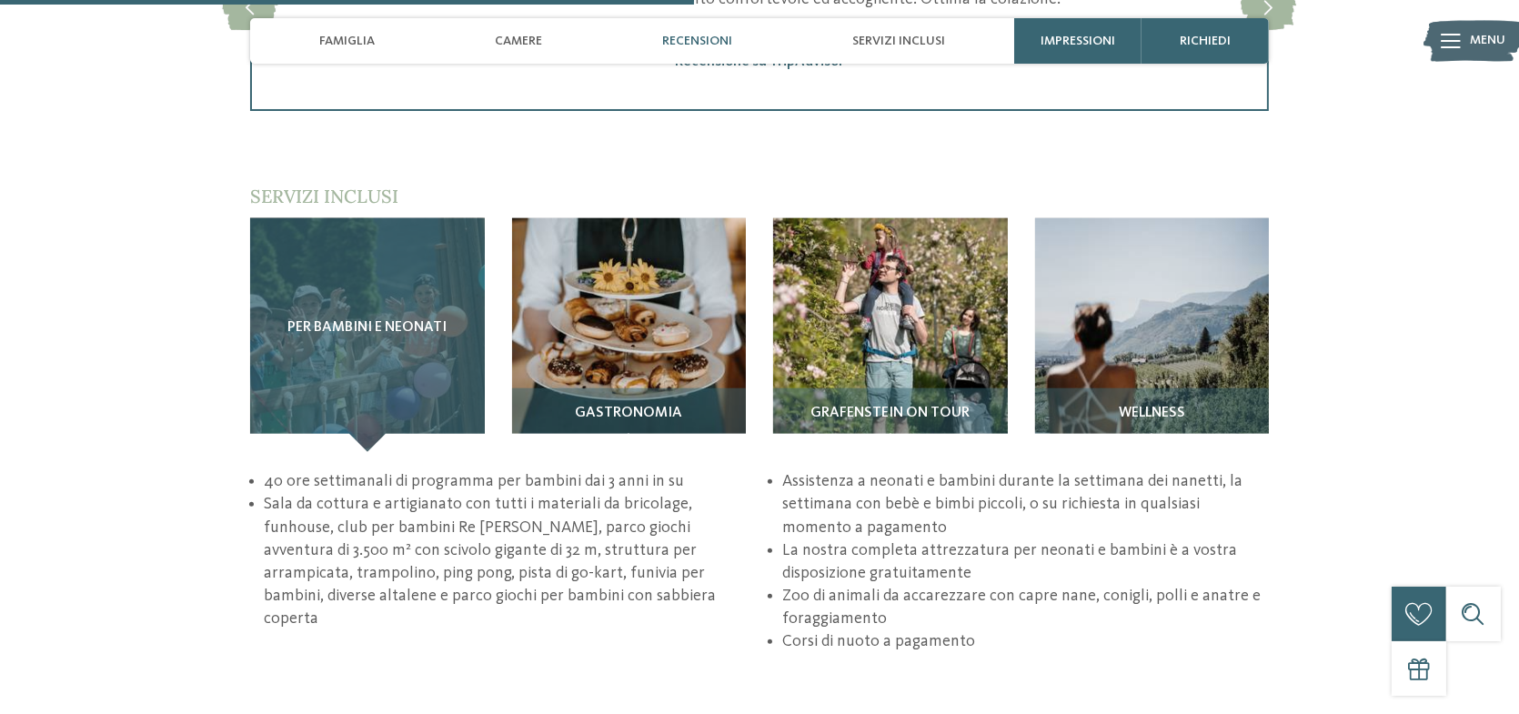
click at [370, 320] on span "Per bambini e neonati" at bounding box center [366, 328] width 159 height 16
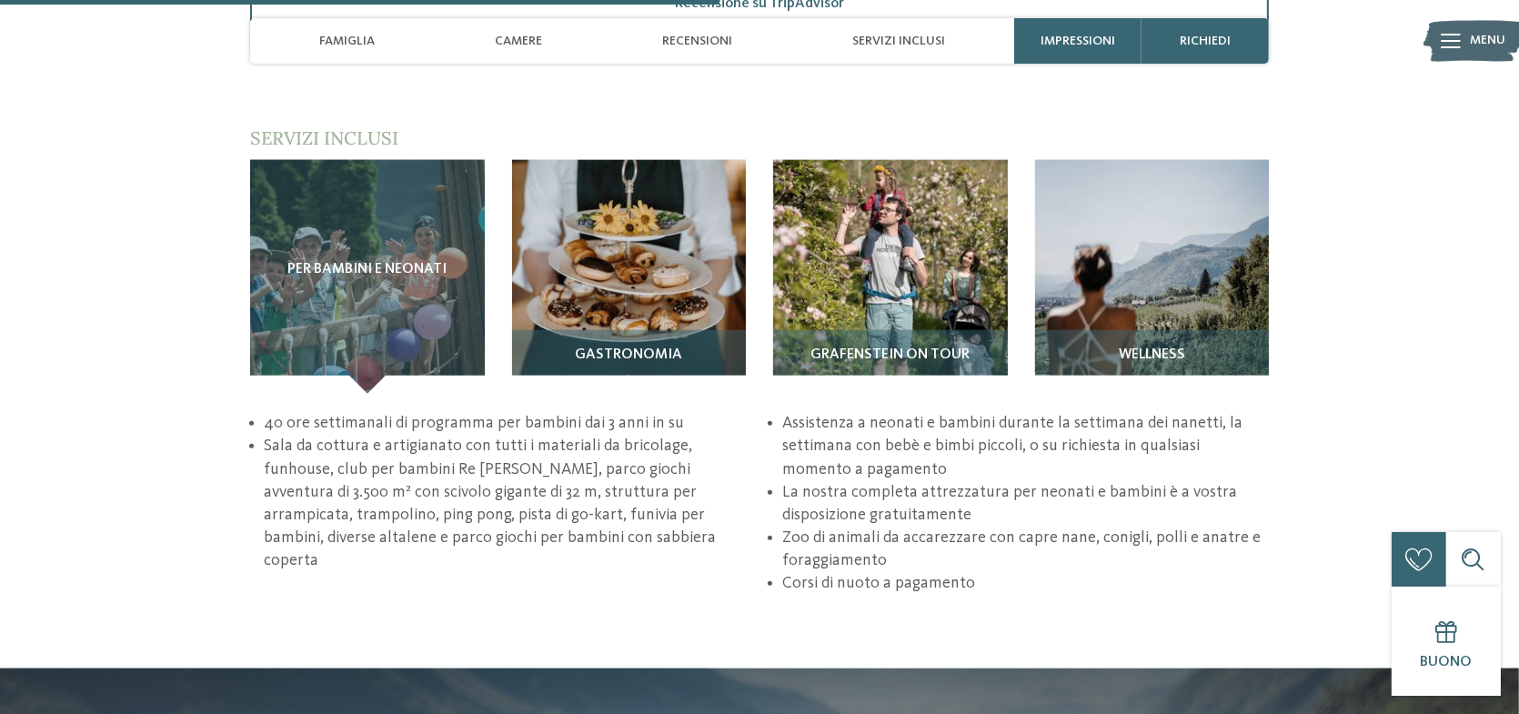
scroll to position [2638, 0]
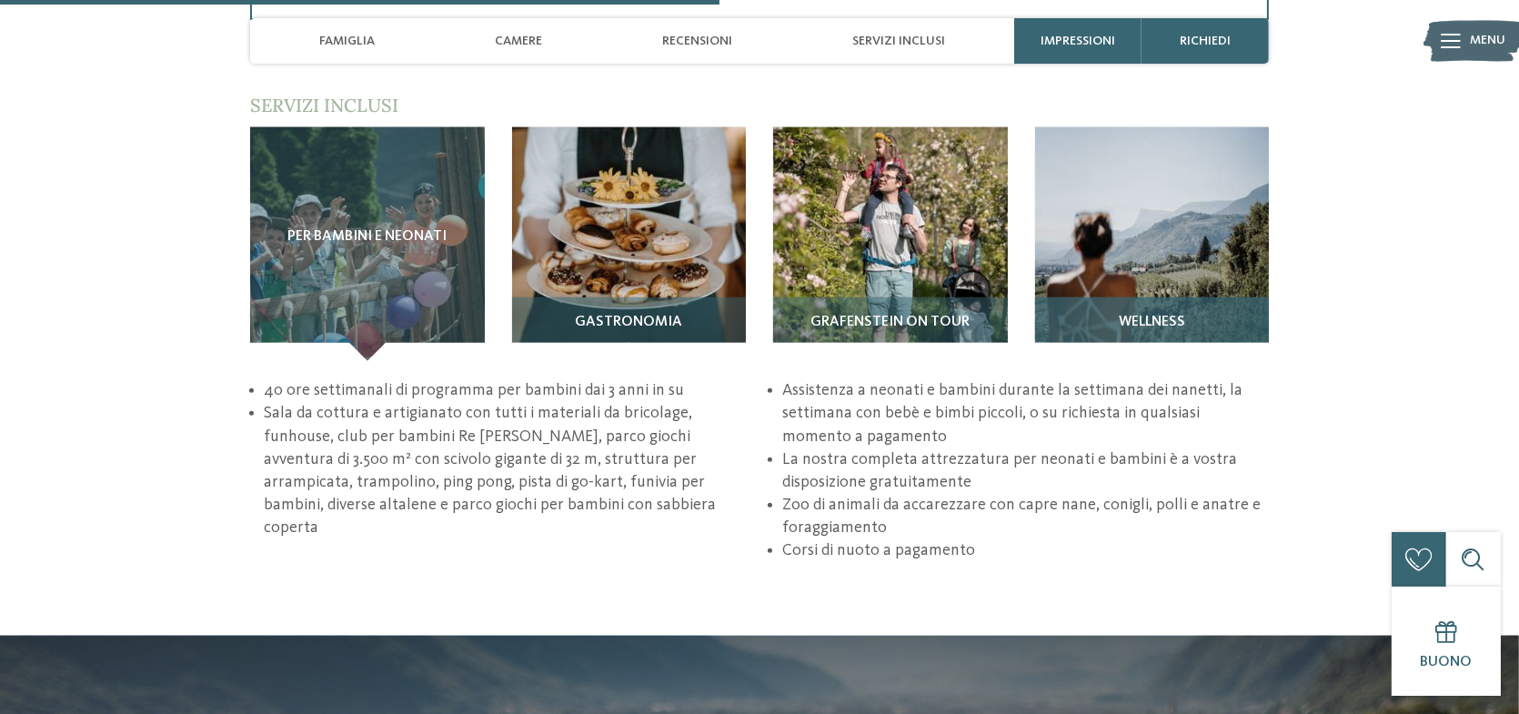
click at [1204, 221] on img at bounding box center [1152, 244] width 235 height 235
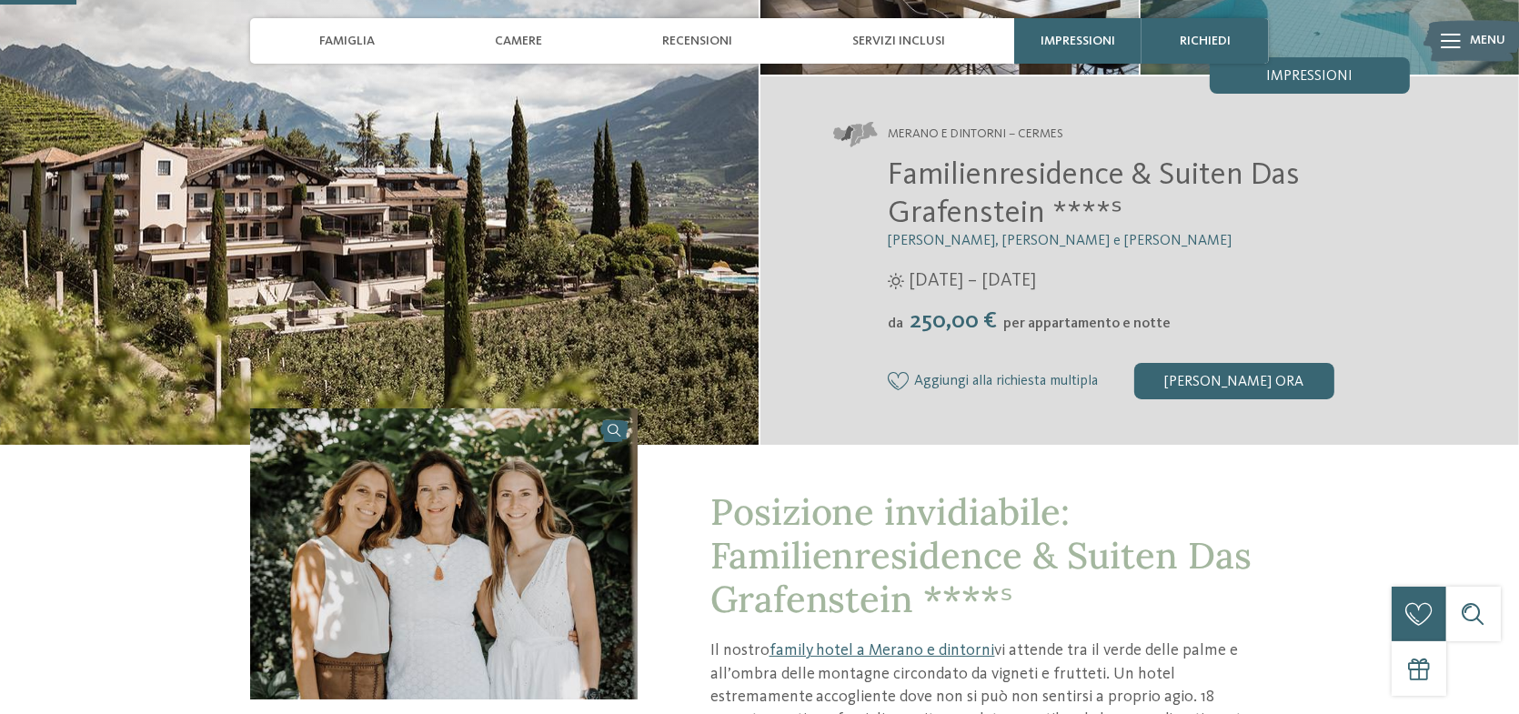
scroll to position [273, 0]
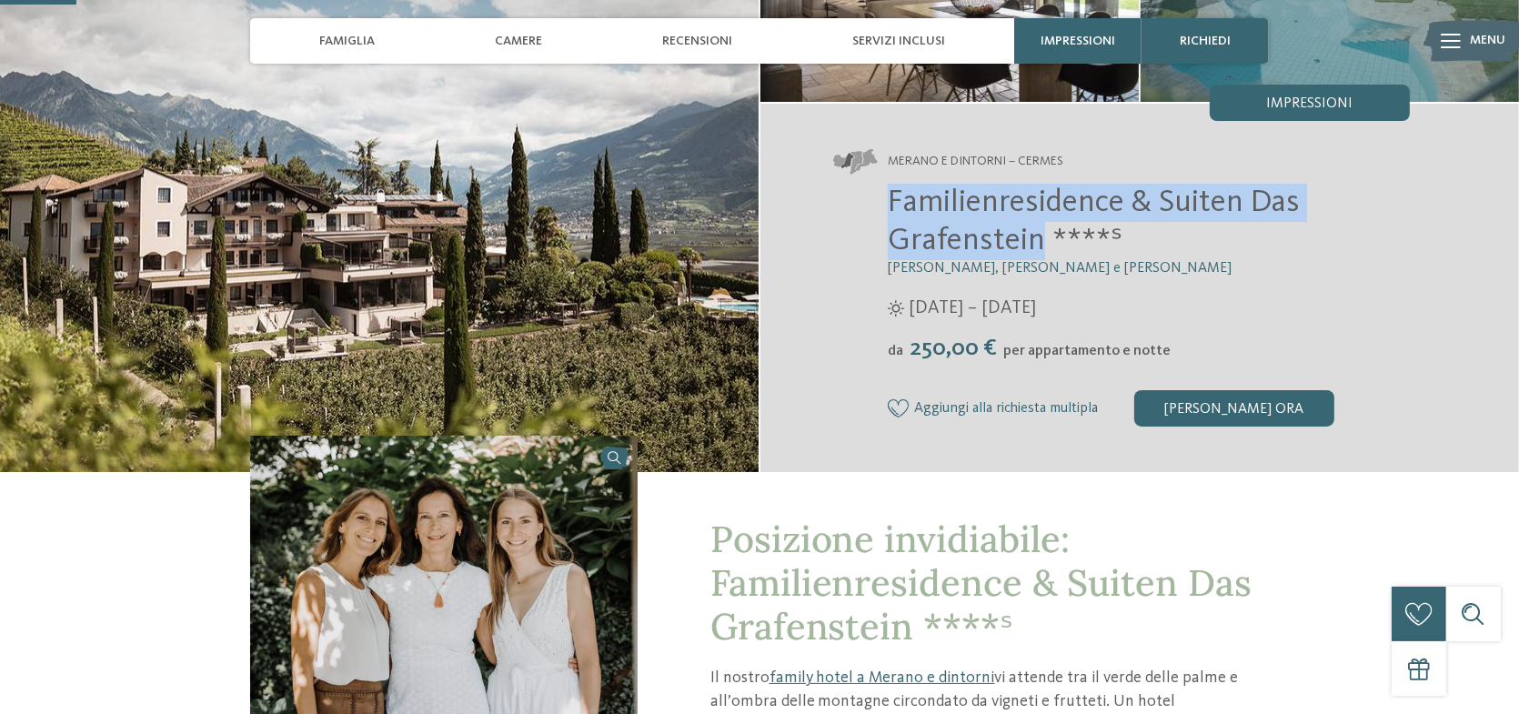
drag, startPoint x: 891, startPoint y: 196, endPoint x: 1043, endPoint y: 242, distance: 159.7
click at [1043, 242] on span "Familienresidence & Suiten Das Grafenstein ****ˢ" at bounding box center [1094, 221] width 412 height 70
copy span "Familienresidence & Suiten Das Grafenstein"
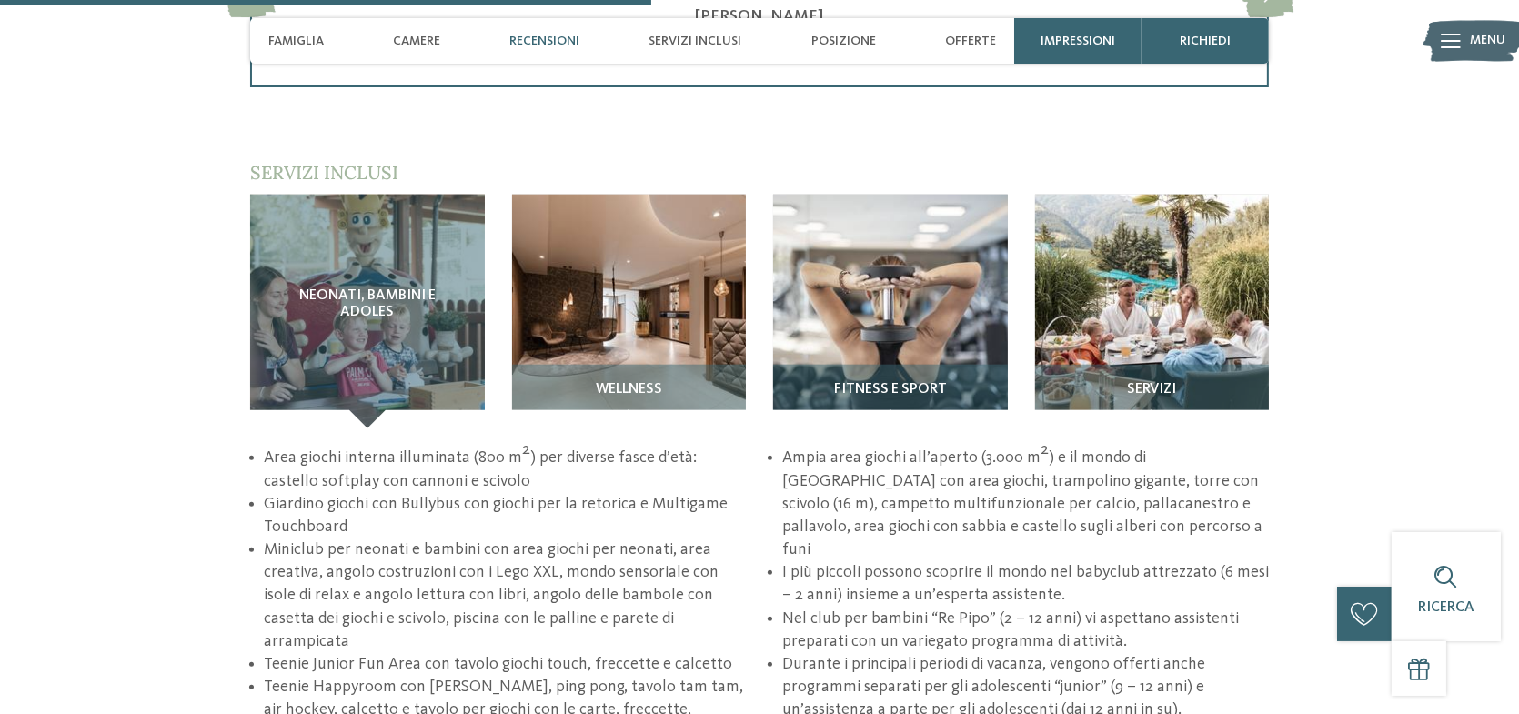
scroll to position [2365, 0]
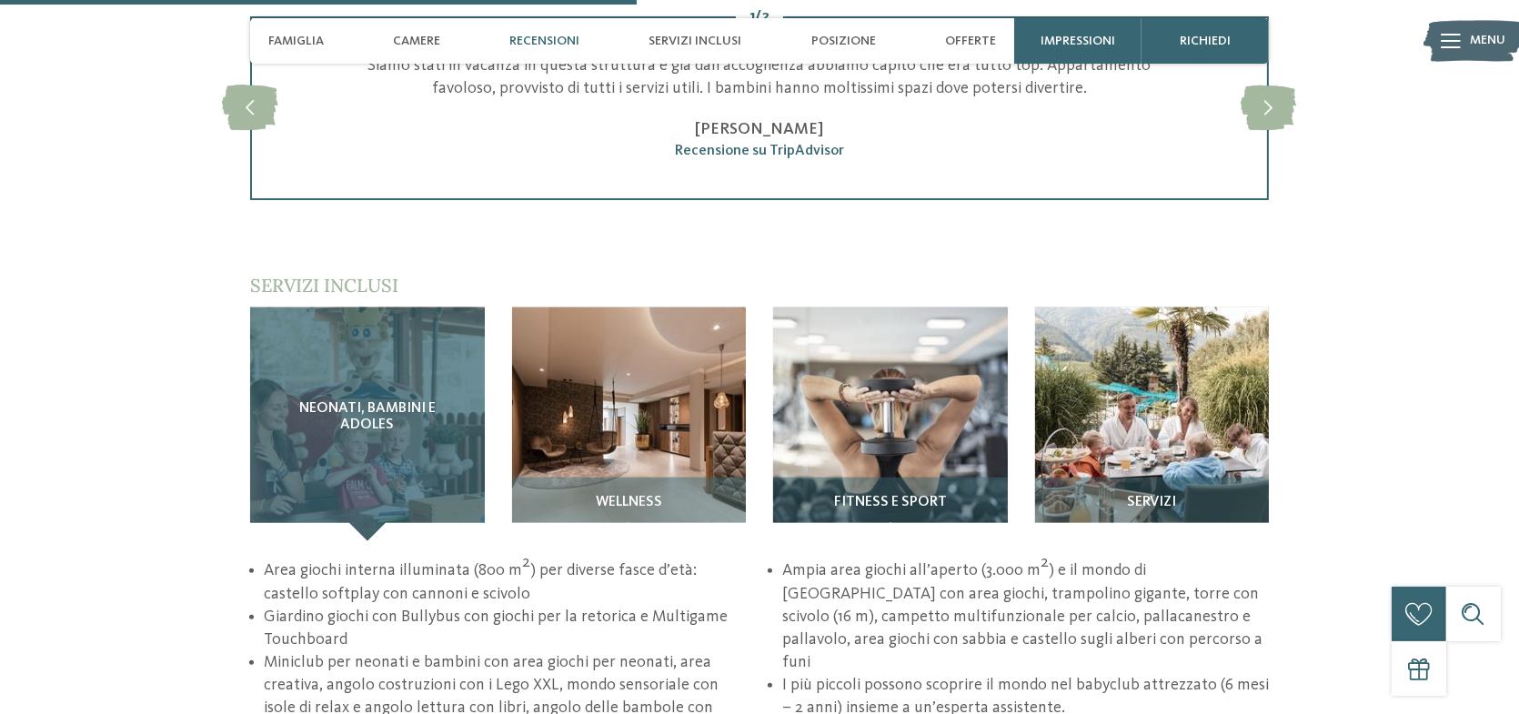
click at [381, 401] on span "Neonati, bambini e adoles" at bounding box center [368, 417] width 162 height 32
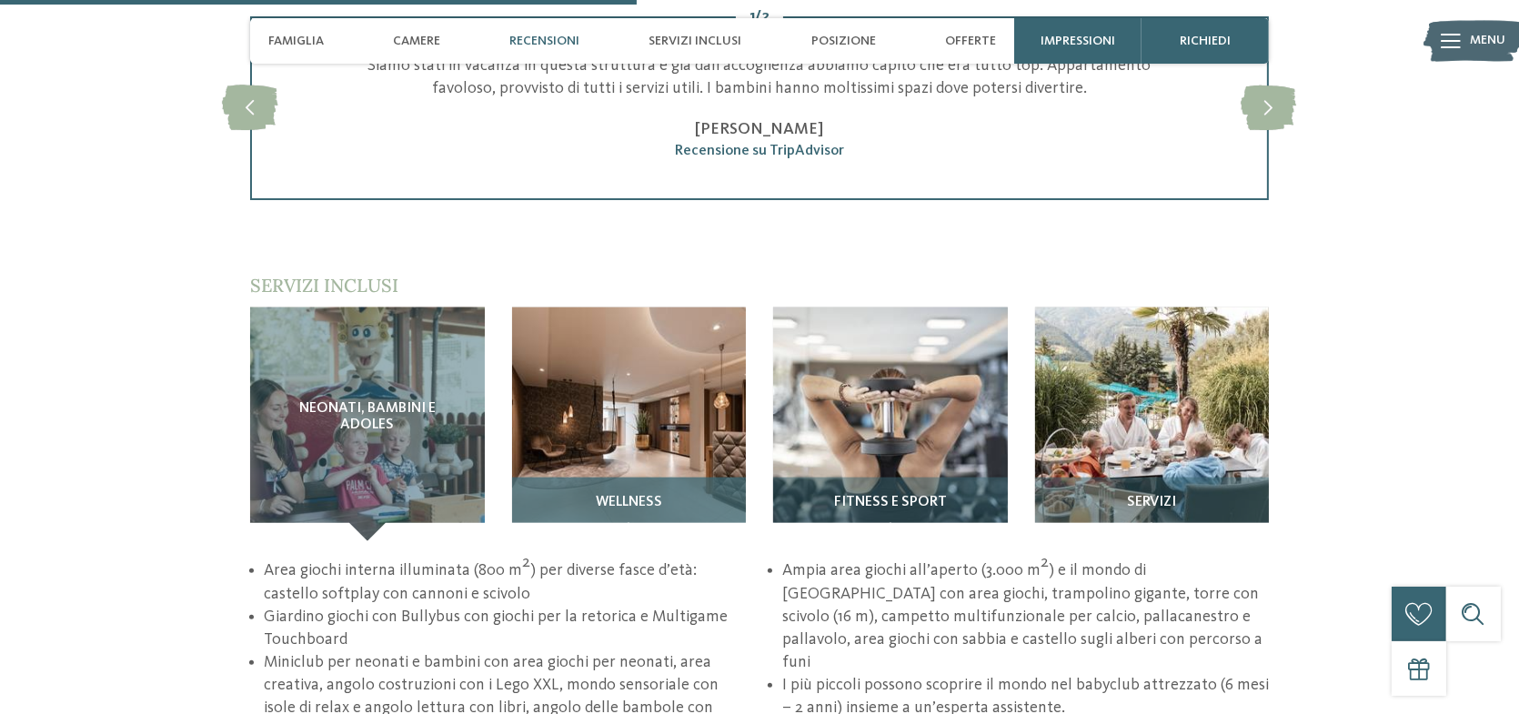
click at [713, 386] on img at bounding box center [629, 424] width 235 height 235
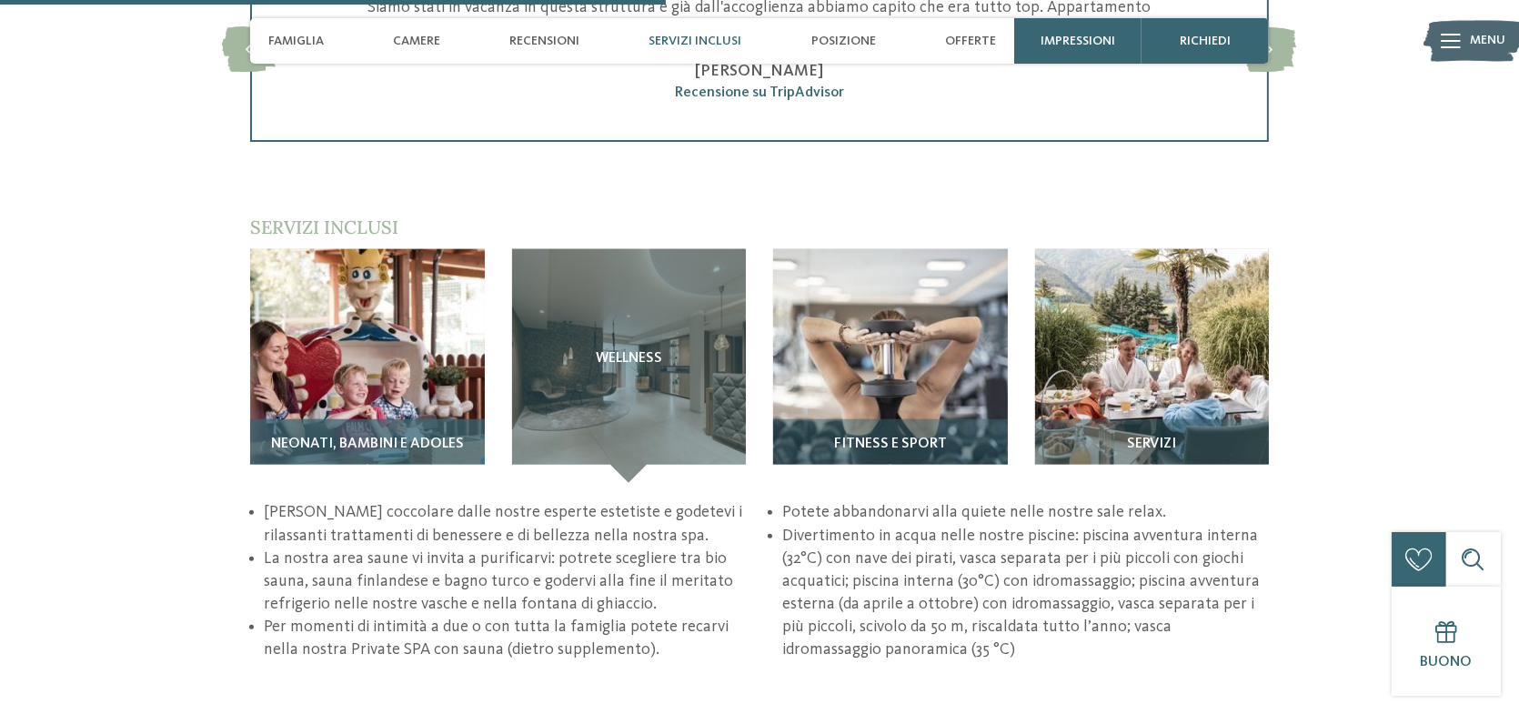
scroll to position [2456, 0]
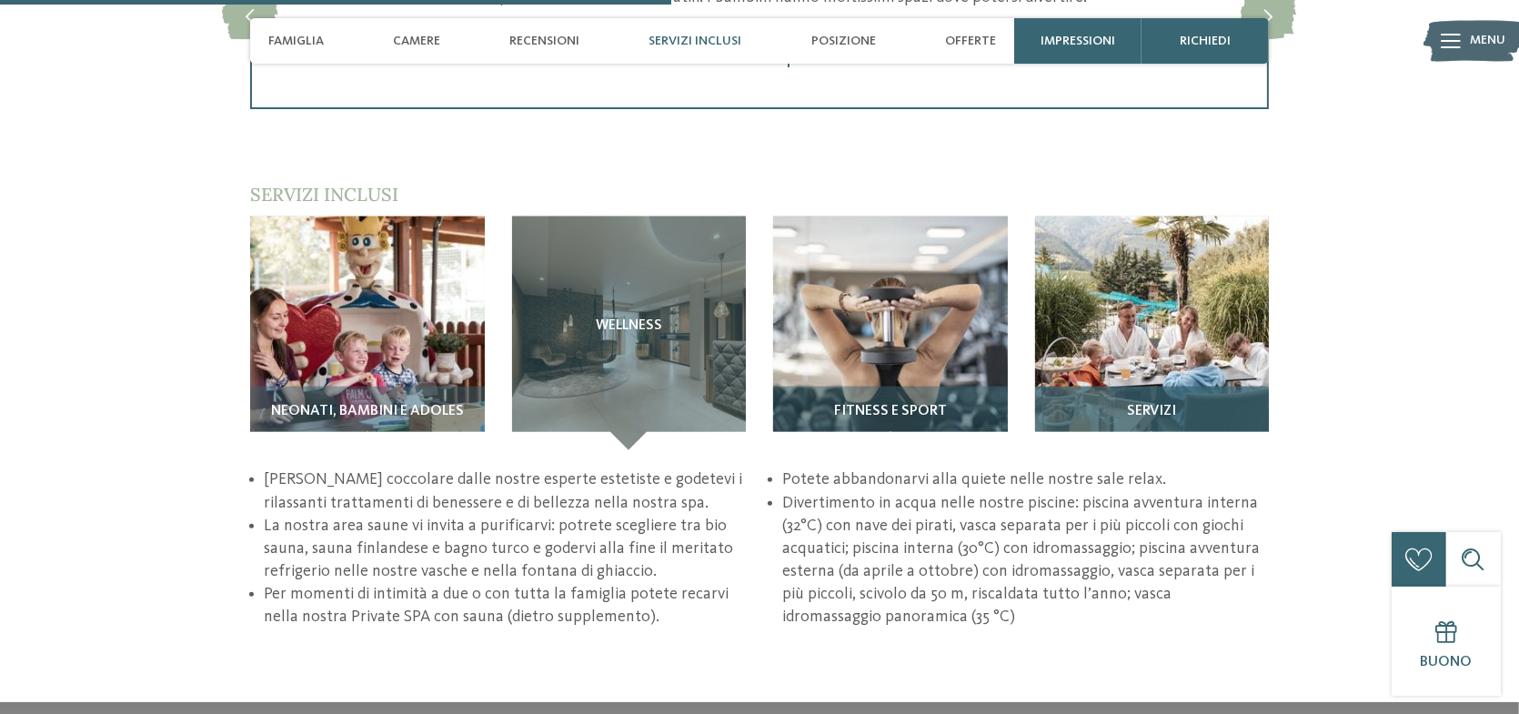
click at [1169, 338] on img at bounding box center [1152, 334] width 235 height 235
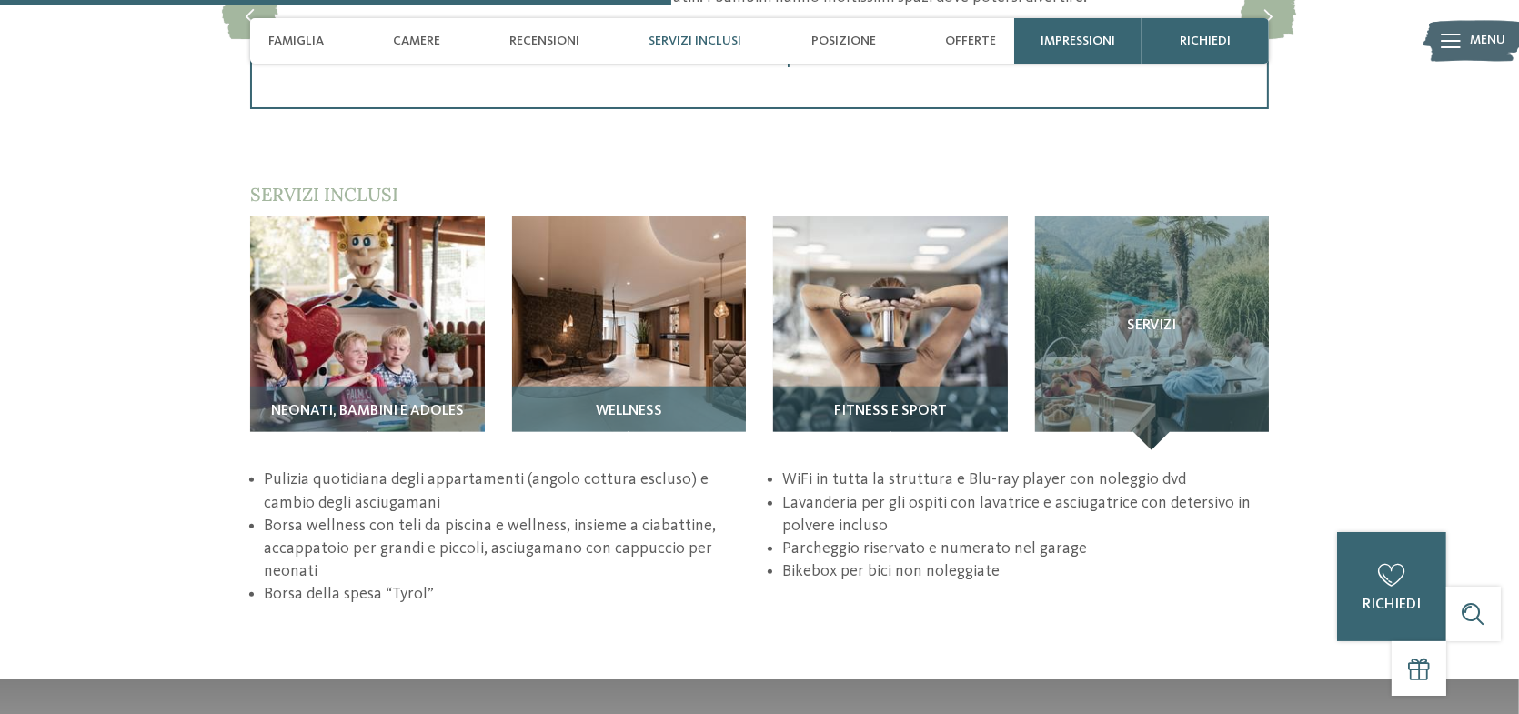
click at [662, 319] on img at bounding box center [629, 334] width 235 height 235
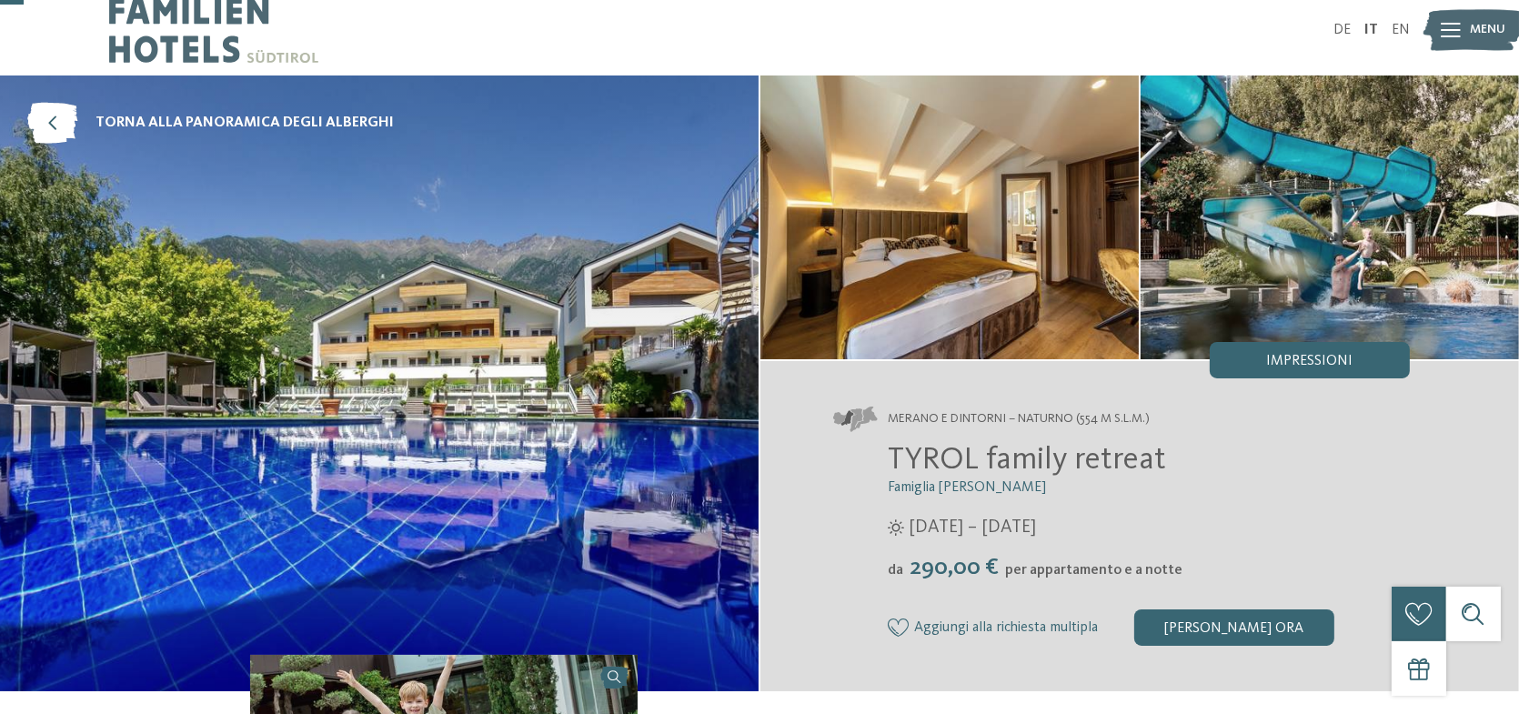
scroll to position [0, 0]
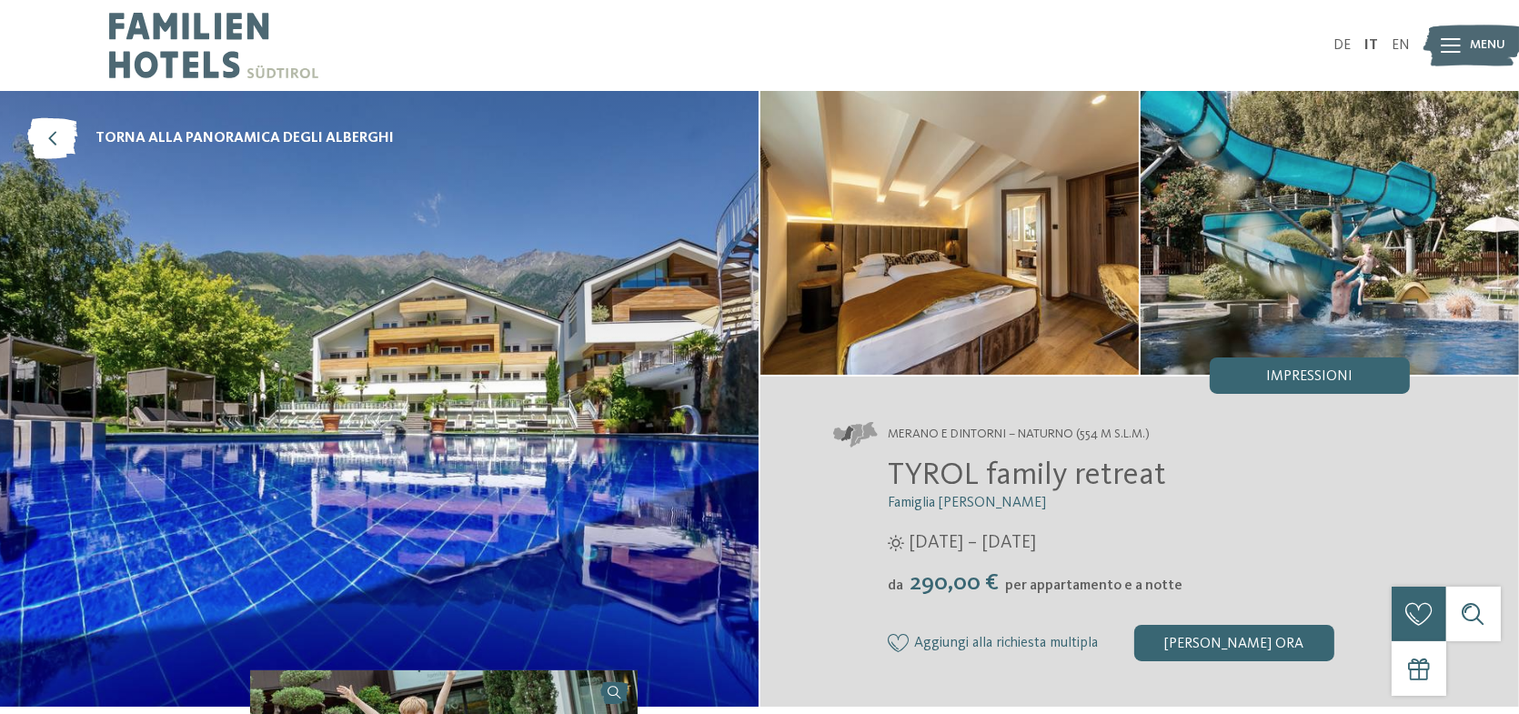
click at [448, 389] on img at bounding box center [379, 399] width 759 height 616
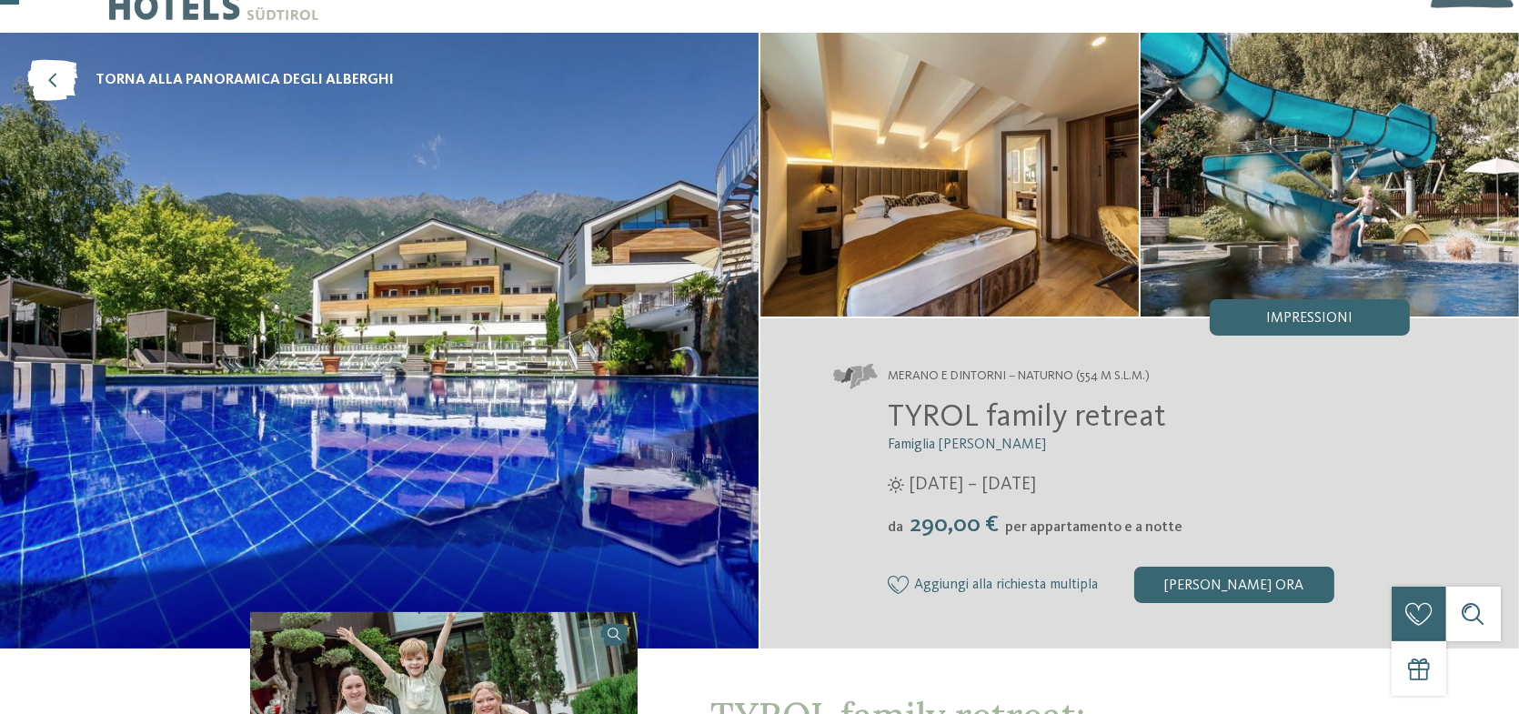
scroll to position [91, 0]
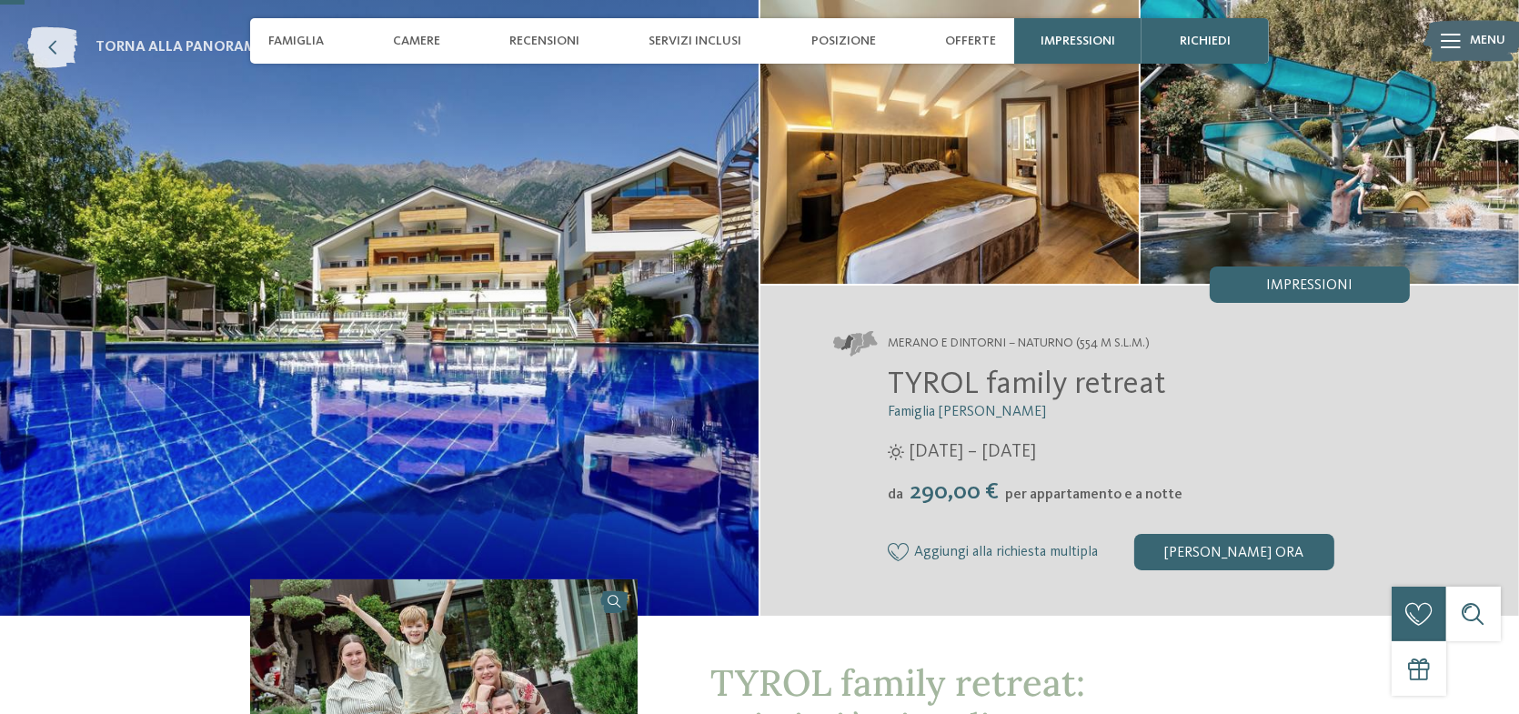
click at [62, 36] on icon at bounding box center [52, 47] width 50 height 41
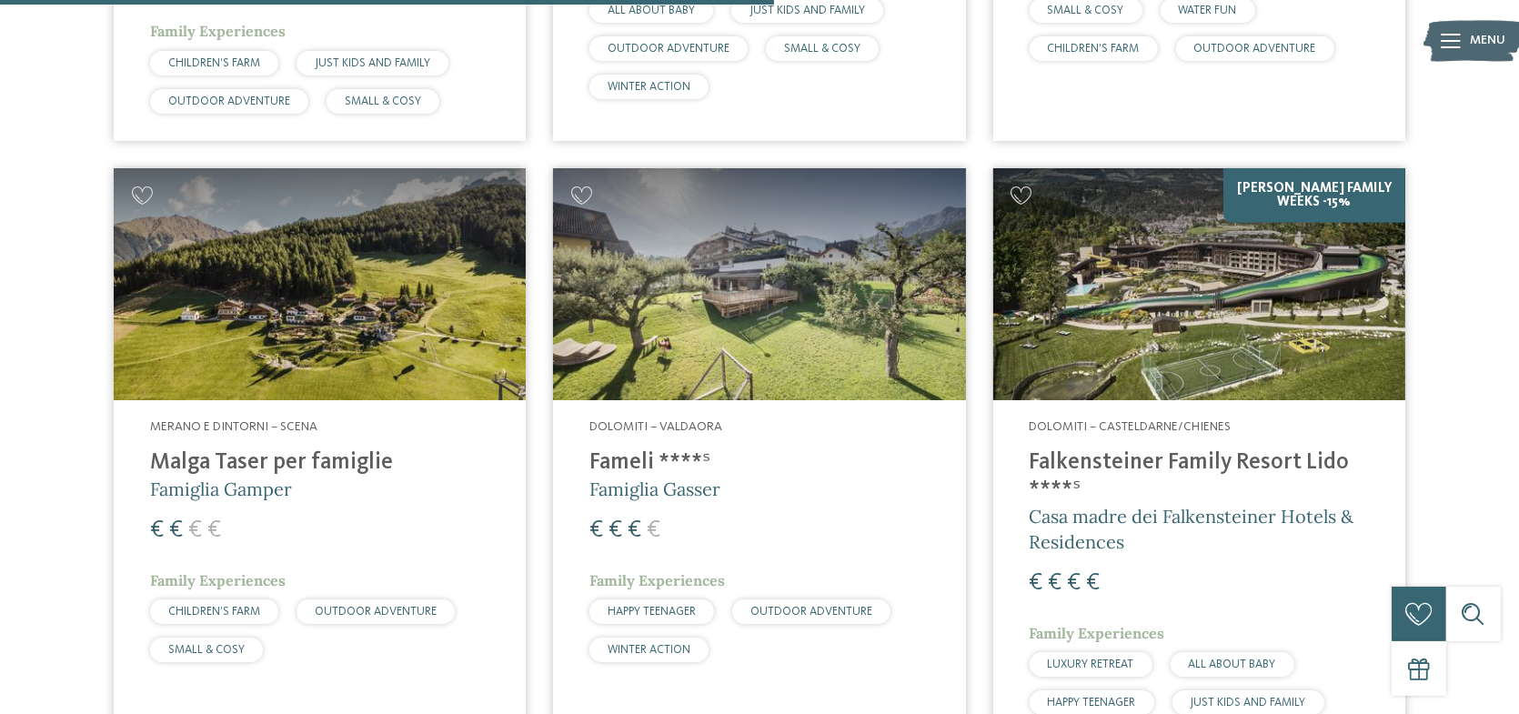
scroll to position [1187, 0]
